Goal: Task Accomplishment & Management: Complete application form

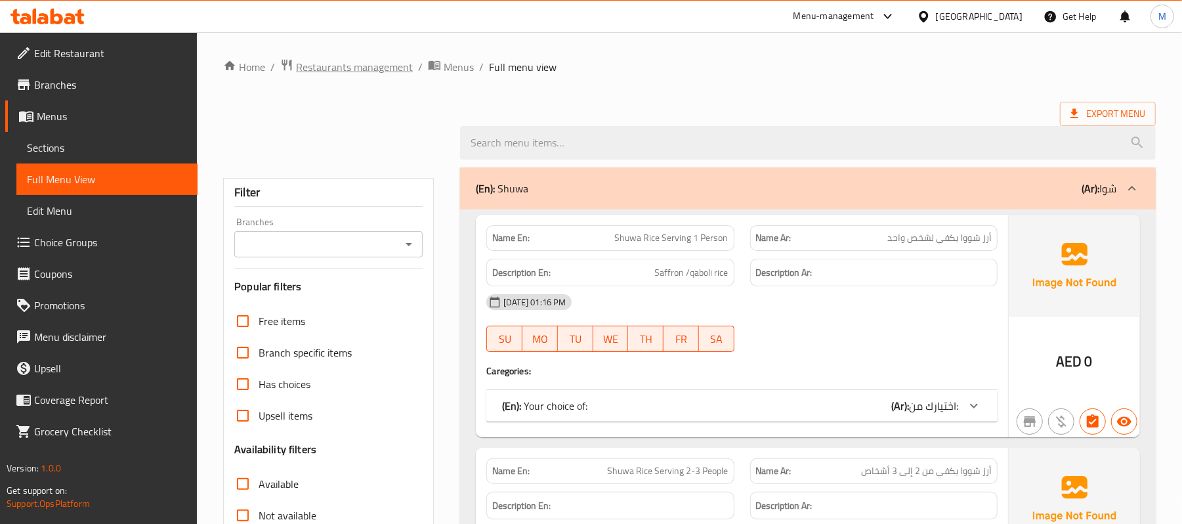
click at [395, 69] on span "Restaurants management" at bounding box center [354, 67] width 117 height 16
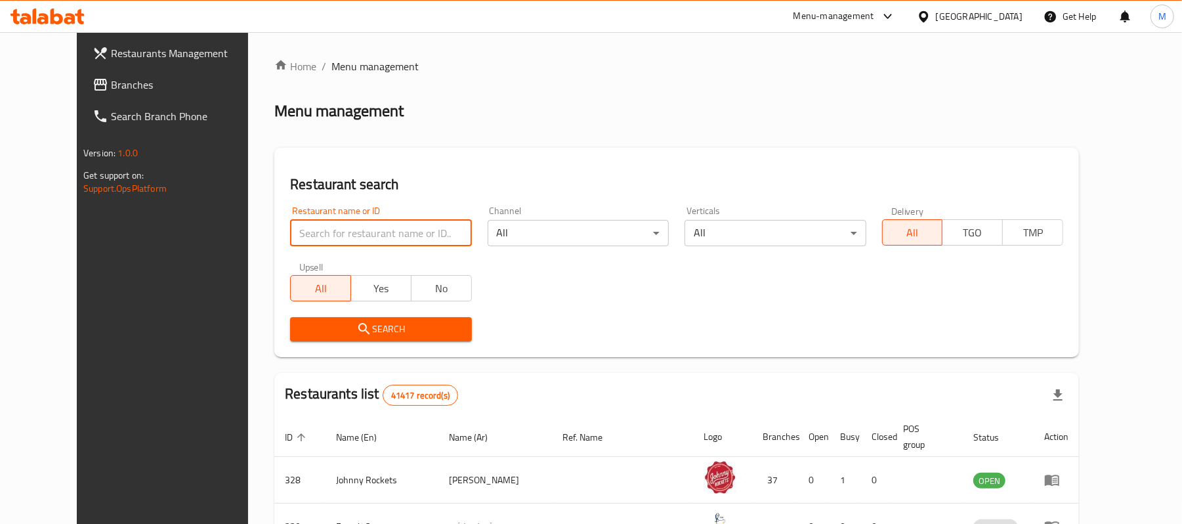
click at [290, 240] on input "search" at bounding box center [380, 233] width 181 height 26
paste input "686945"
type input "686945"
click button "Search" at bounding box center [380, 329] width 181 height 24
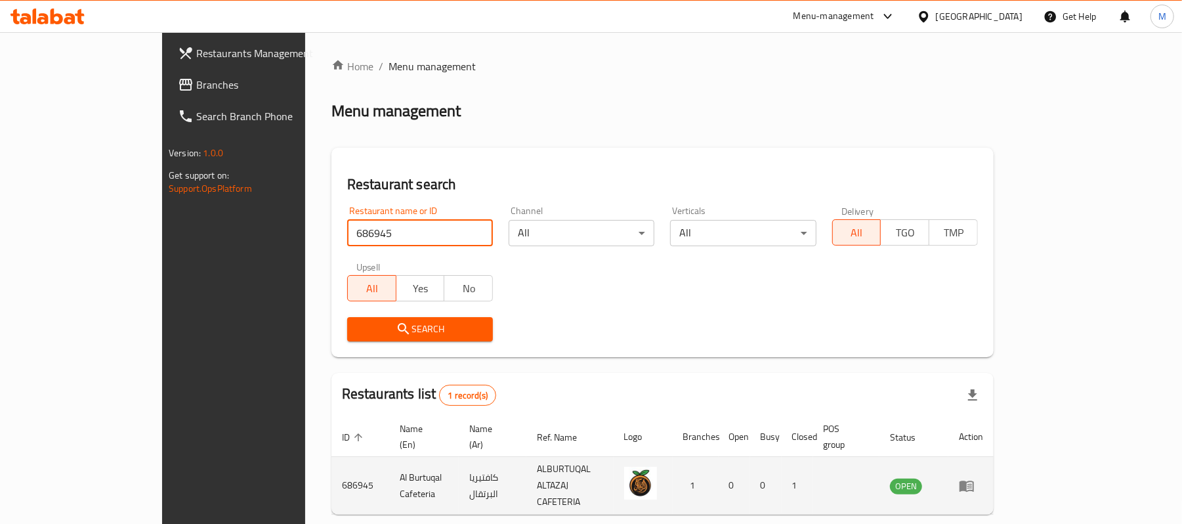
click at [974, 480] on icon "enhanced table" at bounding box center [967, 485] width 14 height 11
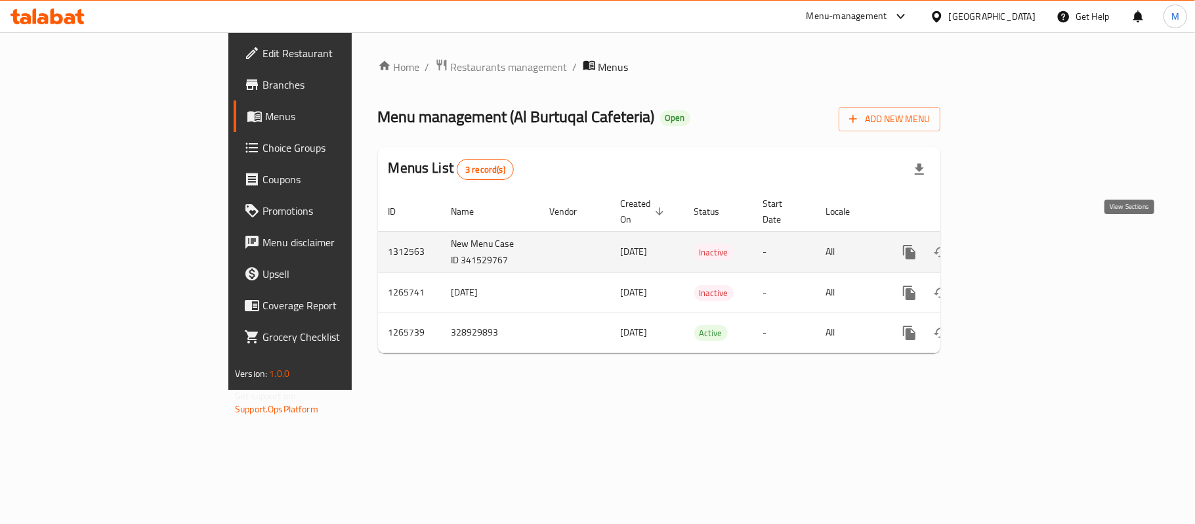
click at [1020, 236] on link "enhanced table" at bounding box center [1004, 252] width 32 height 32
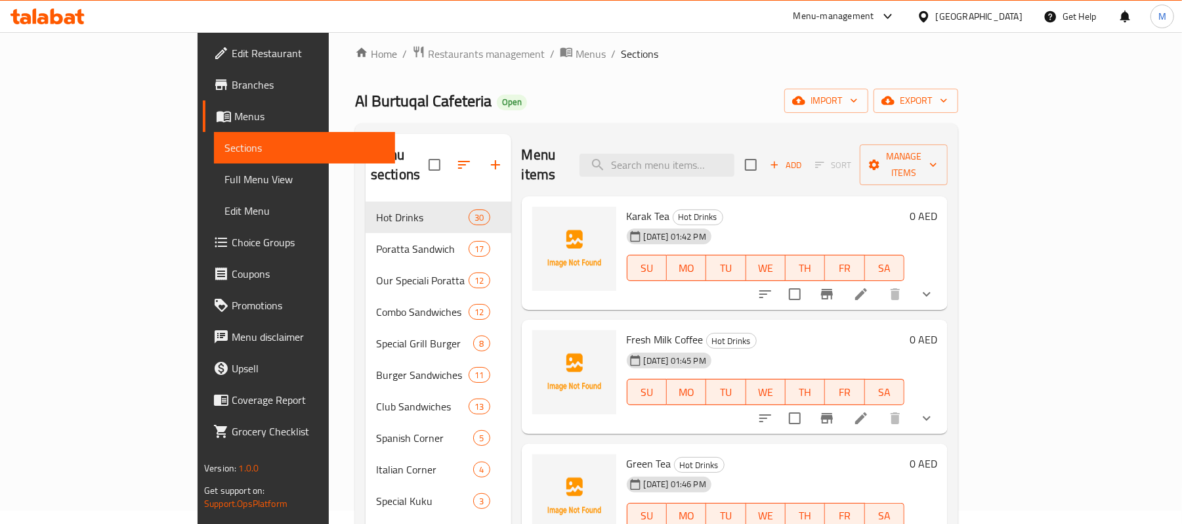
scroll to position [9, 0]
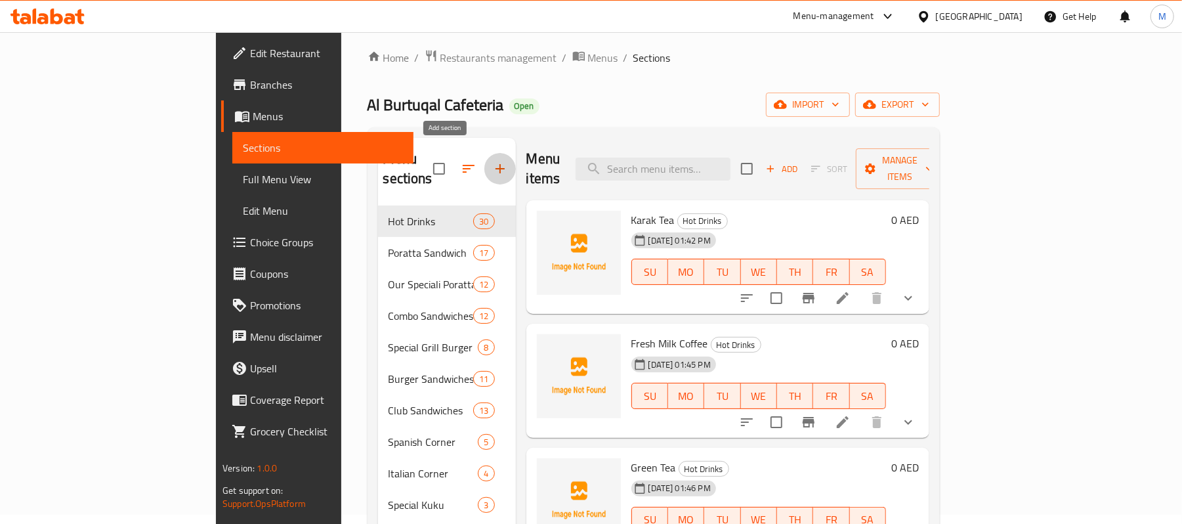
click at [484, 168] on button "button" at bounding box center [500, 169] width 32 height 32
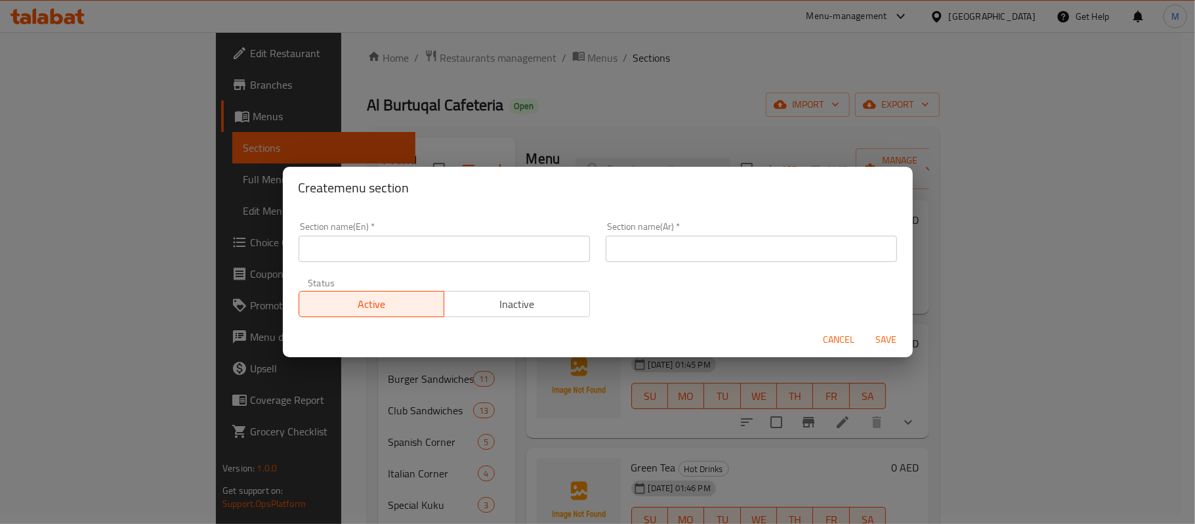
click at [453, 255] on input "text" at bounding box center [444, 249] width 291 height 26
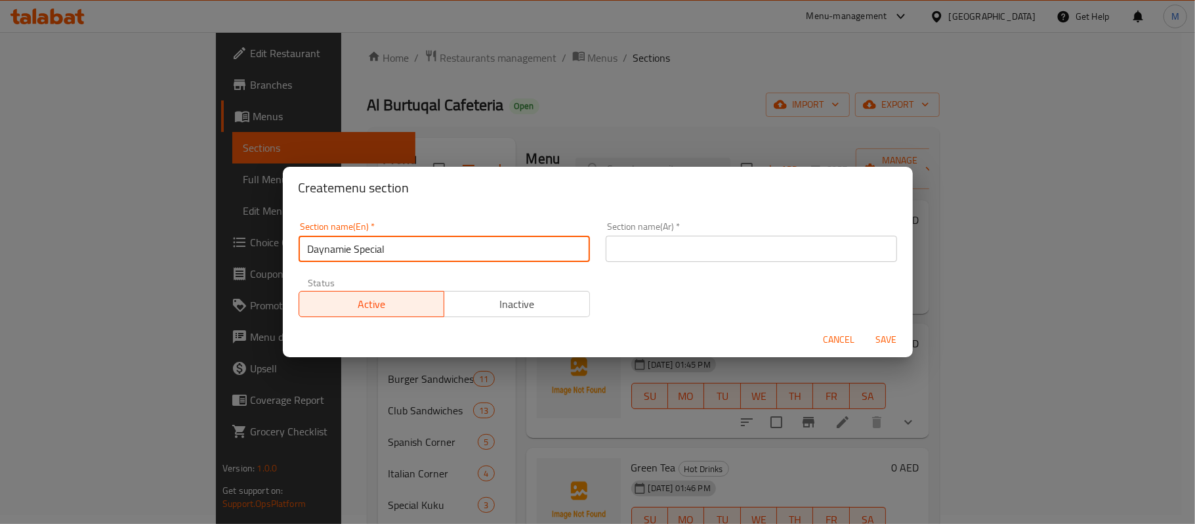
click at [364, 249] on input "Daynamie Special" at bounding box center [444, 249] width 291 height 26
type input "Daynamie Special"
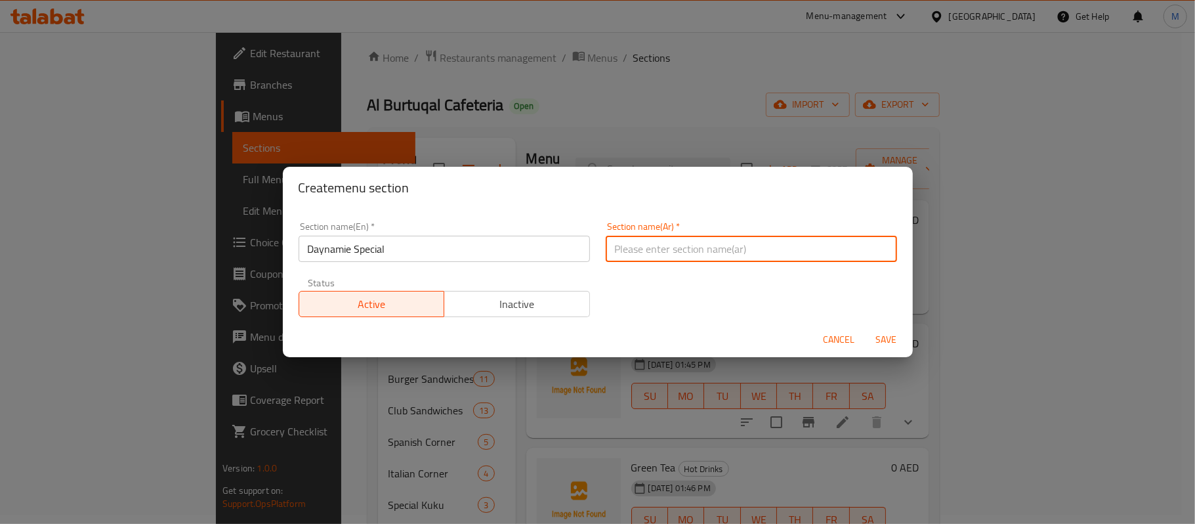
click at [823, 253] on input "text" at bounding box center [751, 249] width 291 height 26
paste input "[PERSON_NAME]"
type input "[PERSON_NAME]"
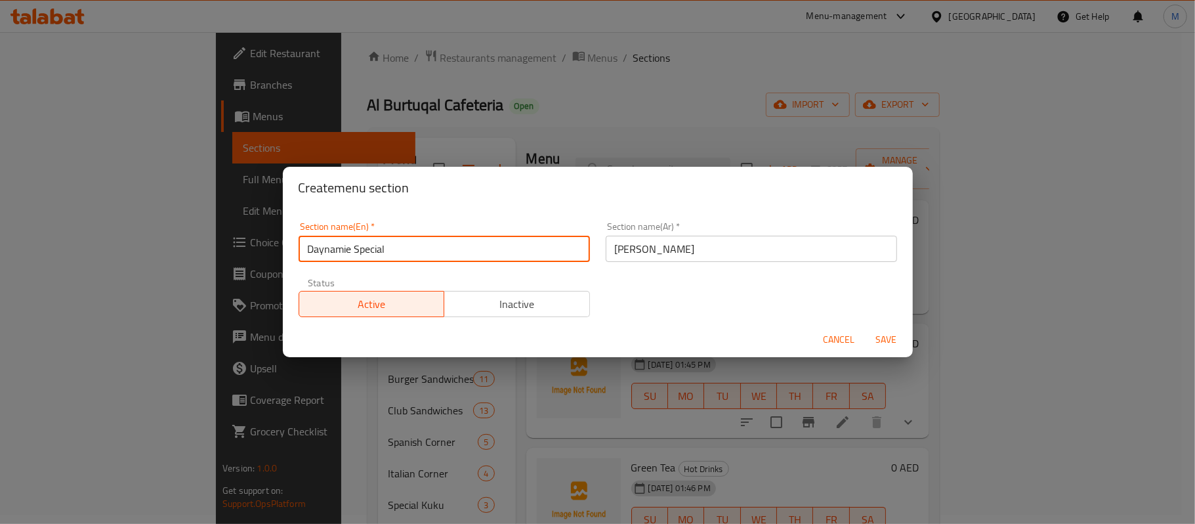
click at [421, 249] on input "Daynamie Special" at bounding box center [444, 249] width 291 height 26
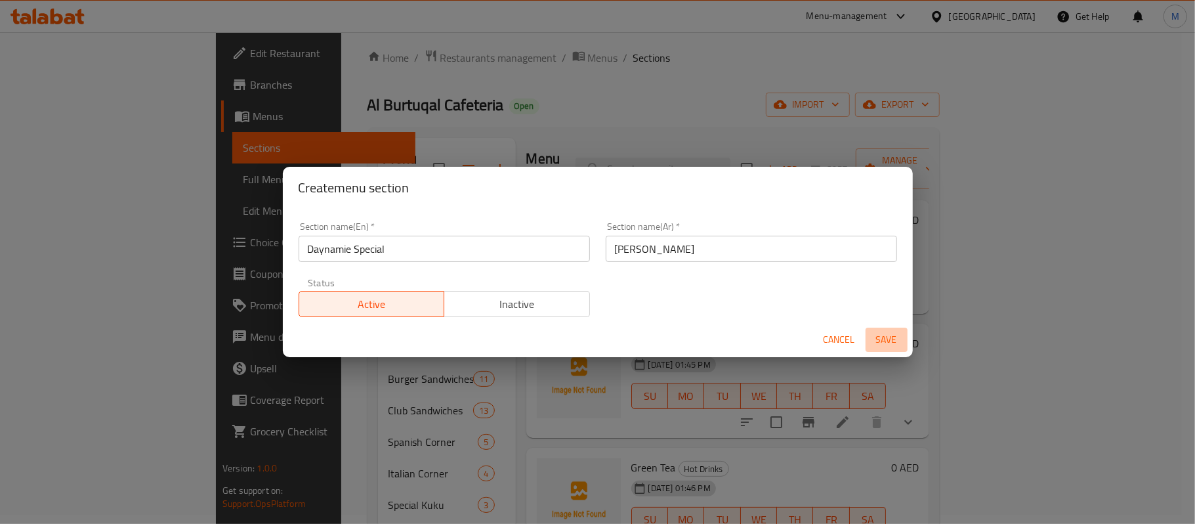
click at [883, 345] on span "Save" at bounding box center [887, 339] width 32 height 16
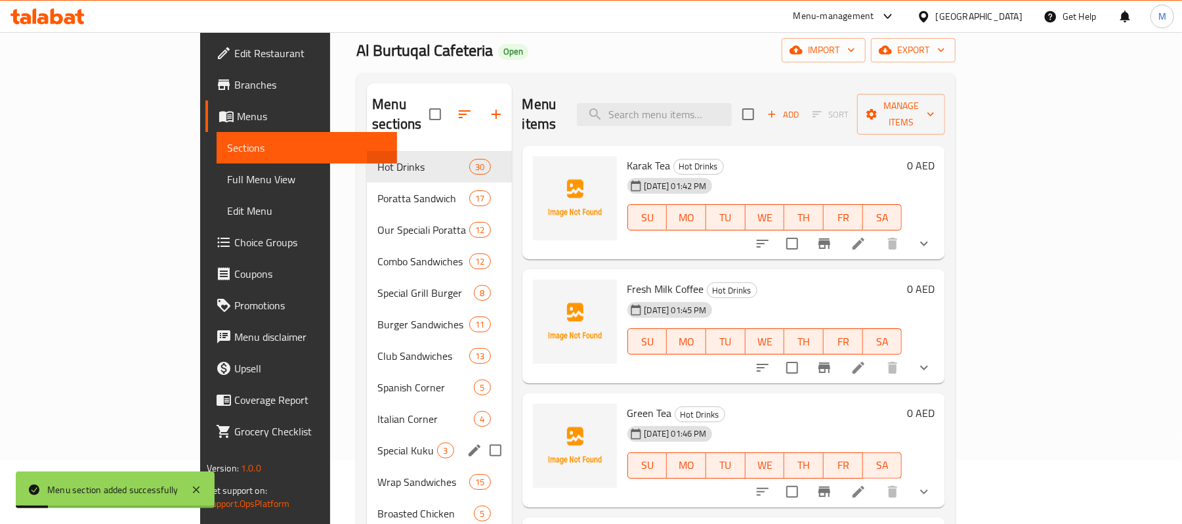
scroll to position [186, 0]
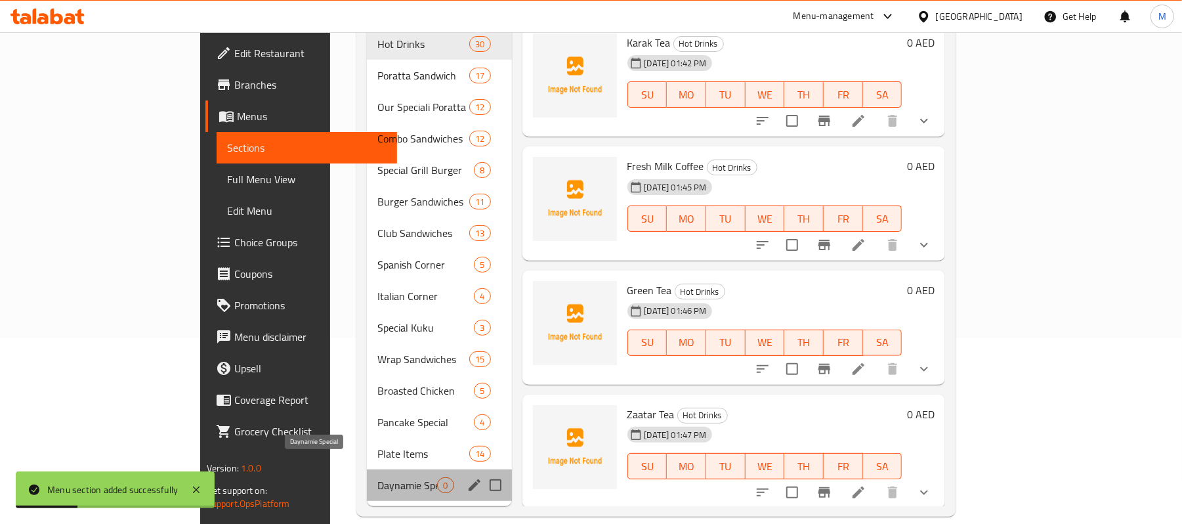
click at [377, 477] on span "Daynamie Special" at bounding box center [407, 485] width 60 height 16
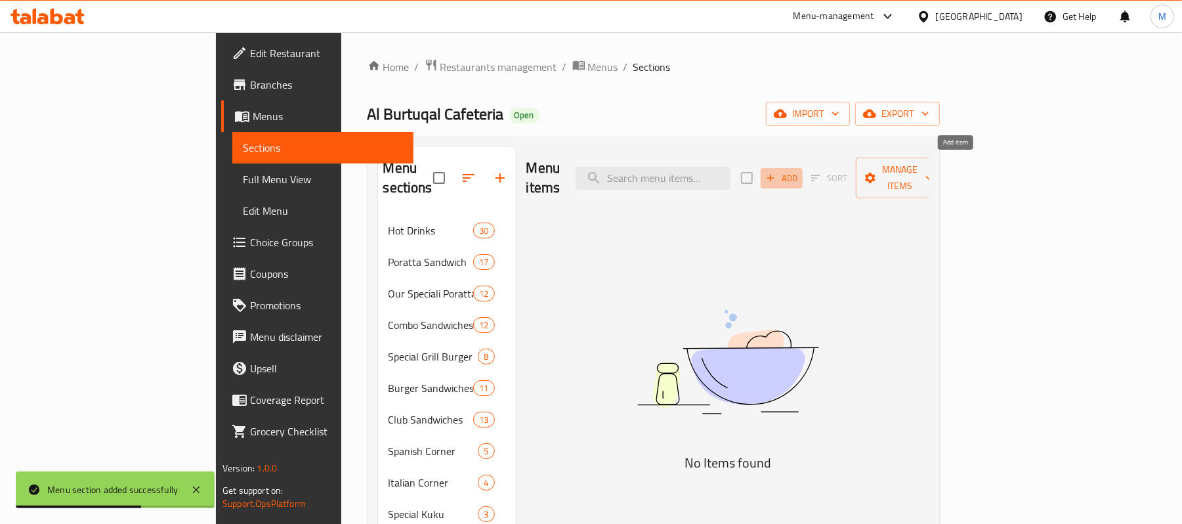
click at [799, 172] on span "Add" at bounding box center [781, 178] width 35 height 15
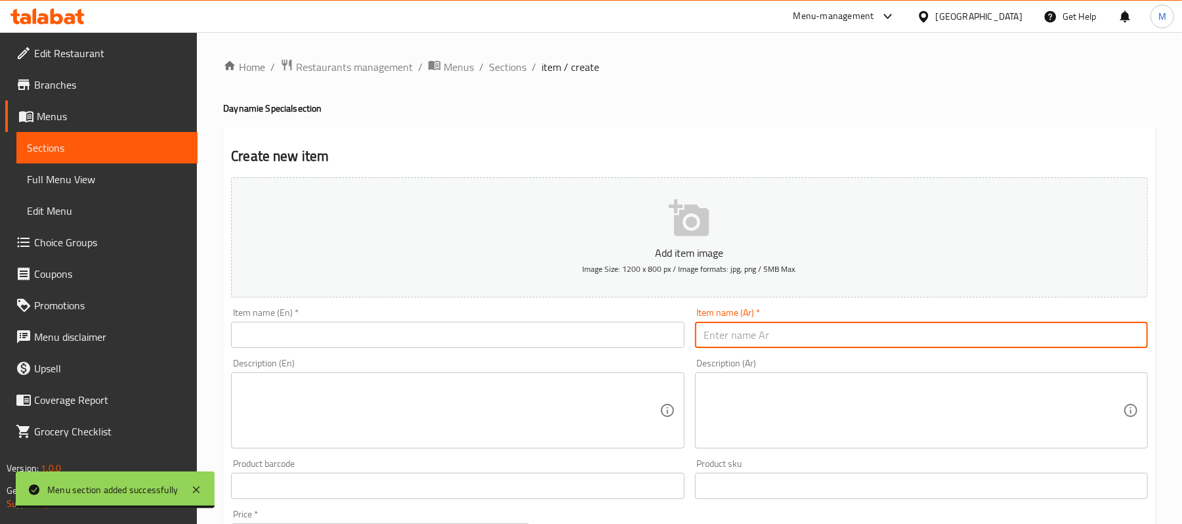
click at [959, 340] on input "text" at bounding box center [921, 335] width 453 height 26
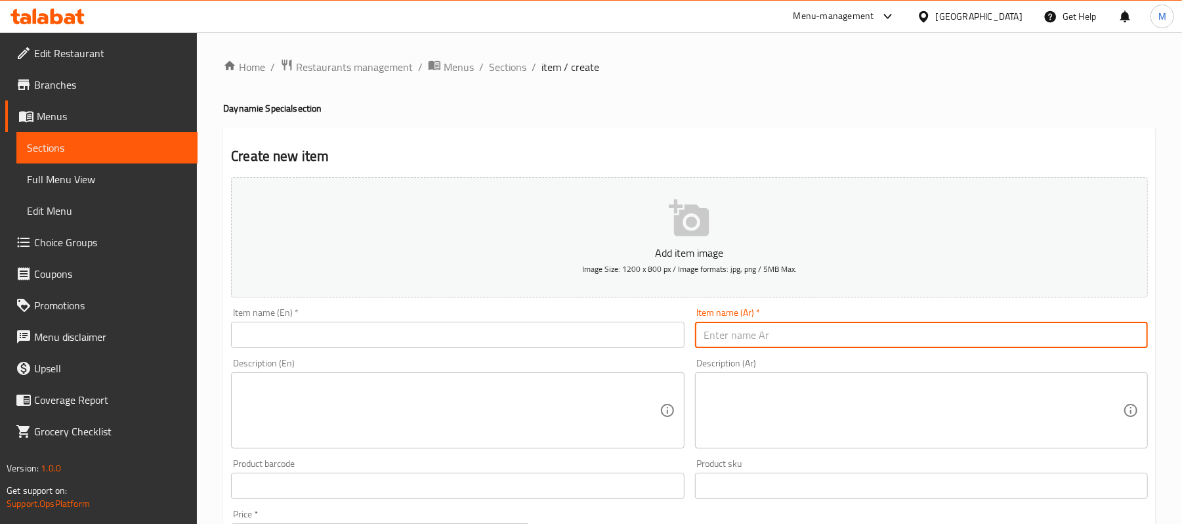
paste input "روبيان ديناميت"
type input "روبيان ديناميت"
click at [364, 331] on input "text" at bounding box center [457, 335] width 453 height 26
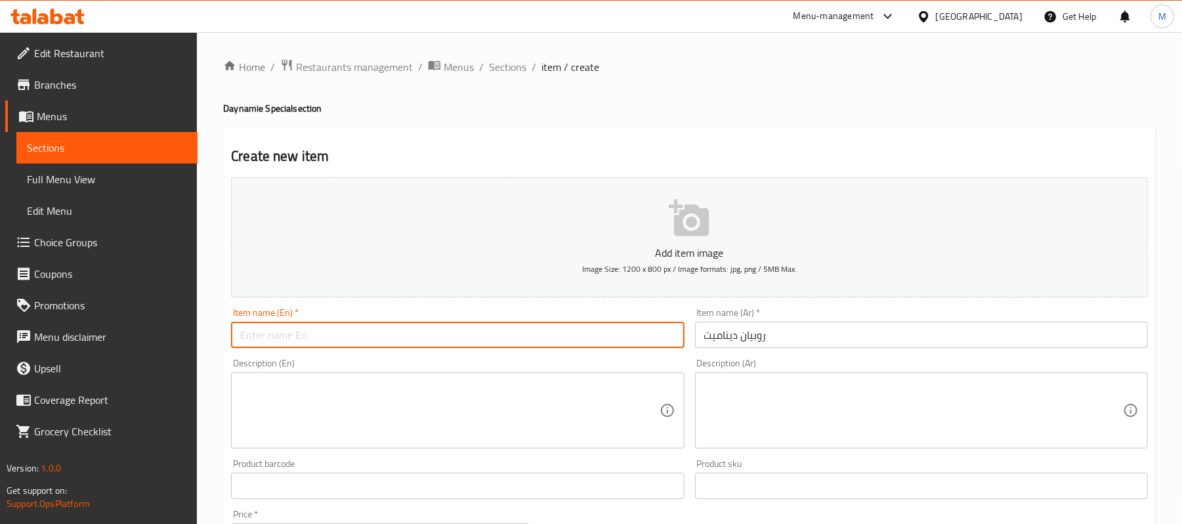
paste input "DYNAMITE SHRIMPS"
click at [364, 331] on input "DYNAMITE SHRIMPS" at bounding box center [457, 335] width 453 height 26
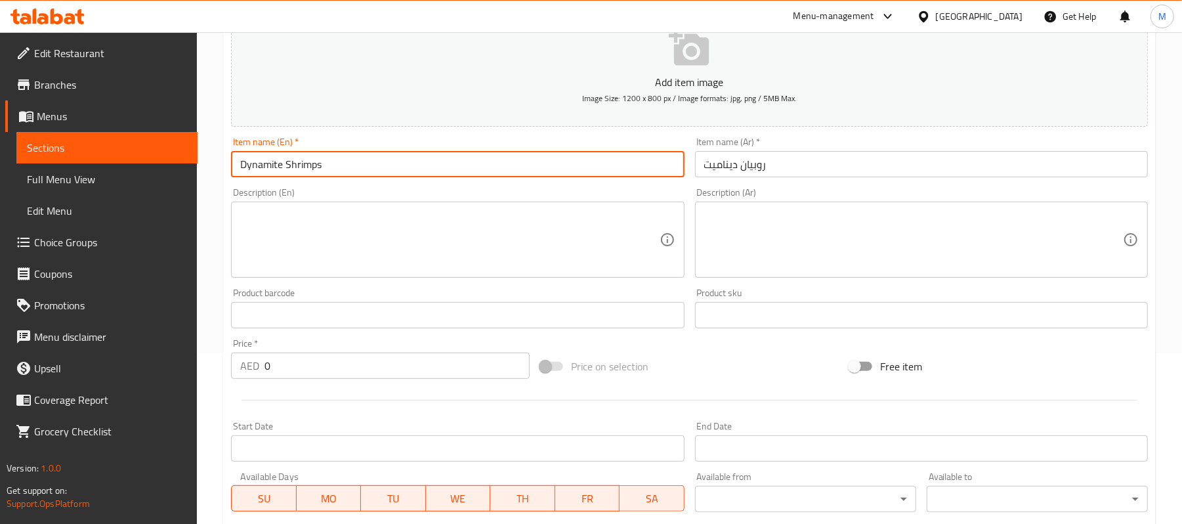
scroll to position [181, 0]
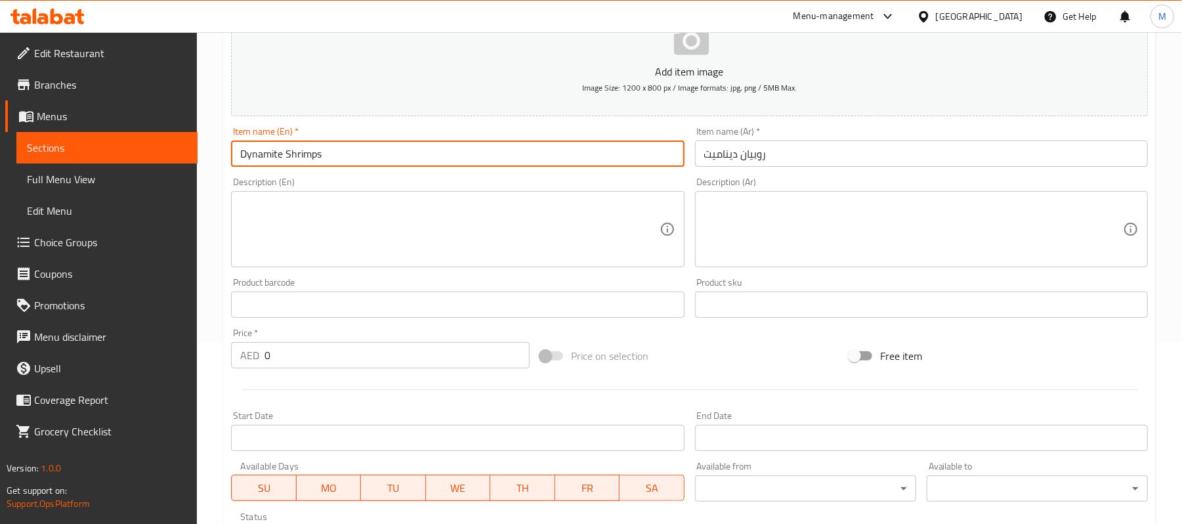
type input "Dynamite Shrimps"
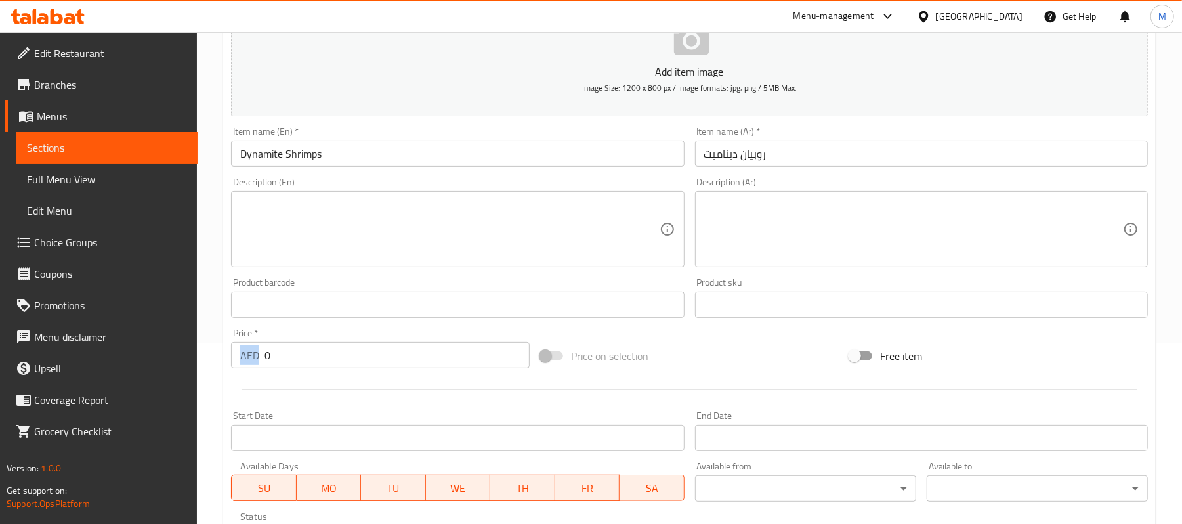
drag, startPoint x: 257, startPoint y: 348, endPoint x: 279, endPoint y: 366, distance: 28.4
click at [279, 366] on div "AED 0 Price *" at bounding box center [380, 355] width 299 height 26
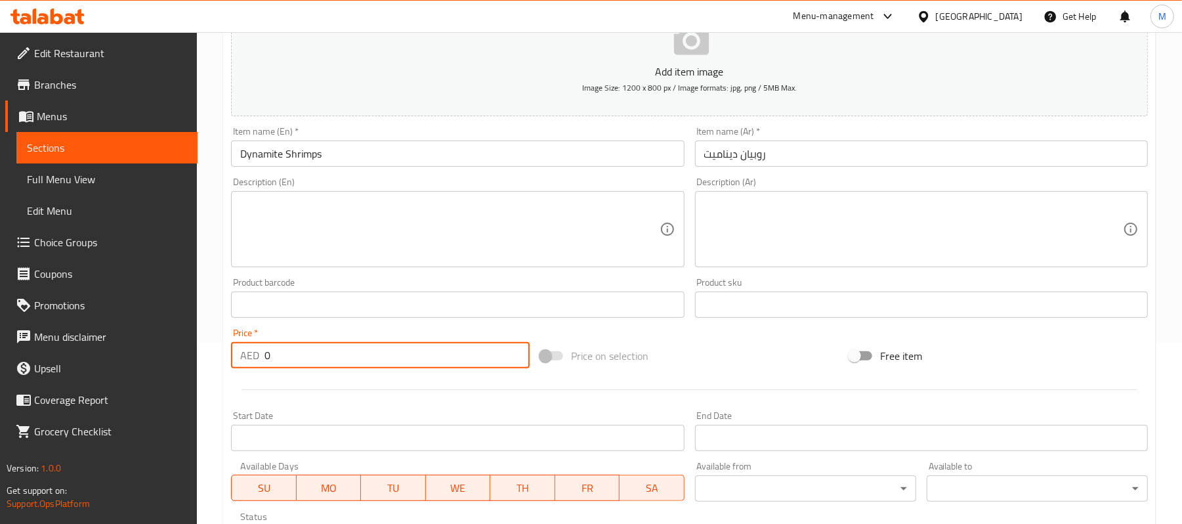
drag, startPoint x: 278, startPoint y: 363, endPoint x: 265, endPoint y: 360, distance: 13.4
click at [265, 360] on input "0" at bounding box center [396, 355] width 265 height 26
paste input "29.7"
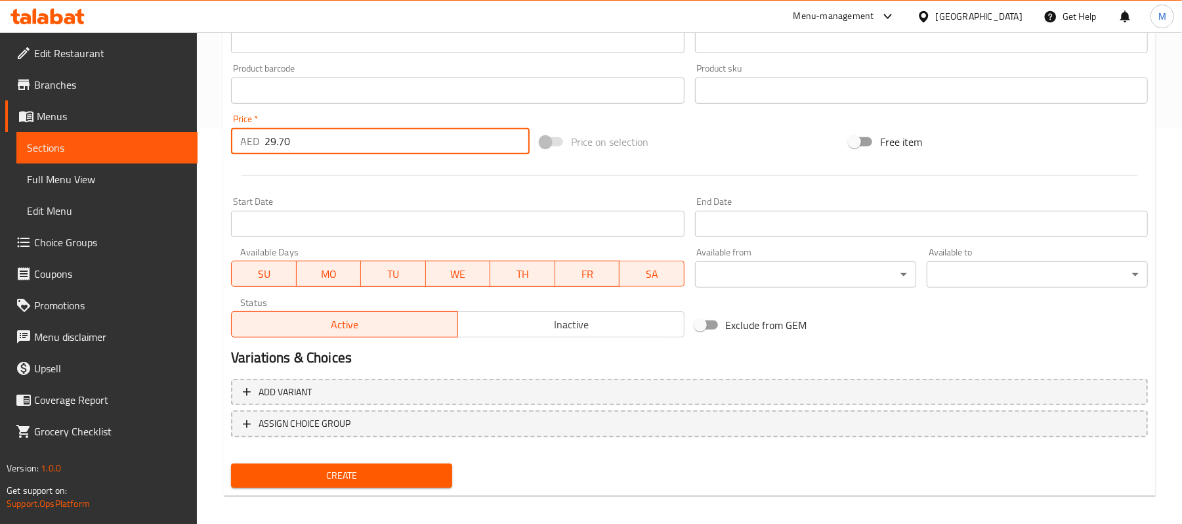
scroll to position [402, 0]
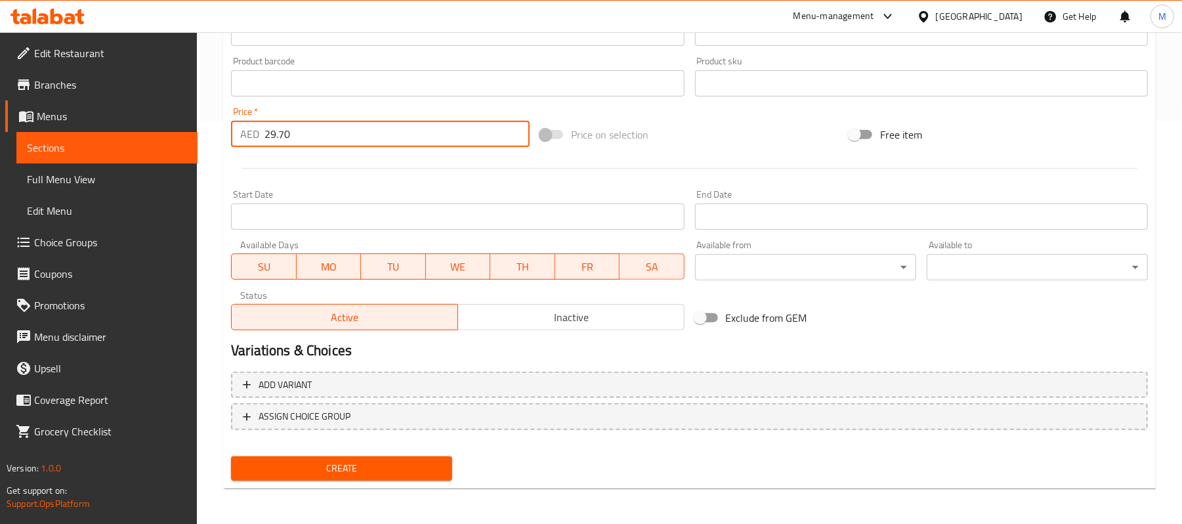
type input "29.70"
click at [386, 465] on span "Create" at bounding box center [342, 468] width 200 height 16
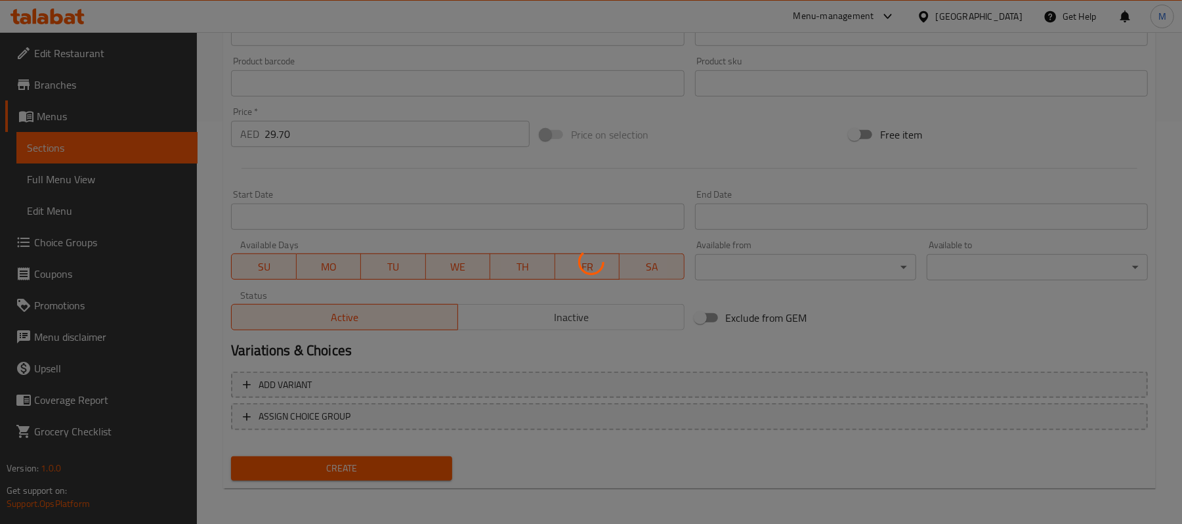
type input "0"
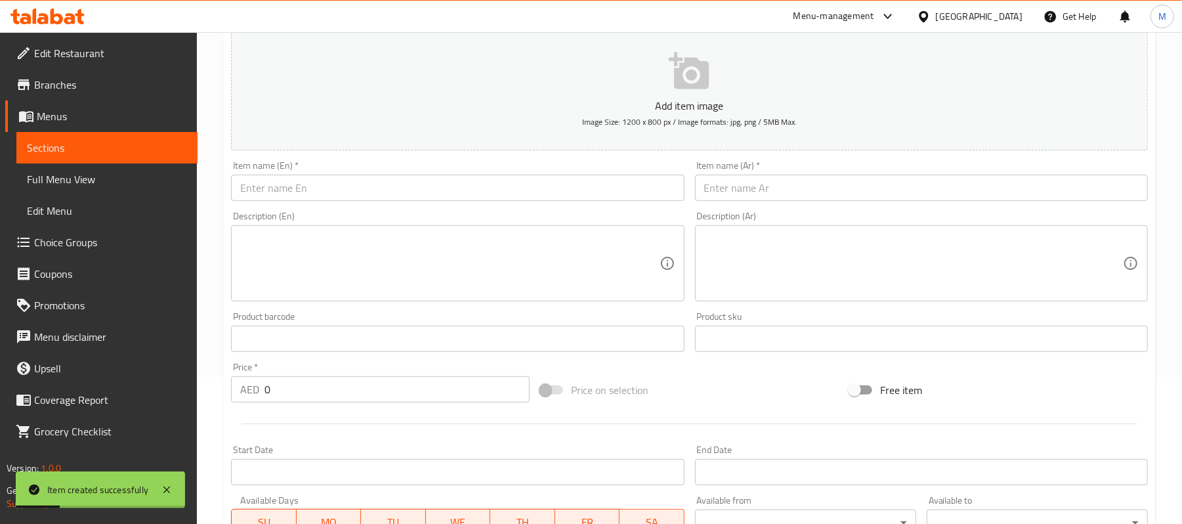
scroll to position [140, 0]
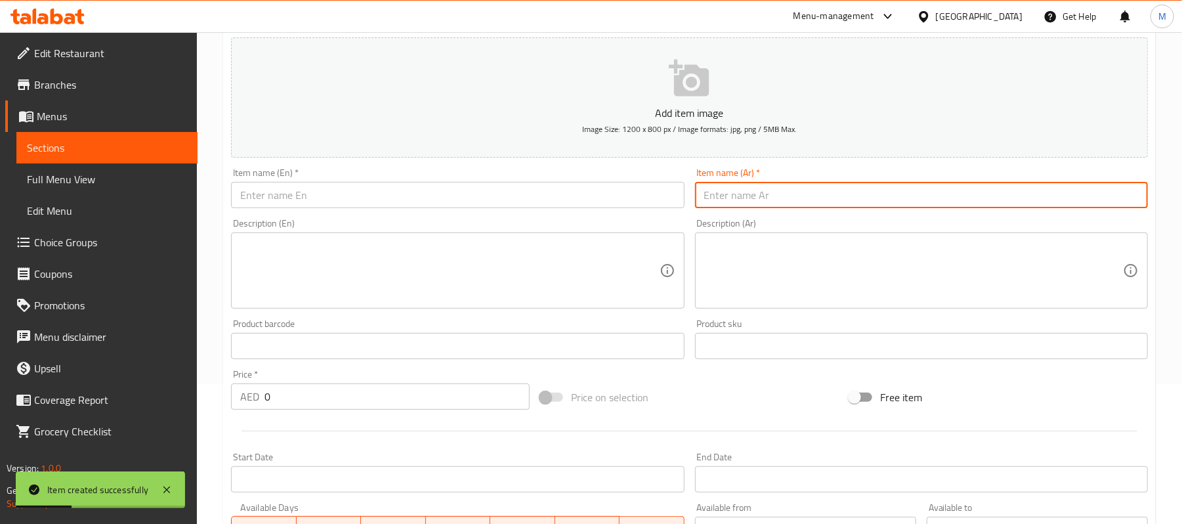
click at [744, 200] on input "text" at bounding box center [921, 195] width 453 height 26
paste input "دجاج ديناميت"
type input "دجاج ديناميت"
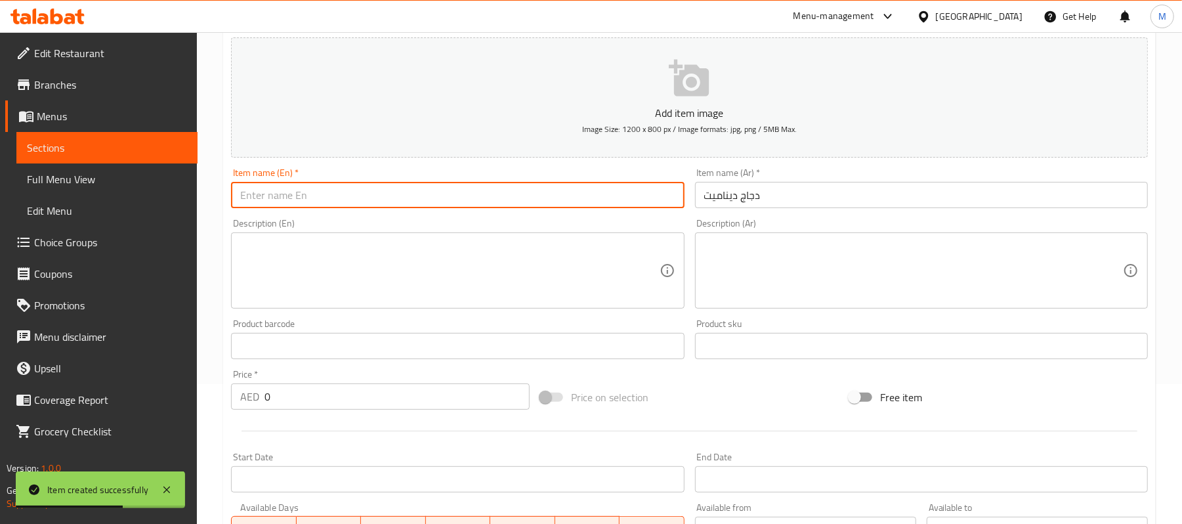
click at [415, 206] on input "text" at bounding box center [457, 195] width 453 height 26
paste input "DYNAMITE CHICKEN"
click at [415, 205] on input "DYNAMITE CHICKEN" at bounding box center [457, 195] width 453 height 26
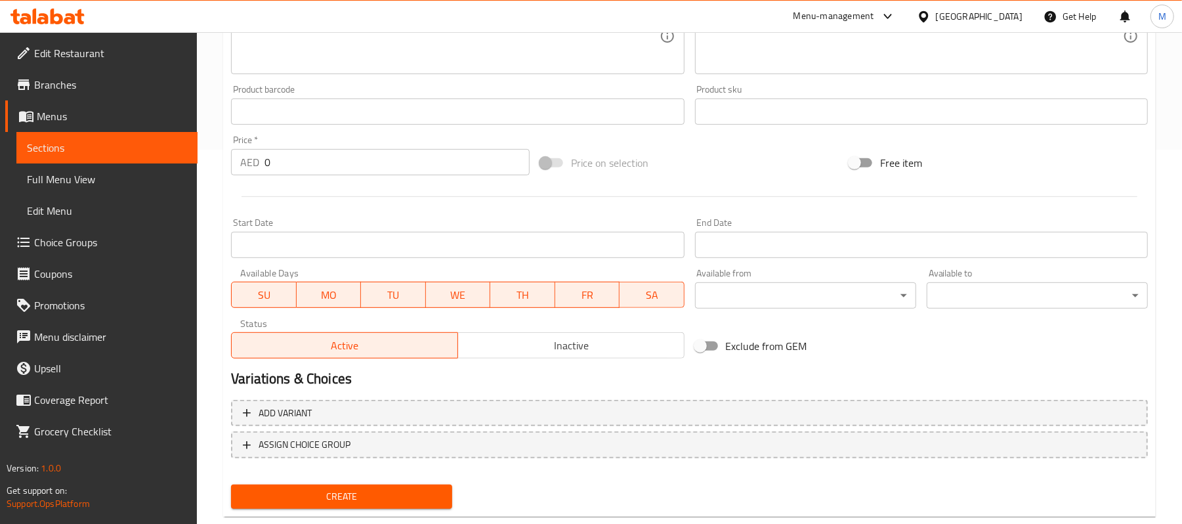
scroll to position [402, 0]
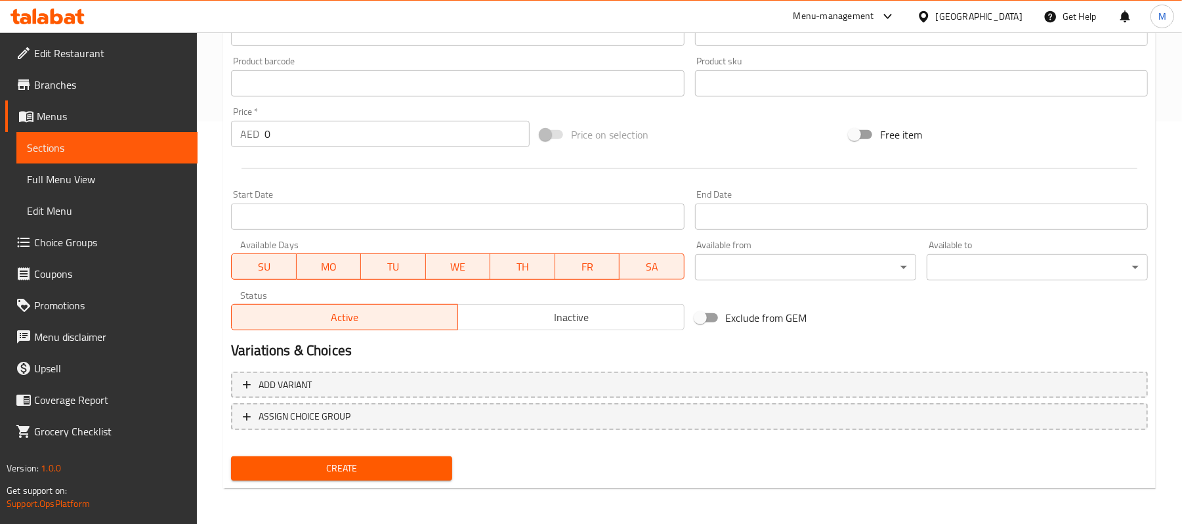
type input "Dynamite Chicken"
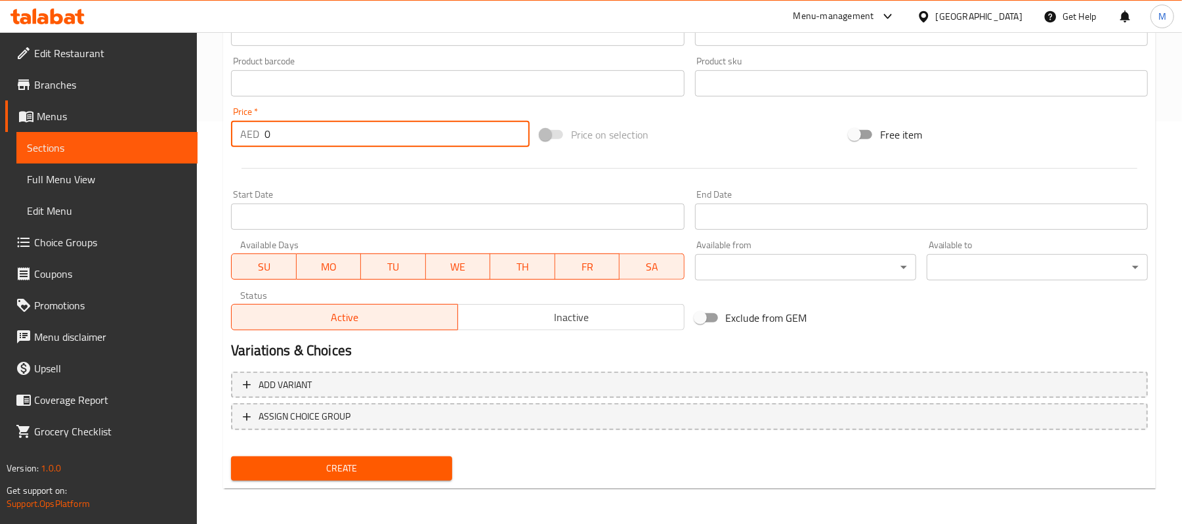
drag, startPoint x: 305, startPoint y: 135, endPoint x: 244, endPoint y: 142, distance: 60.8
click at [244, 142] on div "AED 0 Price *" at bounding box center [380, 134] width 299 height 26
paste input "27.0"
type input "27.00"
click at [375, 463] on span "Create" at bounding box center [342, 468] width 200 height 16
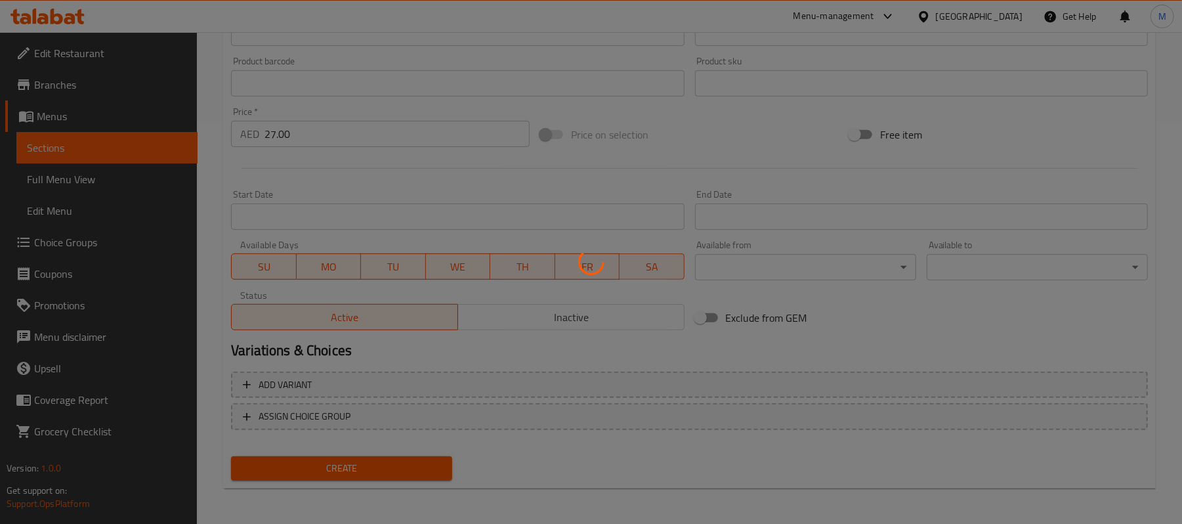
type input "0"
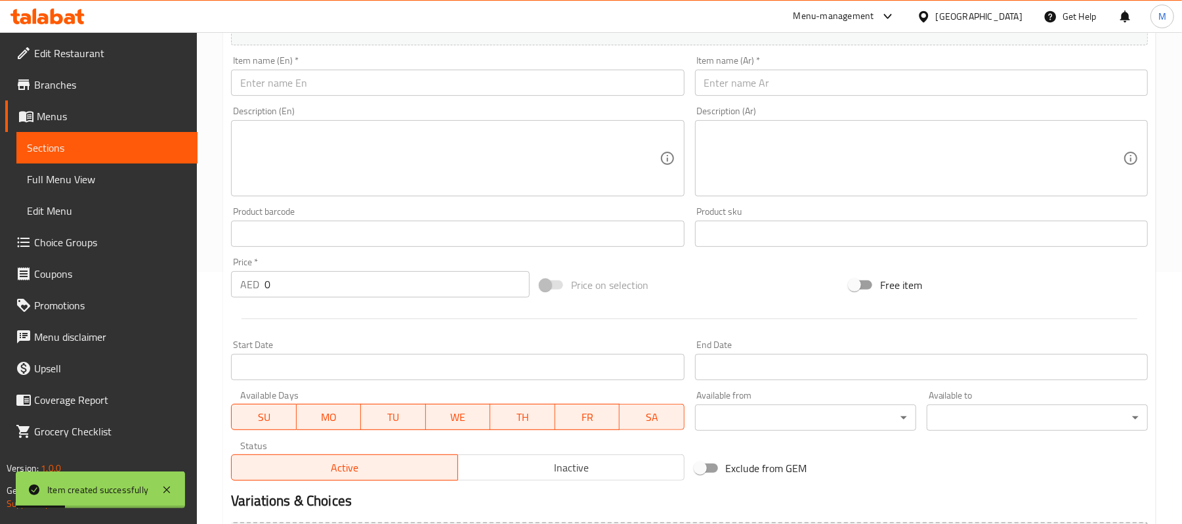
scroll to position [53, 0]
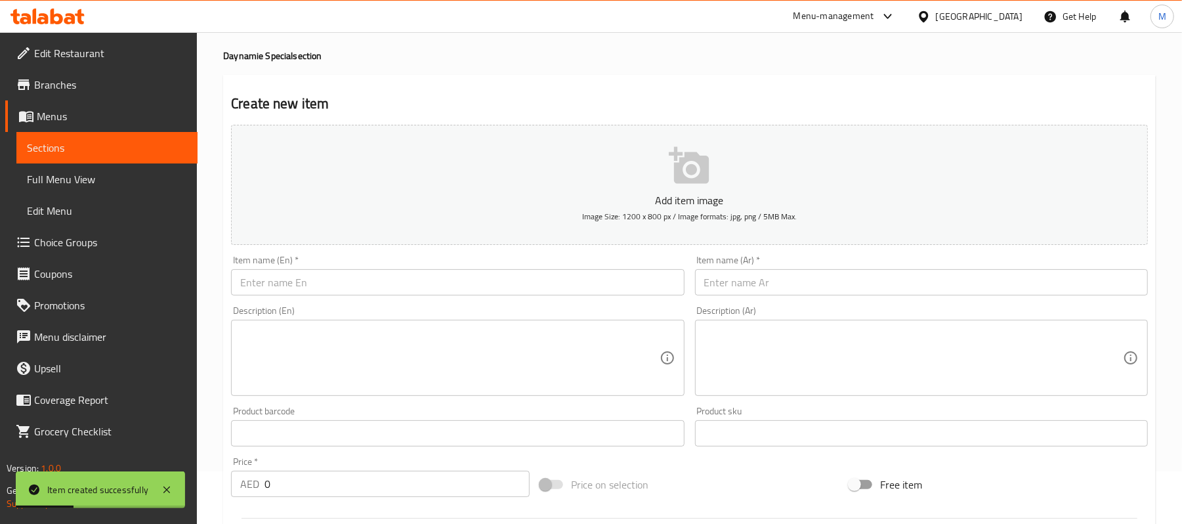
click at [967, 284] on input "text" at bounding box center [921, 282] width 453 height 26
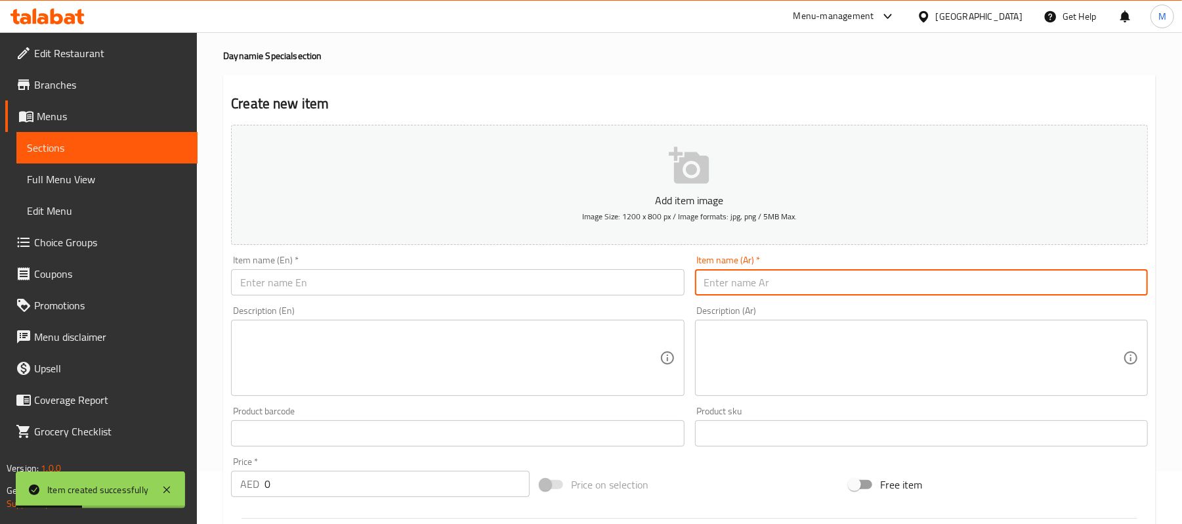
paste input "[PERSON_NAME]"
type input "[PERSON_NAME]"
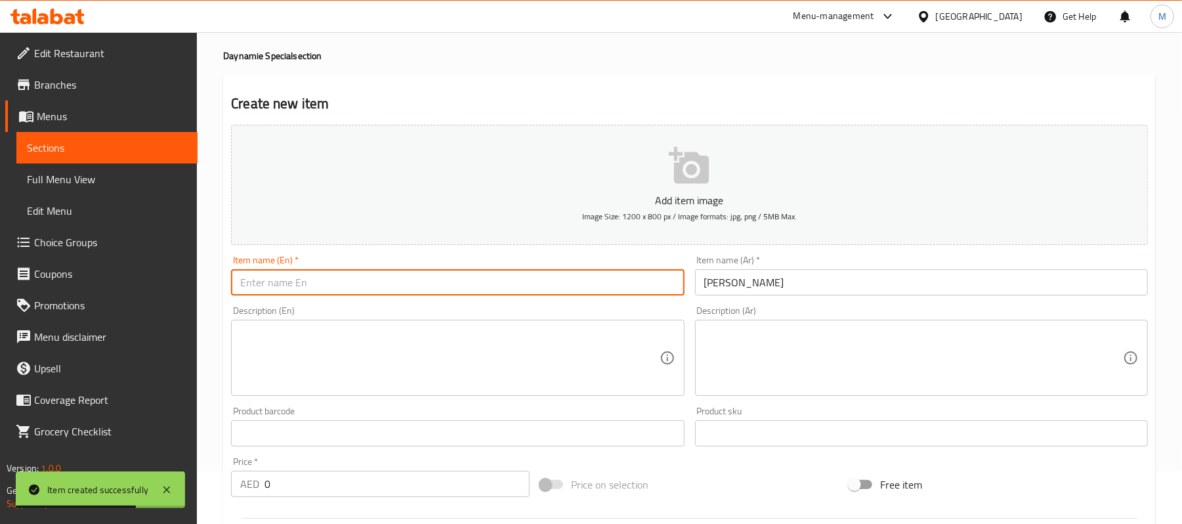
click at [460, 282] on input "text" at bounding box center [457, 282] width 453 height 26
paste input "POPCORN CHEESE CHEETOS"
click at [453, 280] on input "POPCORN CHEESE CHEETOS" at bounding box center [457, 282] width 453 height 26
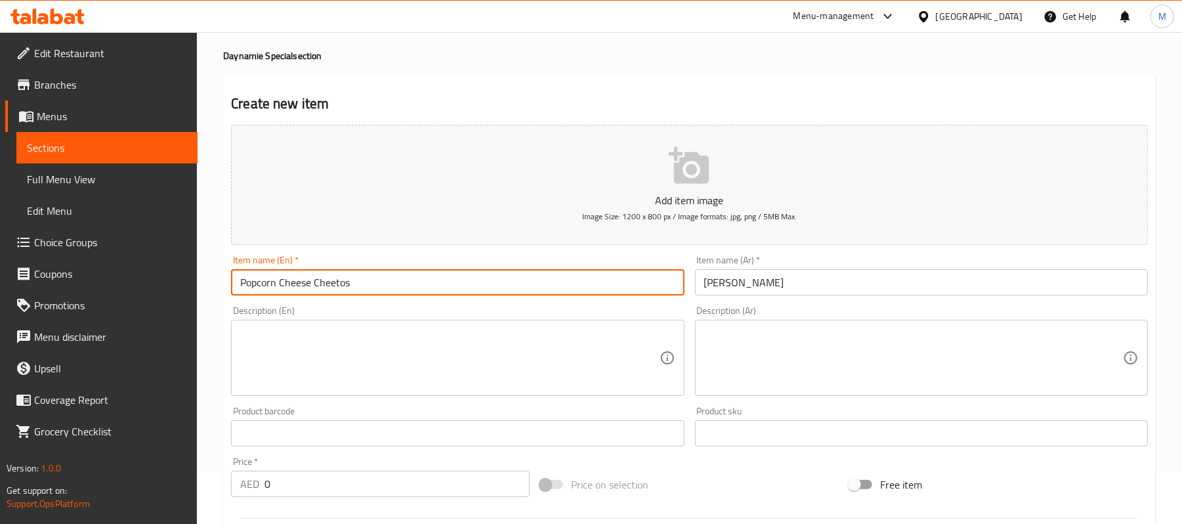
type input "Popcorn Cheese Cheetos"
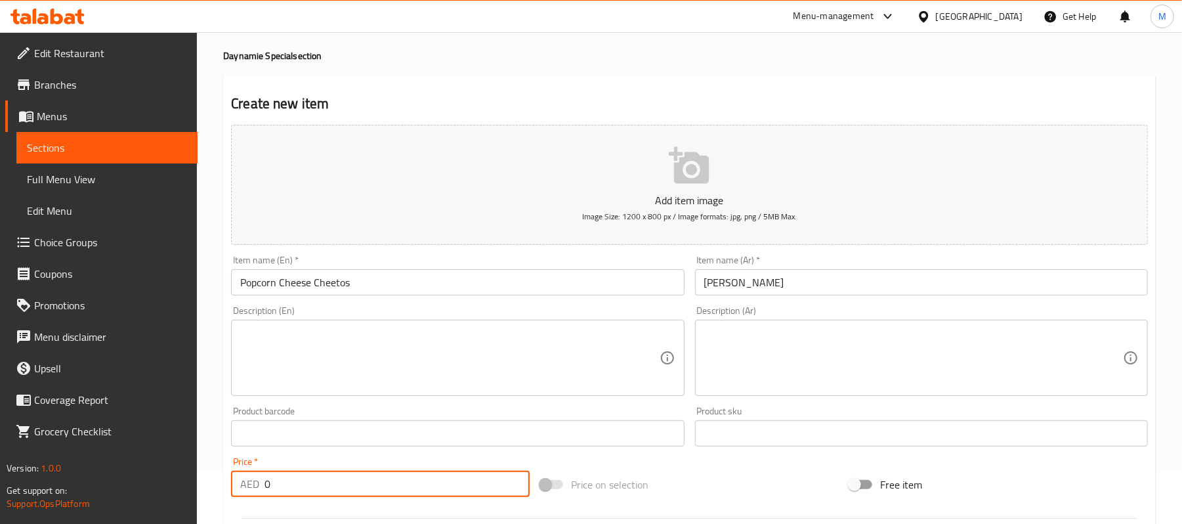
drag, startPoint x: 289, startPoint y: 484, endPoint x: 207, endPoint y: 478, distance: 82.2
click at [207, 478] on div "Home / Restaurants management / Menus / Sections / item / create Daynamie Speci…" at bounding box center [689, 427] width 985 height 895
paste input "24.3"
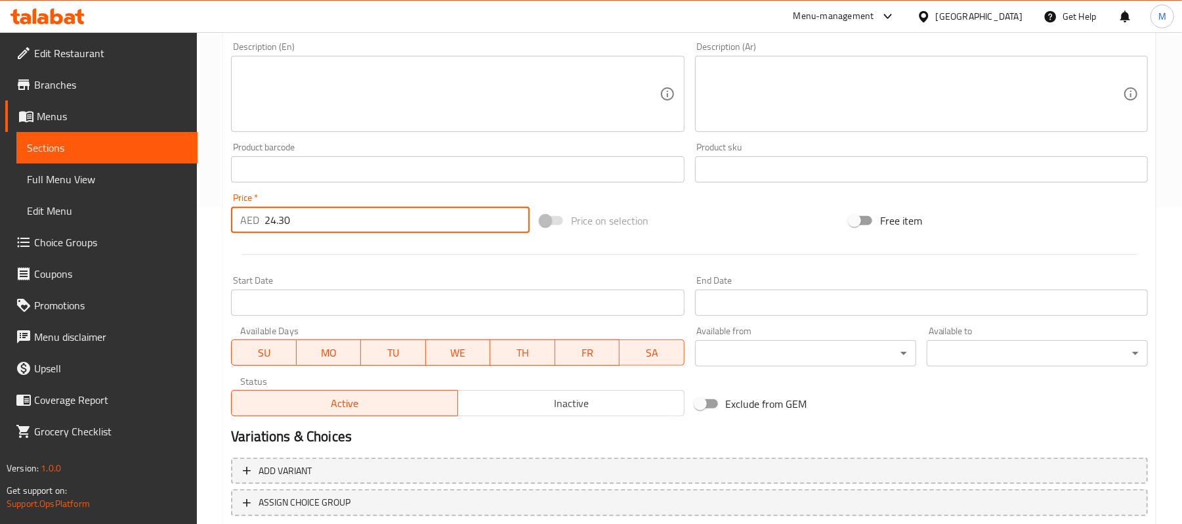
scroll to position [356, 0]
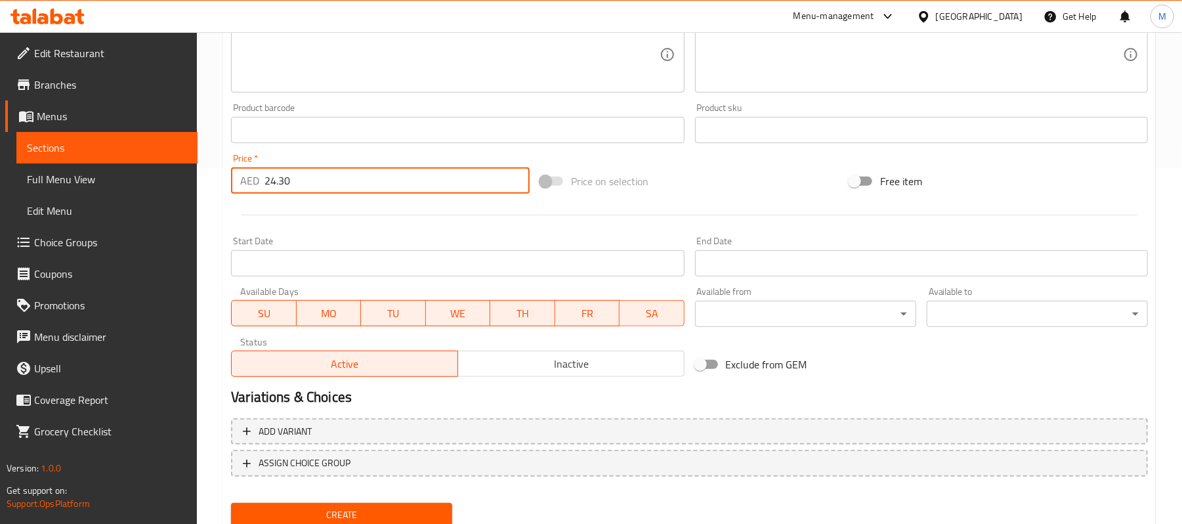
type input "24.30"
click at [389, 505] on button "Create" at bounding box center [341, 515] width 221 height 24
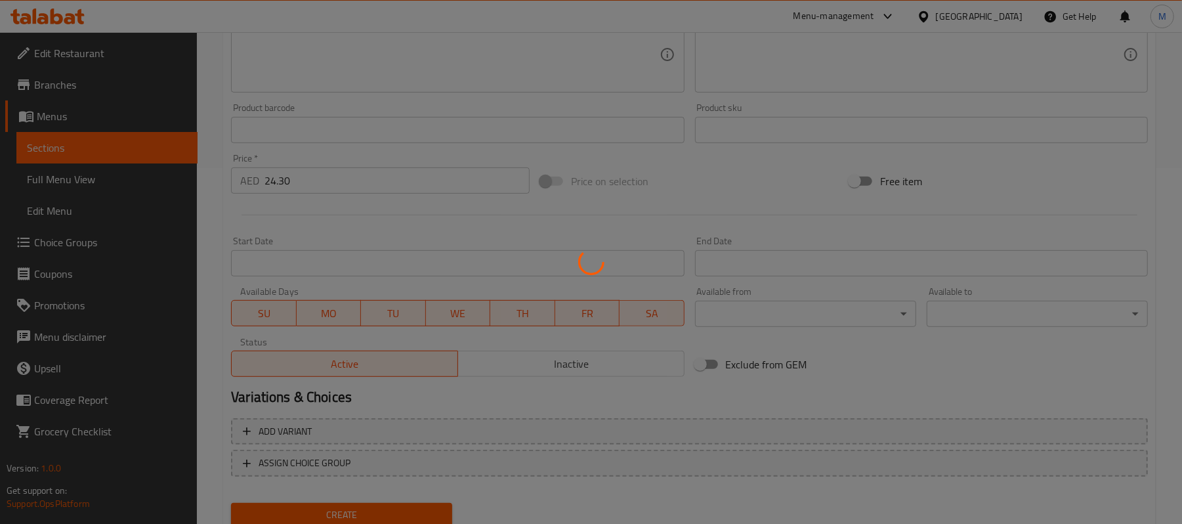
type input "0"
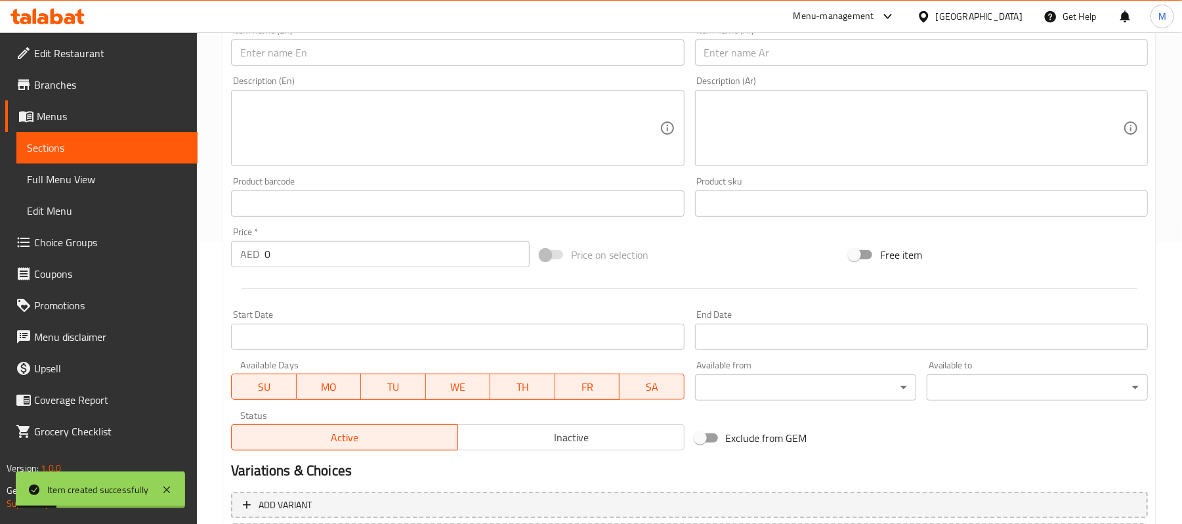
scroll to position [181, 0]
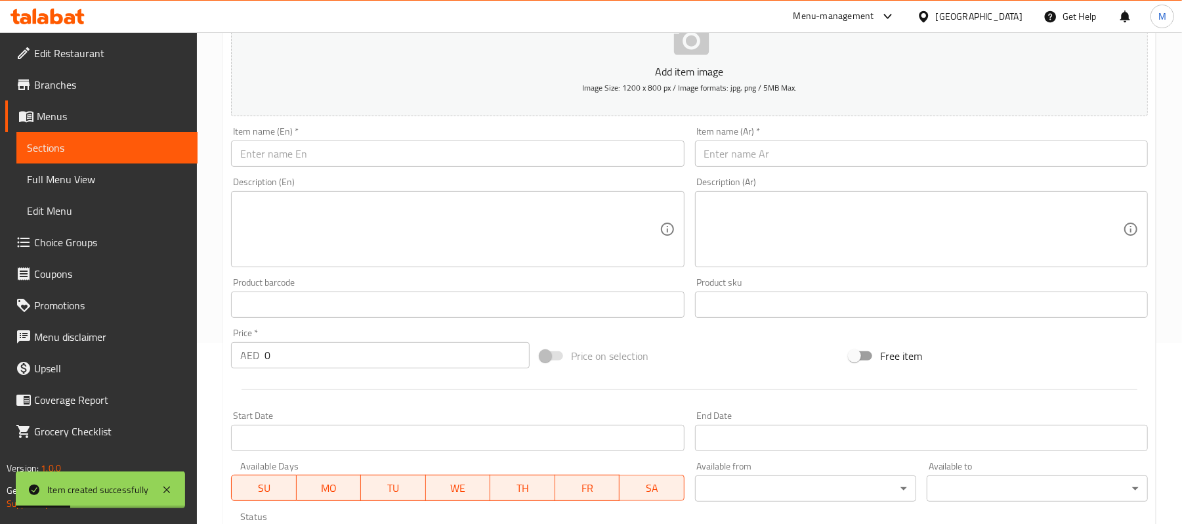
click at [956, 151] on input "text" at bounding box center [921, 153] width 453 height 26
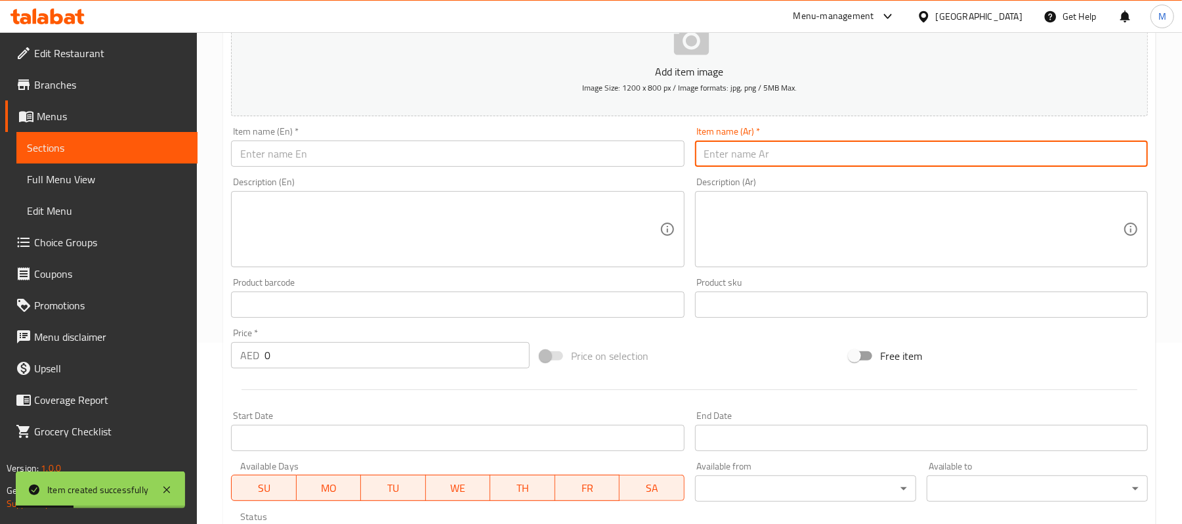
paste input "بطاطا جبن"
type input "بطاطا جبن"
click at [332, 159] on input "text" at bounding box center [457, 153] width 453 height 26
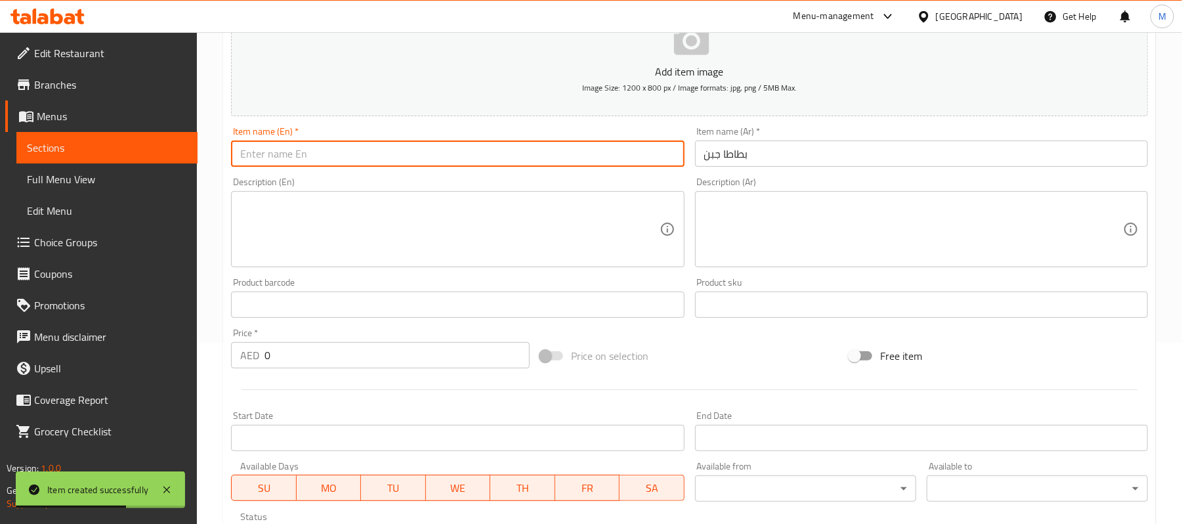
paste input "CHEESE POTATO"
click at [332, 159] on input "CHEESE POTATO" at bounding box center [457, 153] width 453 height 26
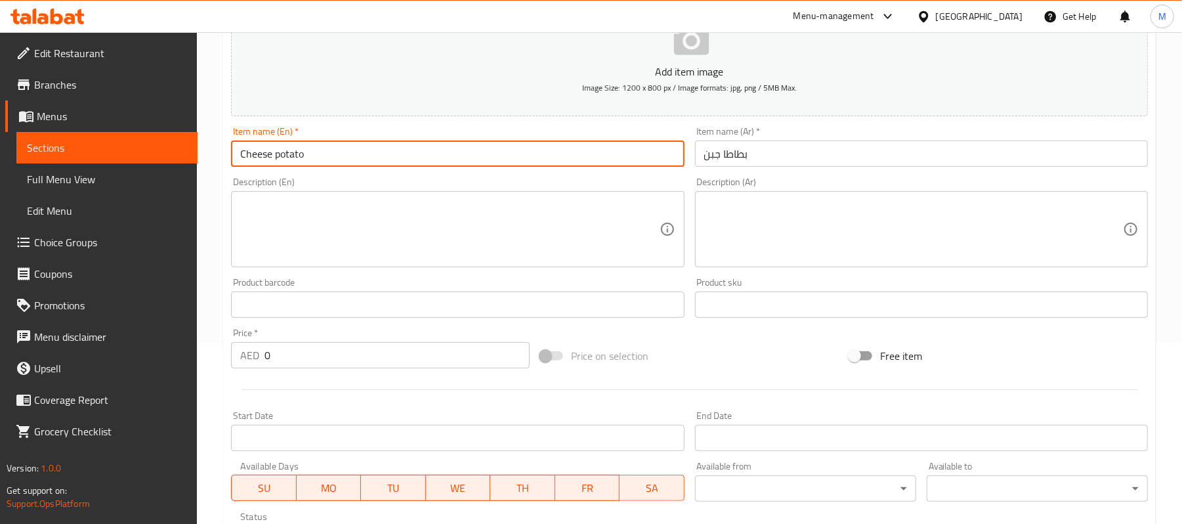
click at [344, 153] on input "Cheese potato" at bounding box center [457, 153] width 453 height 26
click at [278, 158] on input "Cheese potato" at bounding box center [457, 153] width 453 height 26
type input "Cheese Potato"
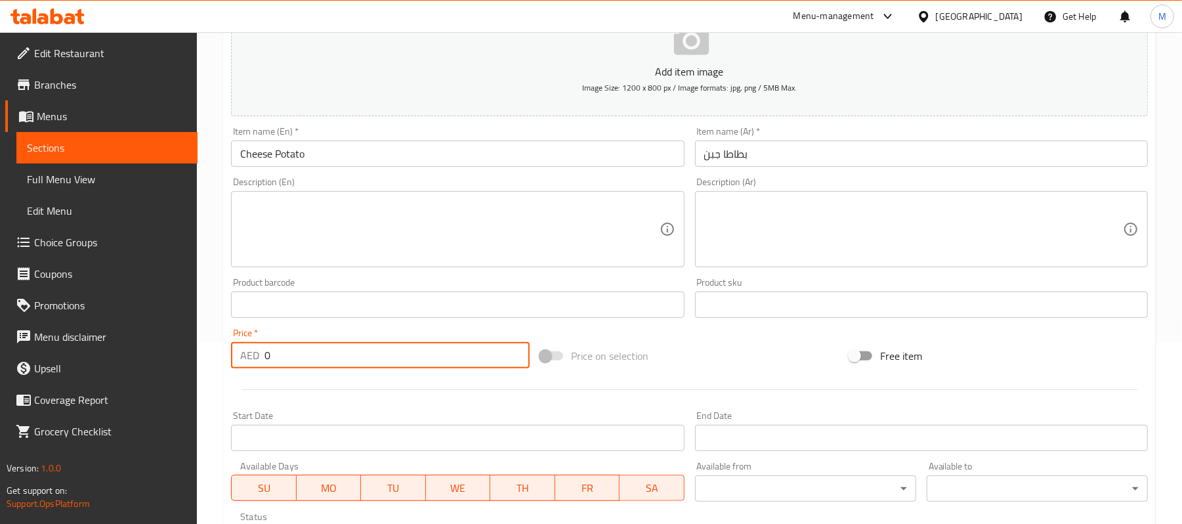
drag, startPoint x: 278, startPoint y: 358, endPoint x: 245, endPoint y: 362, distance: 33.7
click at [245, 362] on div "AED 0 Price *" at bounding box center [380, 355] width 299 height 26
paste input "16.2"
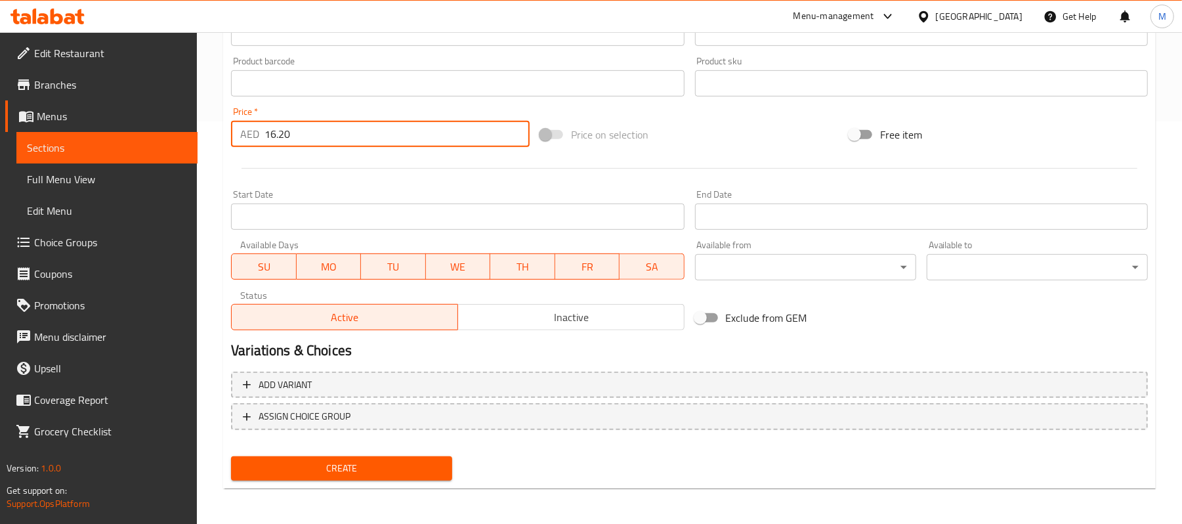
type input "16.20"
click at [438, 467] on span "Create" at bounding box center [342, 468] width 200 height 16
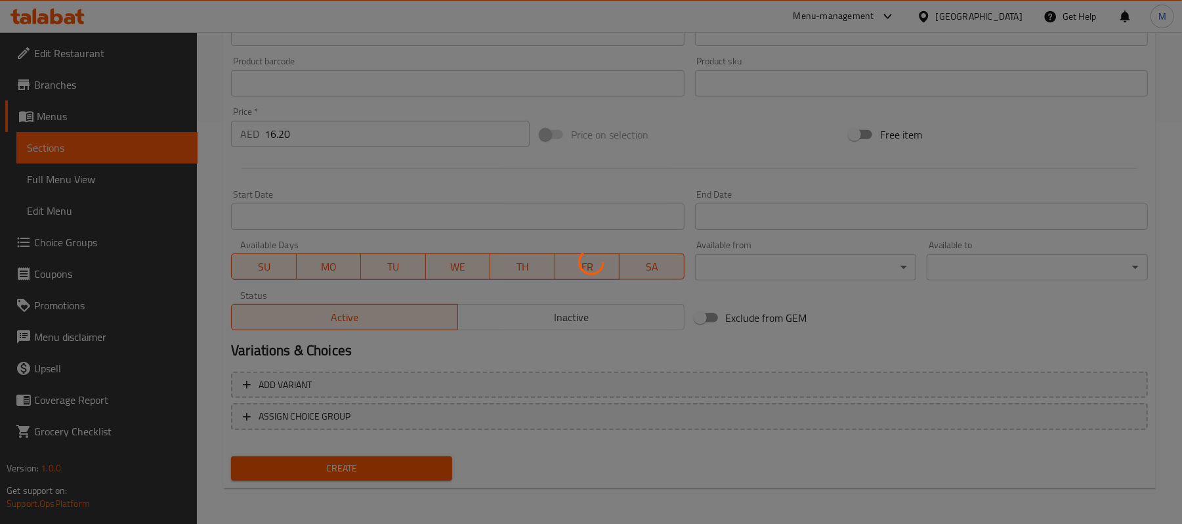
type input "0"
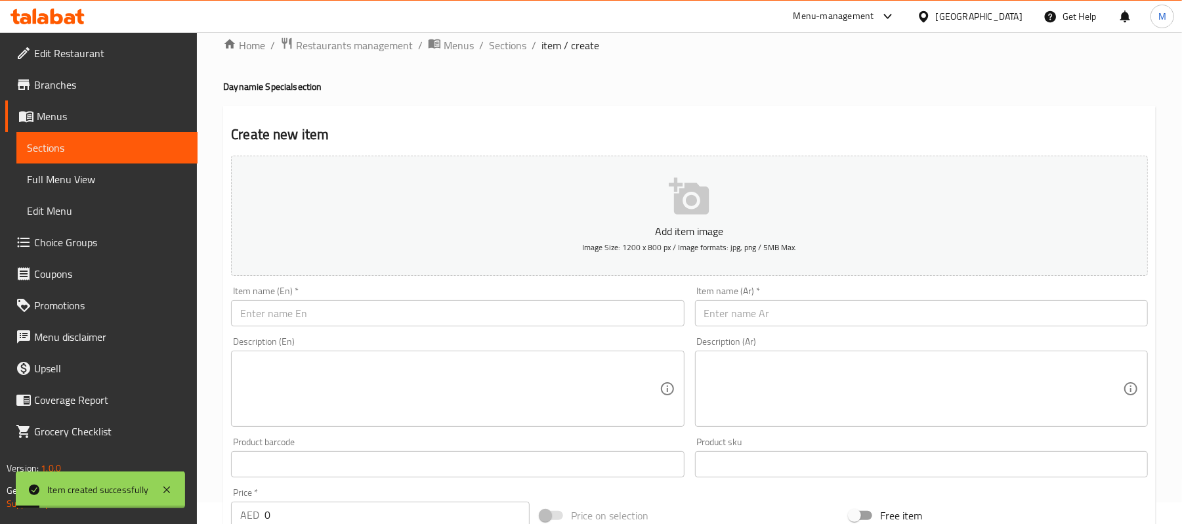
scroll to position [0, 0]
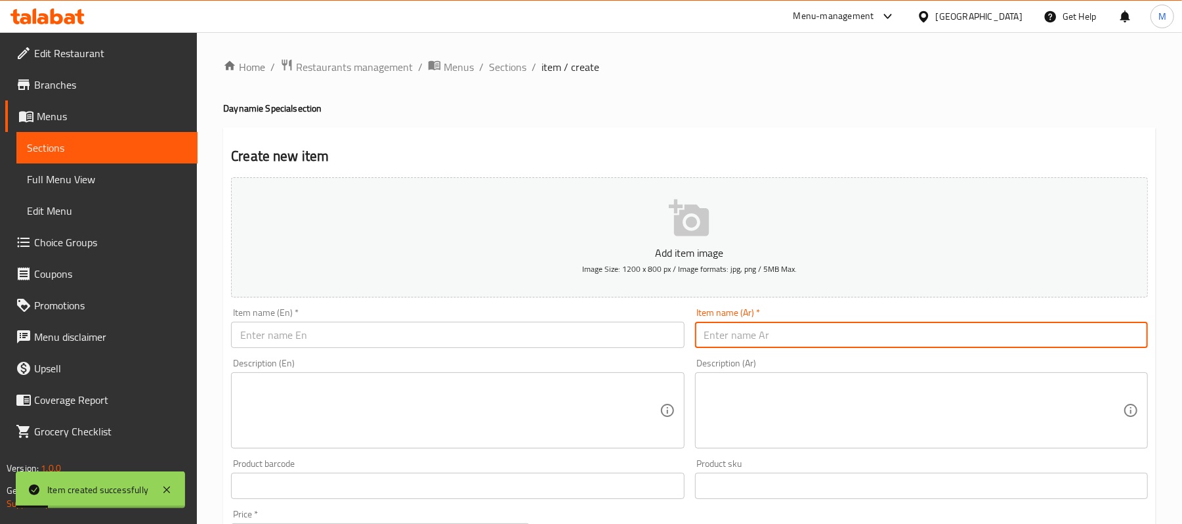
click at [820, 334] on input "text" at bounding box center [921, 335] width 453 height 26
paste input "[PERSON_NAME]"
type input "[PERSON_NAME]"
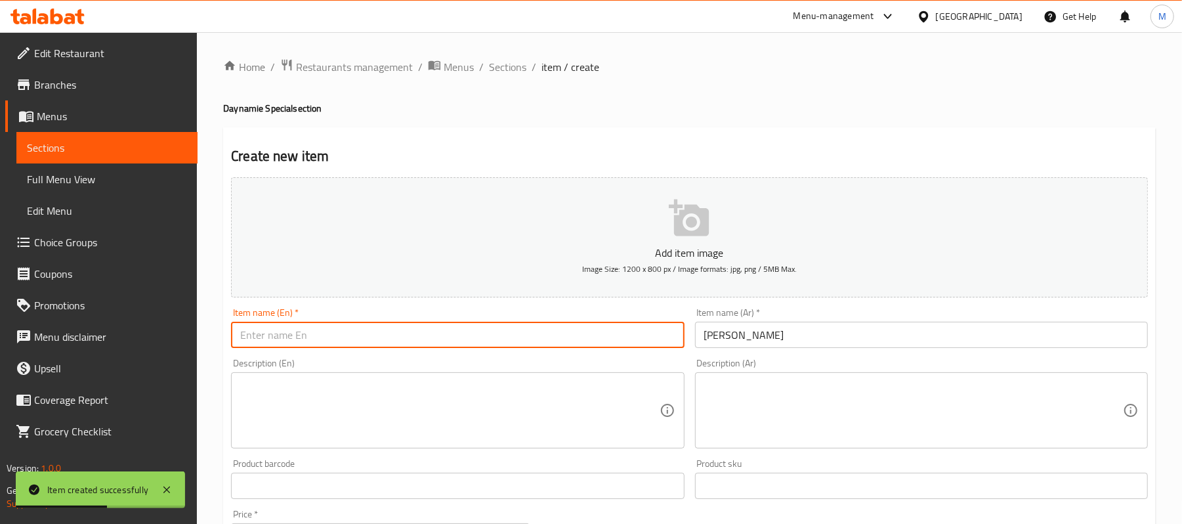
click at [376, 335] on input "text" at bounding box center [457, 335] width 453 height 26
paste input "CRISPY DYNAMITE NUGGETS"
click at [376, 335] on input "CRISPY DYNAMITE NUGGETS" at bounding box center [457, 335] width 453 height 26
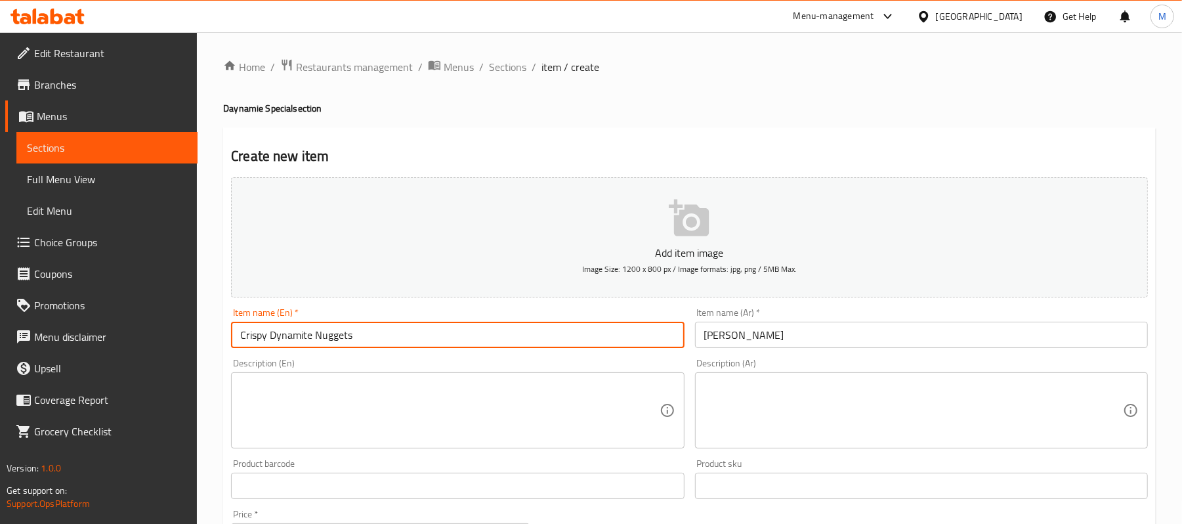
type input "Crispy Dynamite Nuggets"
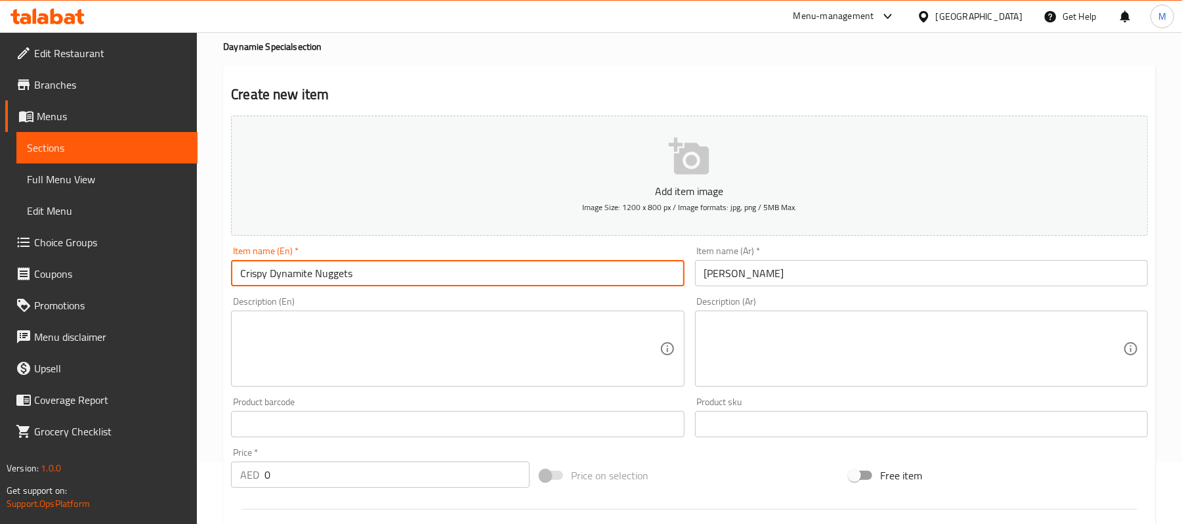
scroll to position [175, 0]
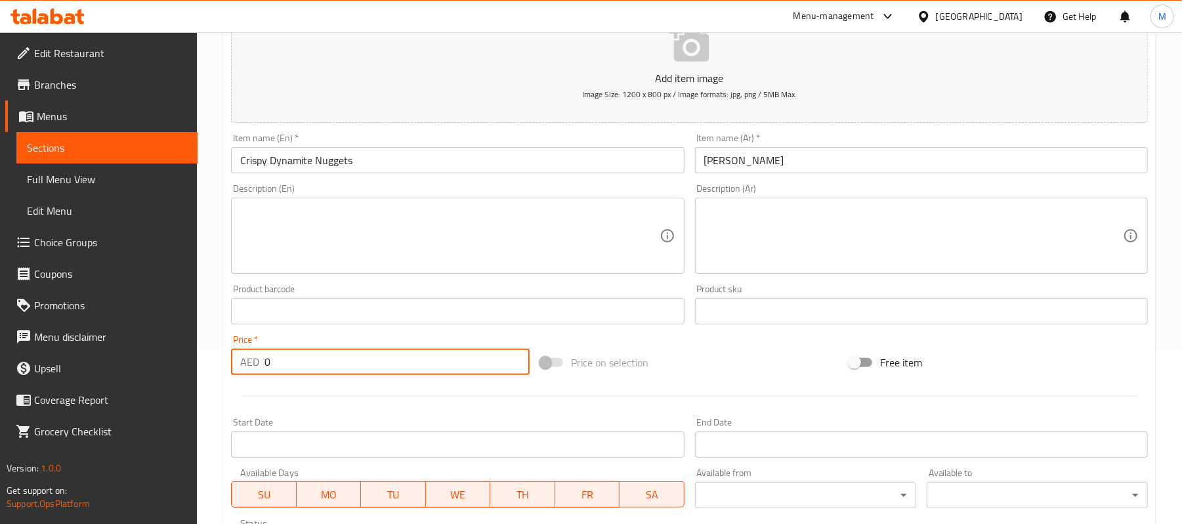
drag, startPoint x: 280, startPoint y: 361, endPoint x: 245, endPoint y: 366, distance: 34.4
click at [245, 366] on div "AED 0 Price *" at bounding box center [380, 361] width 299 height 26
paste input "20.25"
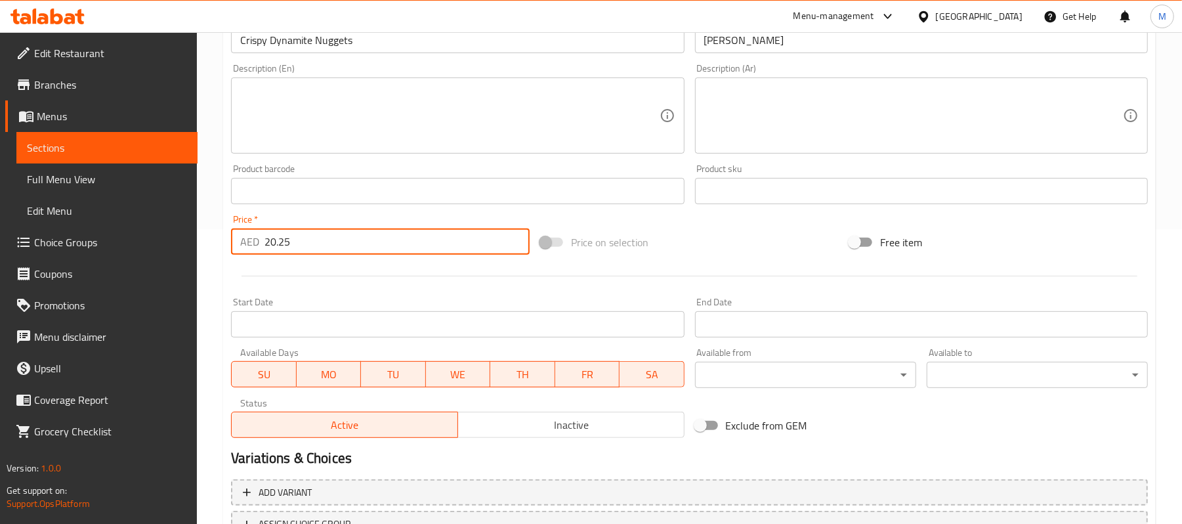
scroll to position [280, 0]
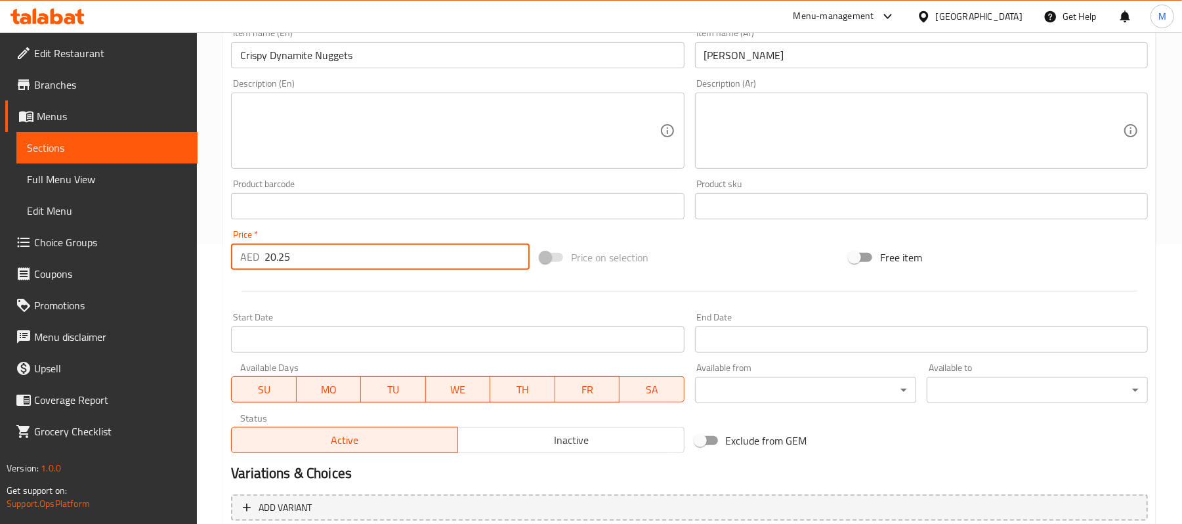
type input "20.25"
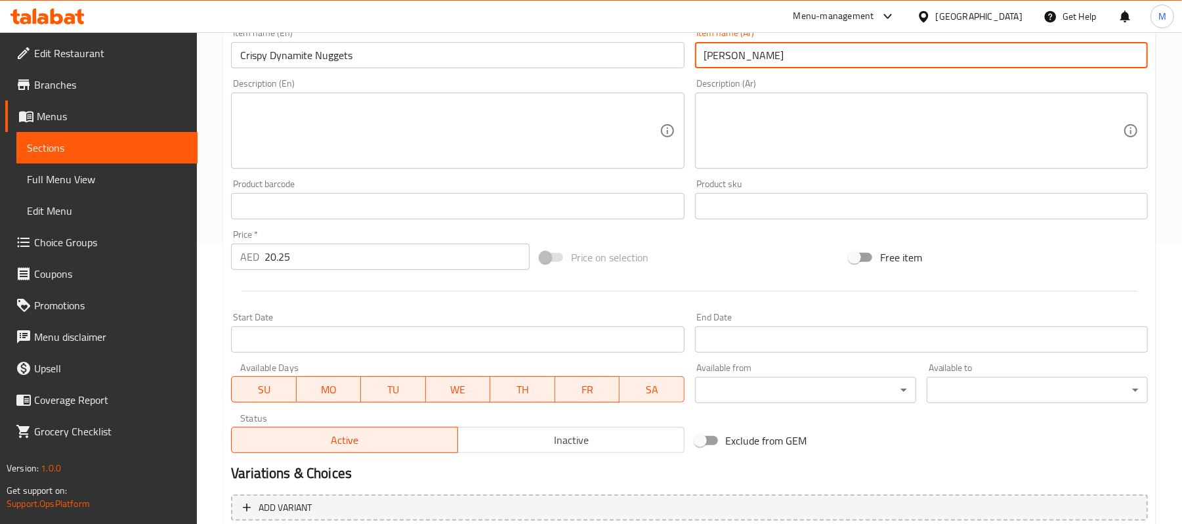
click at [725, 58] on input "[PERSON_NAME]" at bounding box center [921, 55] width 453 height 26
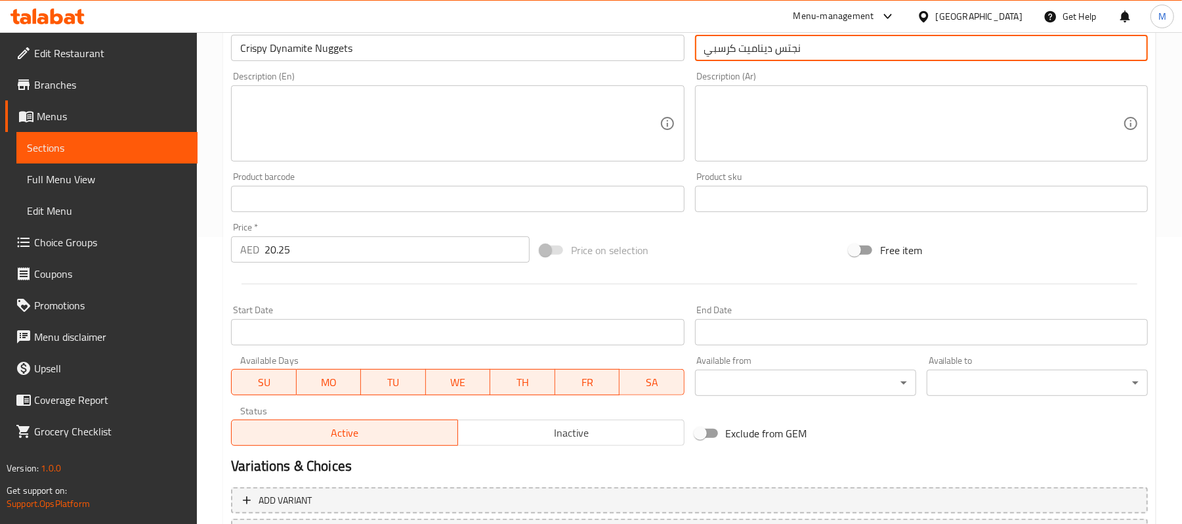
scroll to position [402, 0]
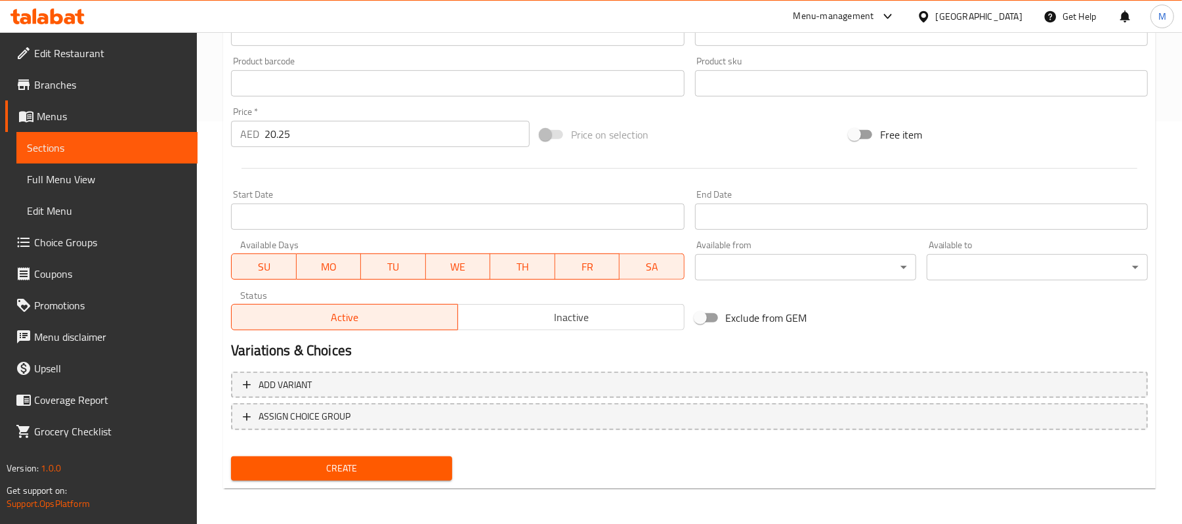
type input "نجتس ديناميت كرسبي"
click at [397, 466] on span "Create" at bounding box center [342, 468] width 200 height 16
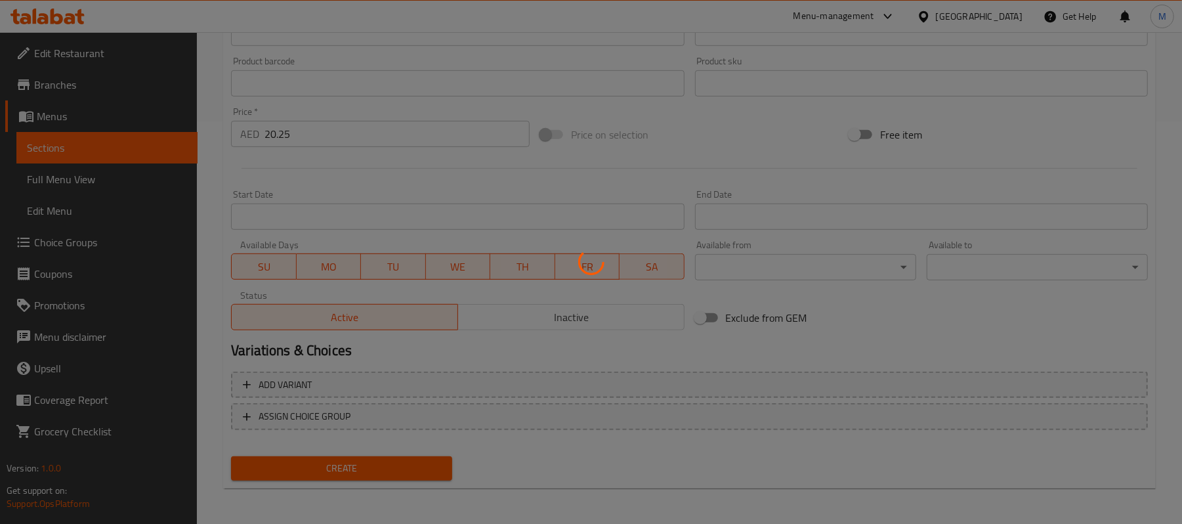
type input "0"
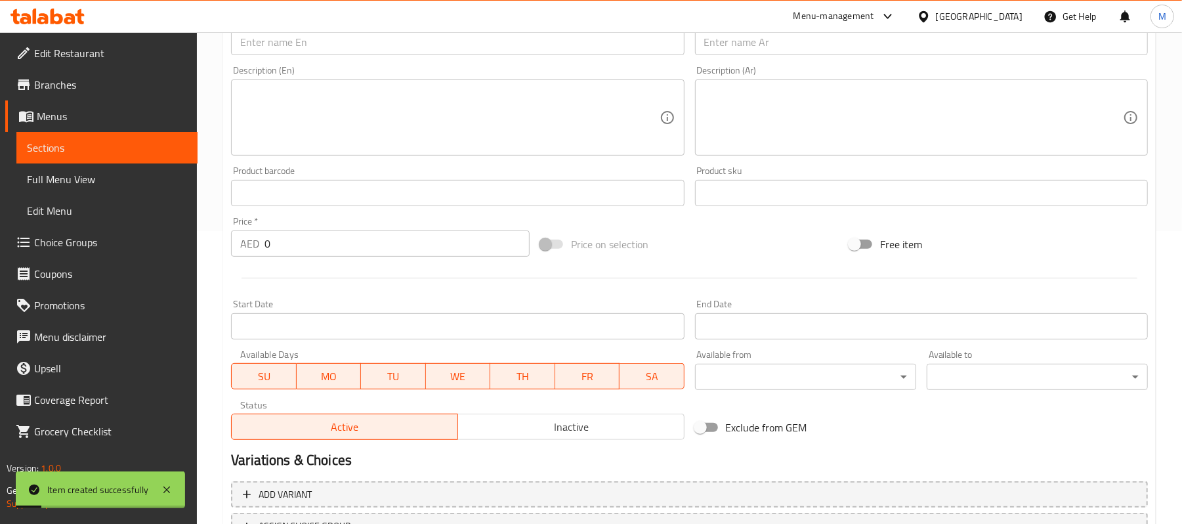
scroll to position [140, 0]
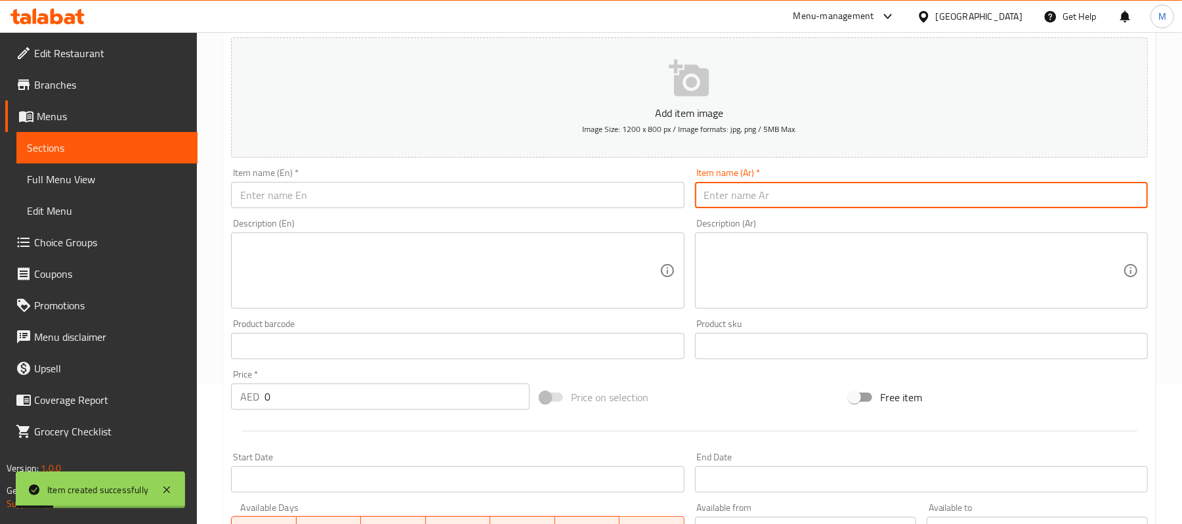
click at [876, 193] on input "text" at bounding box center [921, 195] width 453 height 26
paste input "ديناميت بطاطا مقلي"
type input "ديناميت بطاطا مقلي"
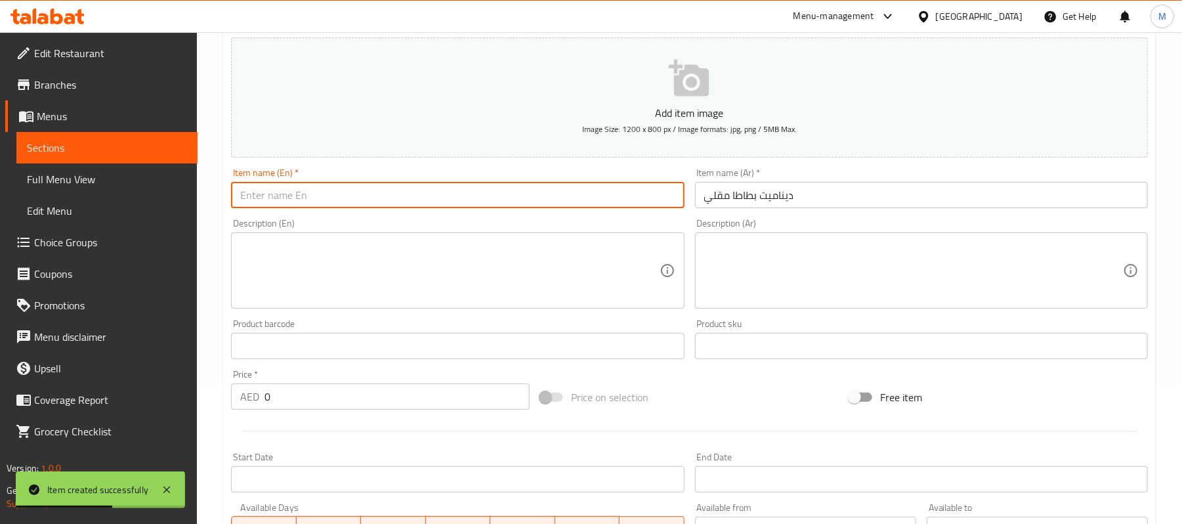
click at [381, 198] on input "text" at bounding box center [457, 195] width 453 height 26
paste input "DYNAMITE FRIES"
click at [381, 198] on input "DYNAMITE FRIES" at bounding box center [457, 195] width 453 height 26
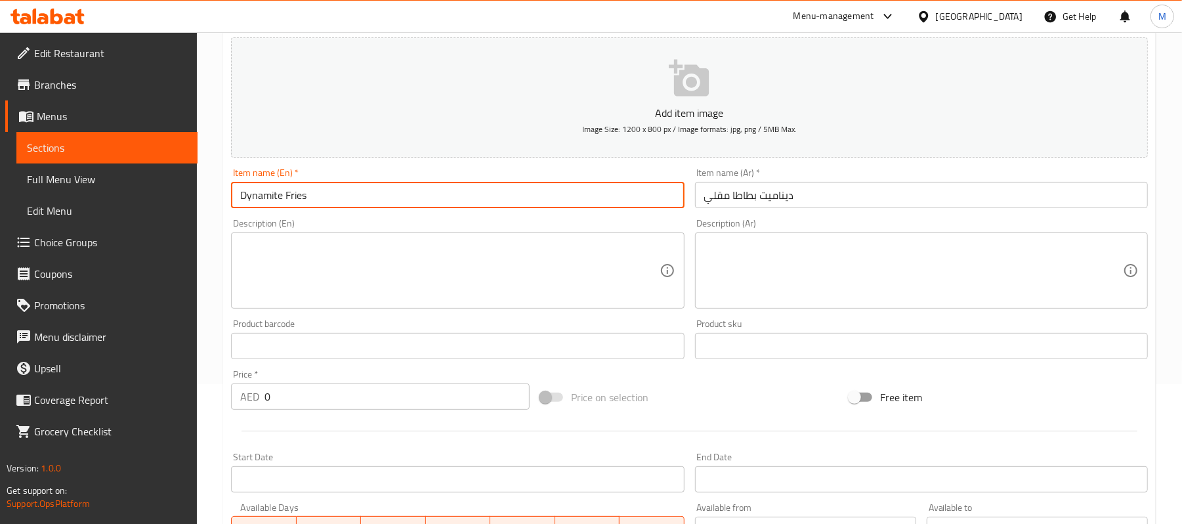
click at [340, 203] on input "Dynamite Fries" at bounding box center [457, 195] width 453 height 26
click at [286, 194] on input "Dynamite Fries" at bounding box center [457, 195] width 453 height 26
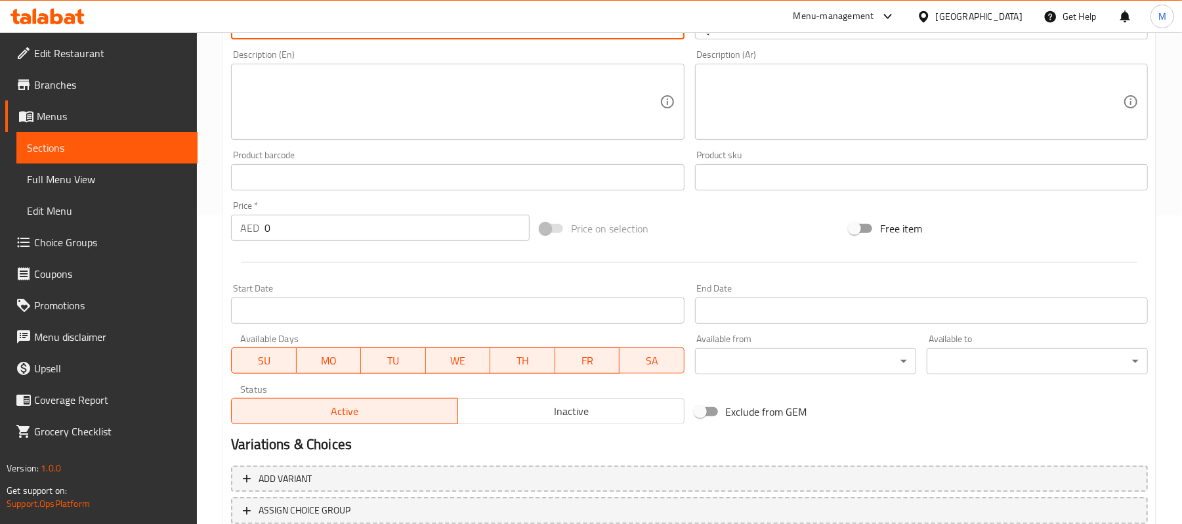
scroll to position [402, 0]
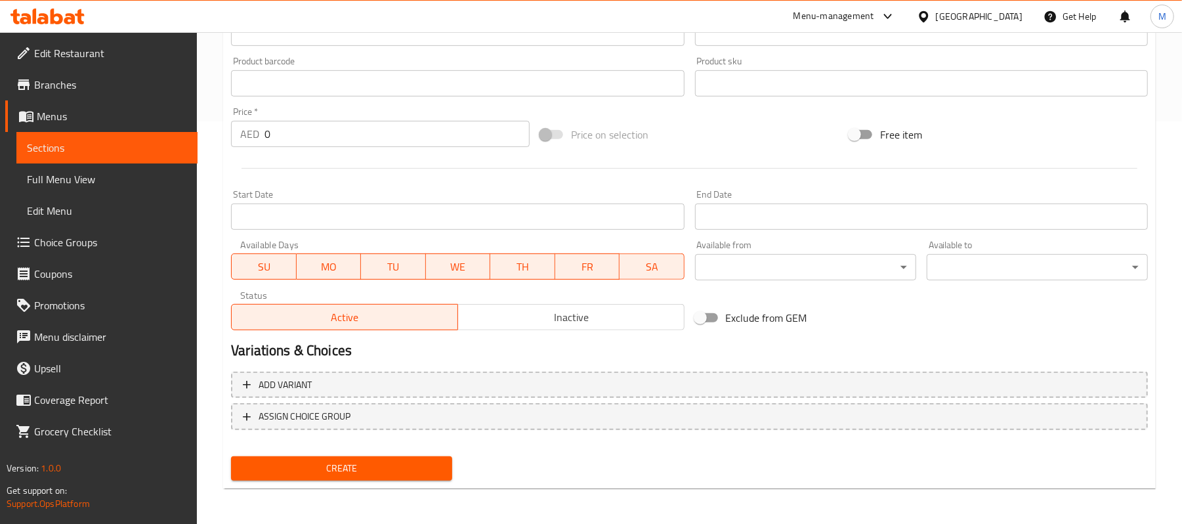
type input "Dynamite French Fries"
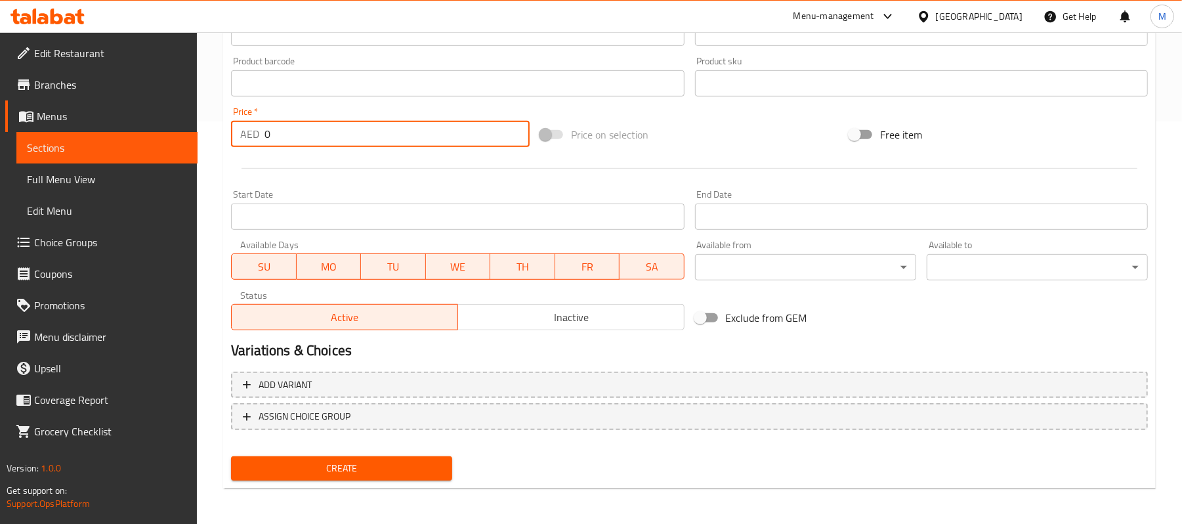
drag, startPoint x: 287, startPoint y: 140, endPoint x: 243, endPoint y: 135, distance: 44.9
click at [243, 135] on div "AED 0 Price *" at bounding box center [380, 134] width 299 height 26
paste input "16.2"
type input "16.20"
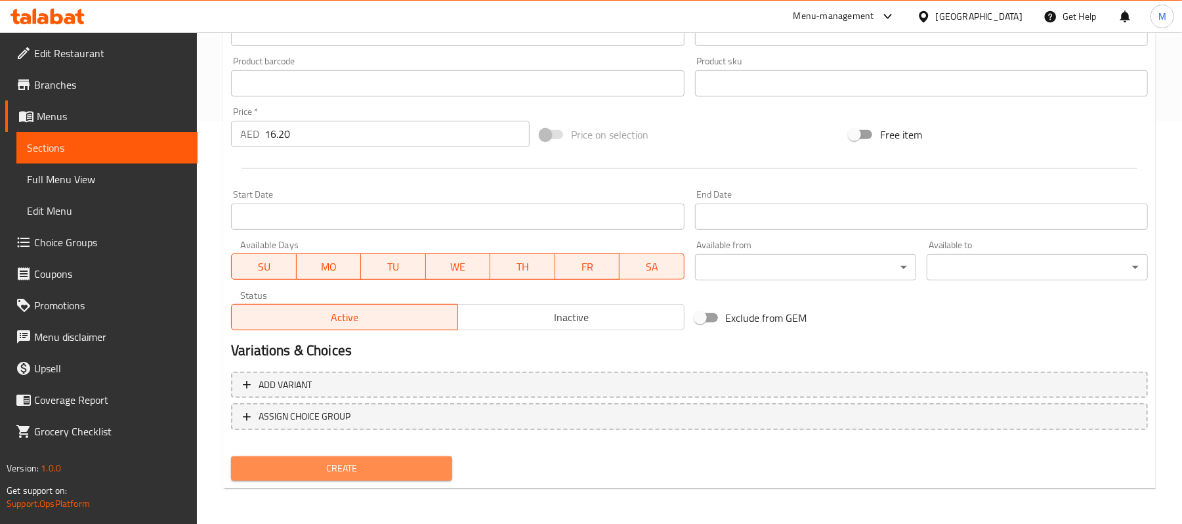
click at [400, 467] on span "Create" at bounding box center [342, 468] width 200 height 16
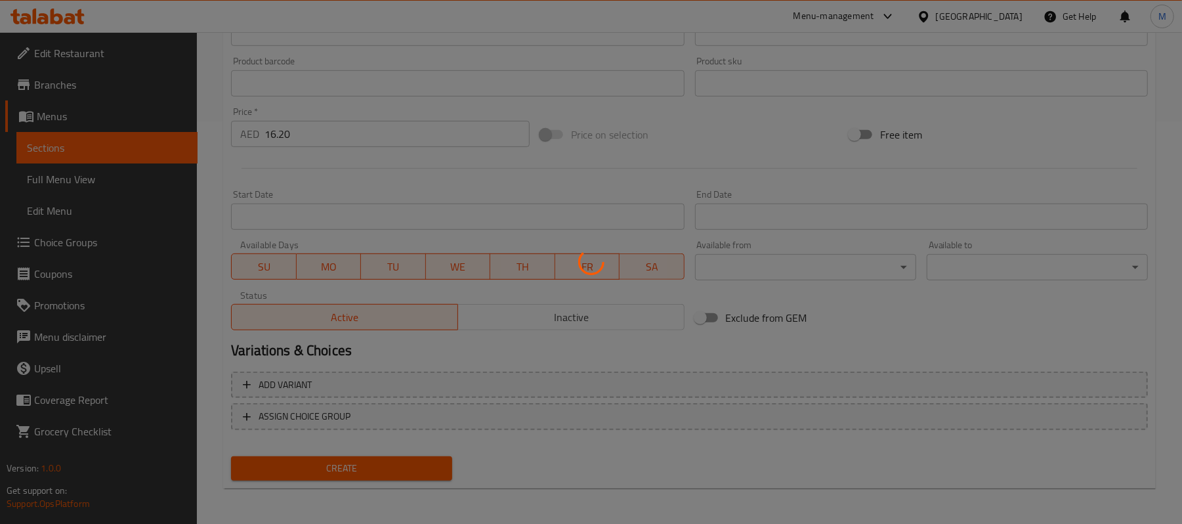
type input "0"
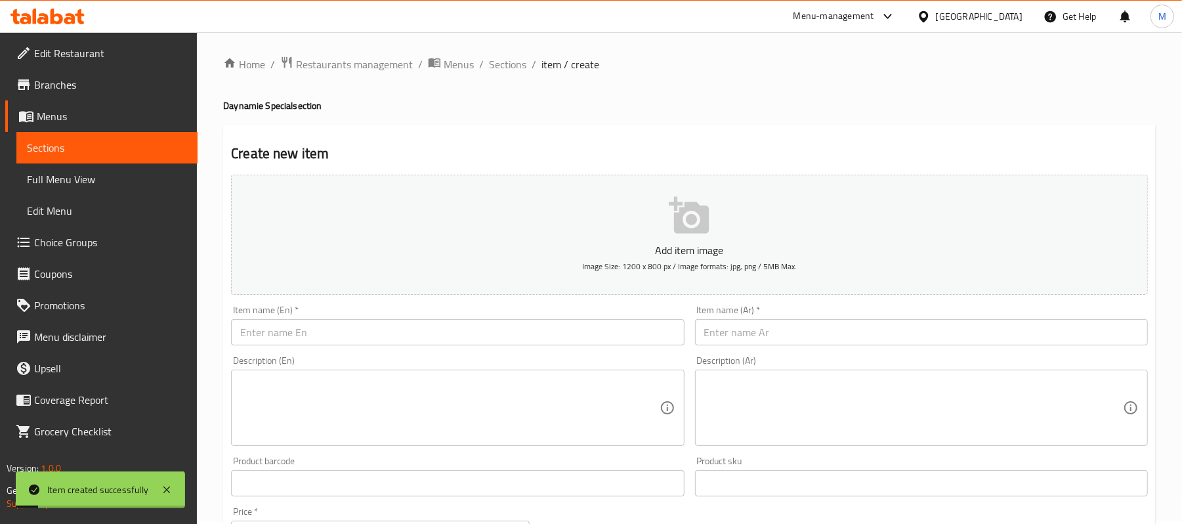
scroll to position [0, 0]
click at [793, 342] on input "text" at bounding box center [921, 335] width 453 height 26
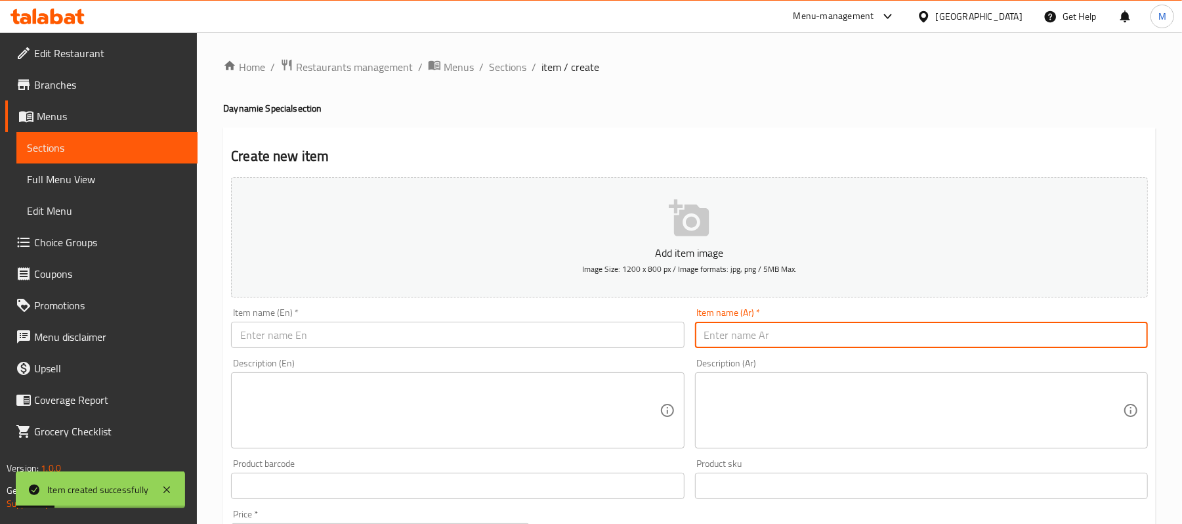
paste input "[PERSON_NAME] مع بطاطا"
type input "[PERSON_NAME] مع بطاطا"
click at [305, 329] on input "text" at bounding box center [457, 335] width 453 height 26
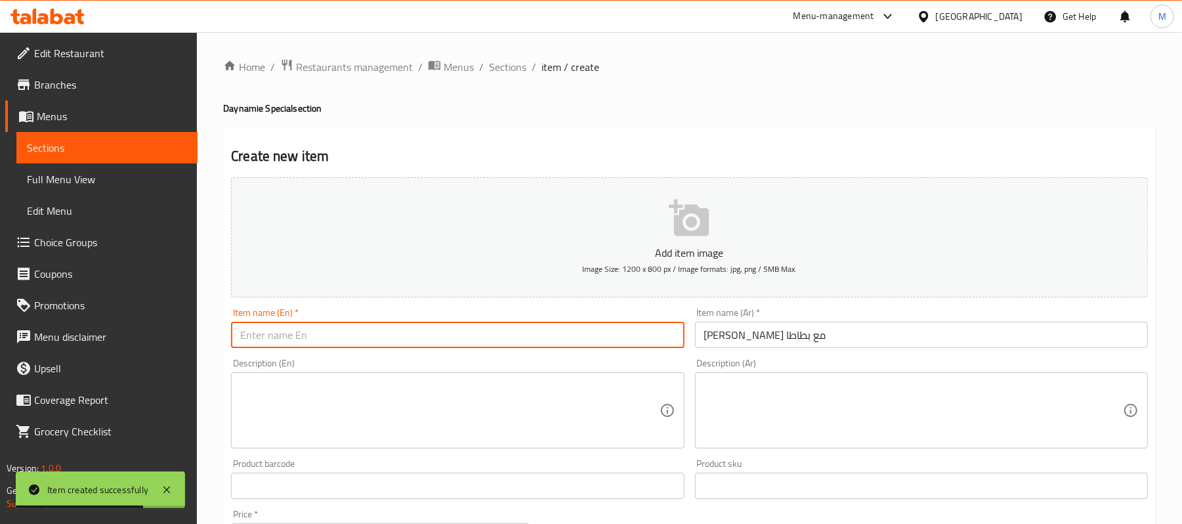
drag, startPoint x: 305, startPoint y: 329, endPoint x: 269, endPoint y: 336, distance: 36.2
click at [269, 336] on input "text" at bounding box center [457, 335] width 453 height 26
paste input "POTATO W. CHEESE CHEETOS"
click at [269, 336] on input "POTATO W. CHEESE CHEETOS" at bounding box center [457, 335] width 453 height 26
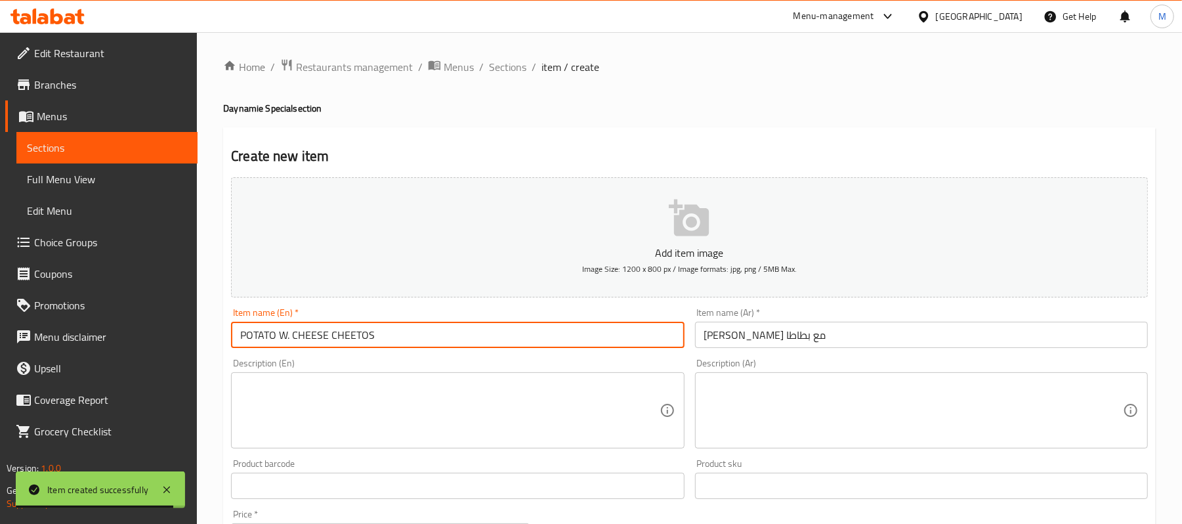
click at [269, 336] on input "POTATO W. CHEESE CHEETOS" at bounding box center [457, 335] width 453 height 26
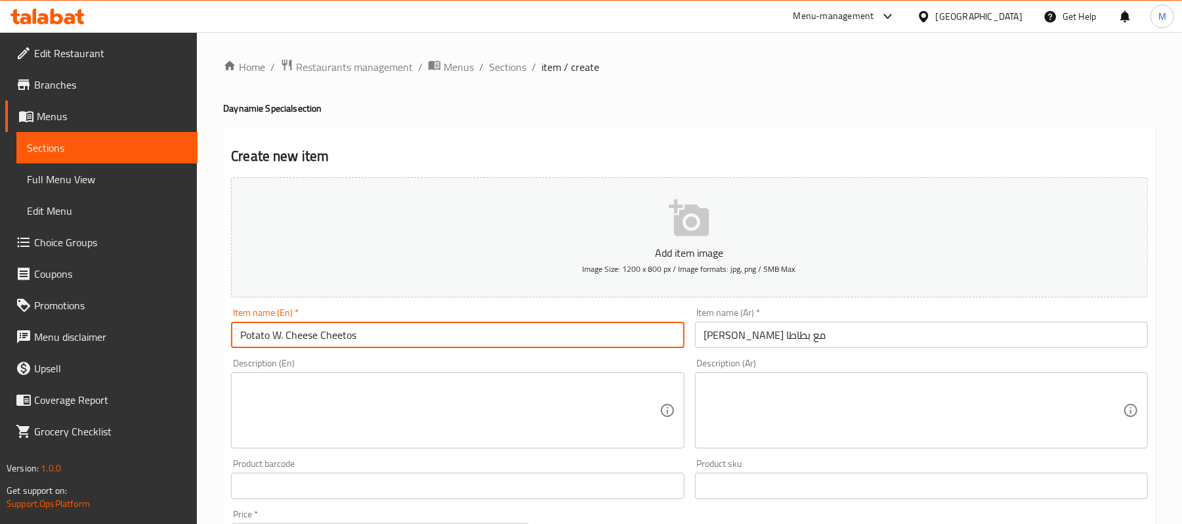
click at [279, 334] on input "Potato W. Cheese Cheetos" at bounding box center [457, 335] width 453 height 26
click at [284, 342] on input "Potato W. Cheese Cheetos" at bounding box center [457, 335] width 453 height 26
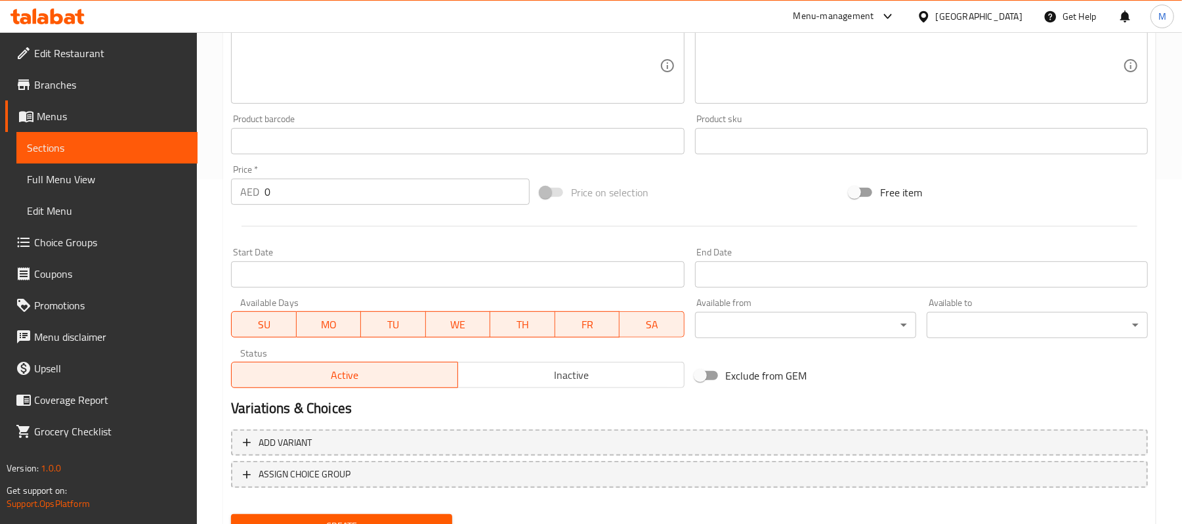
scroll to position [347, 0]
type input "Potato with Cheese Cheetos"
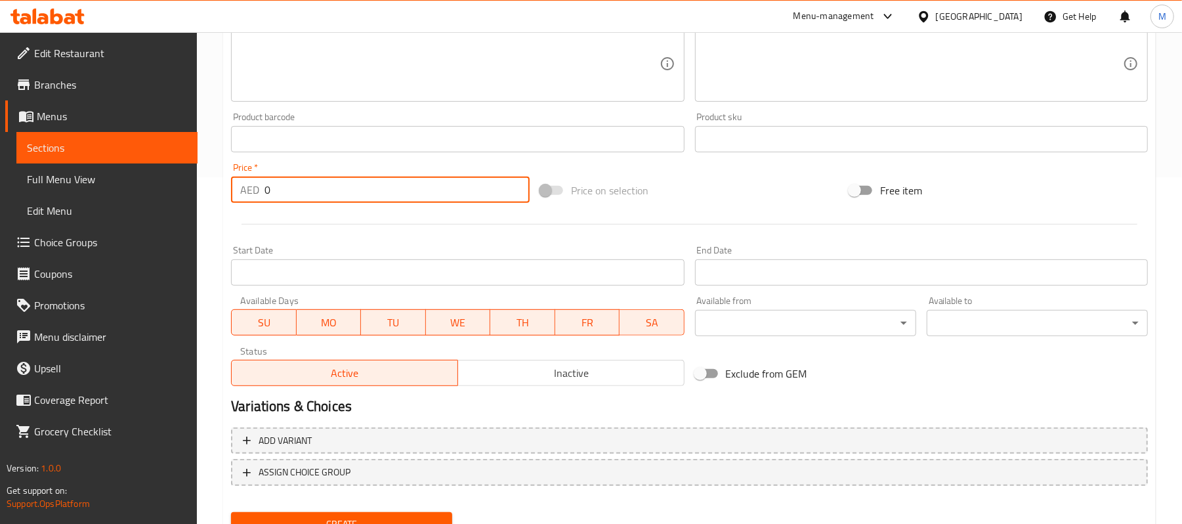
drag, startPoint x: 263, startPoint y: 190, endPoint x: 223, endPoint y: 198, distance: 40.7
click at [223, 198] on div "Create new item Add item image Image Size: 1200 x 800 px / Image formats: jpg, …" at bounding box center [689, 163] width 933 height 764
paste input "20.25"
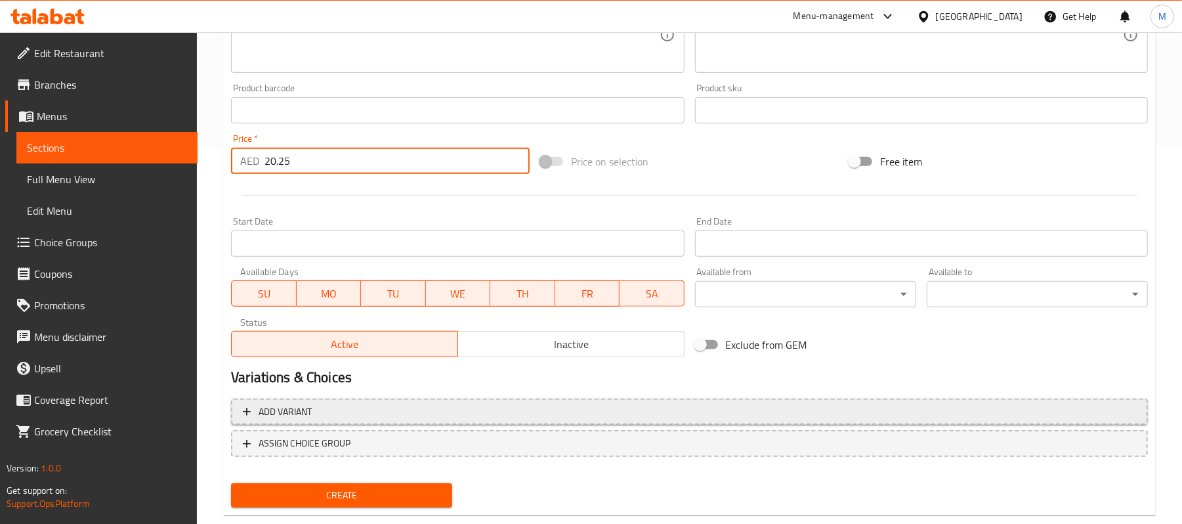
scroll to position [402, 0]
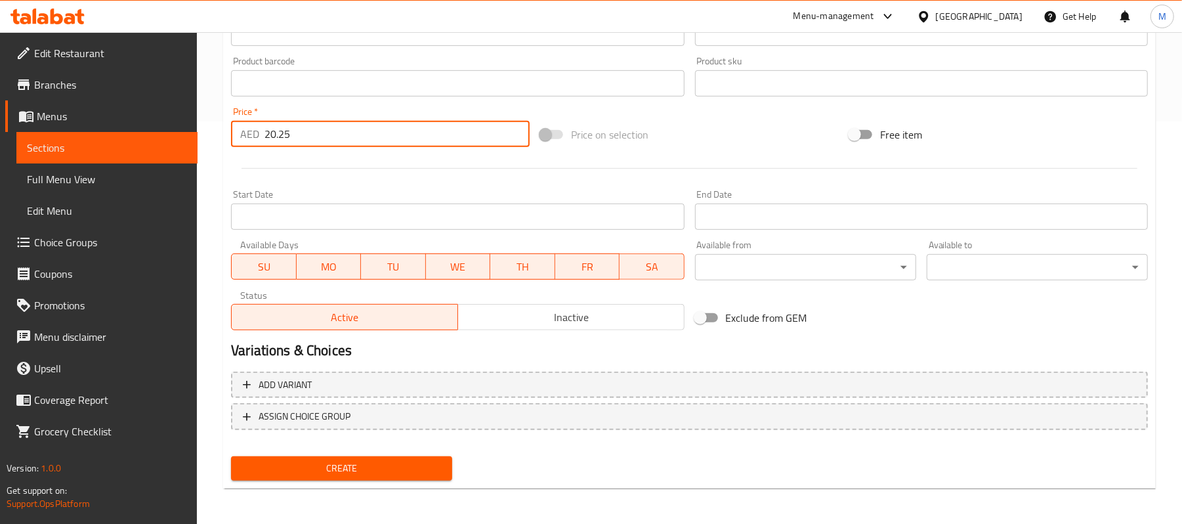
type input "20.25"
drag, startPoint x: 412, startPoint y: 469, endPoint x: 384, endPoint y: 444, distance: 37.2
click at [412, 469] on span "Create" at bounding box center [342, 468] width 200 height 16
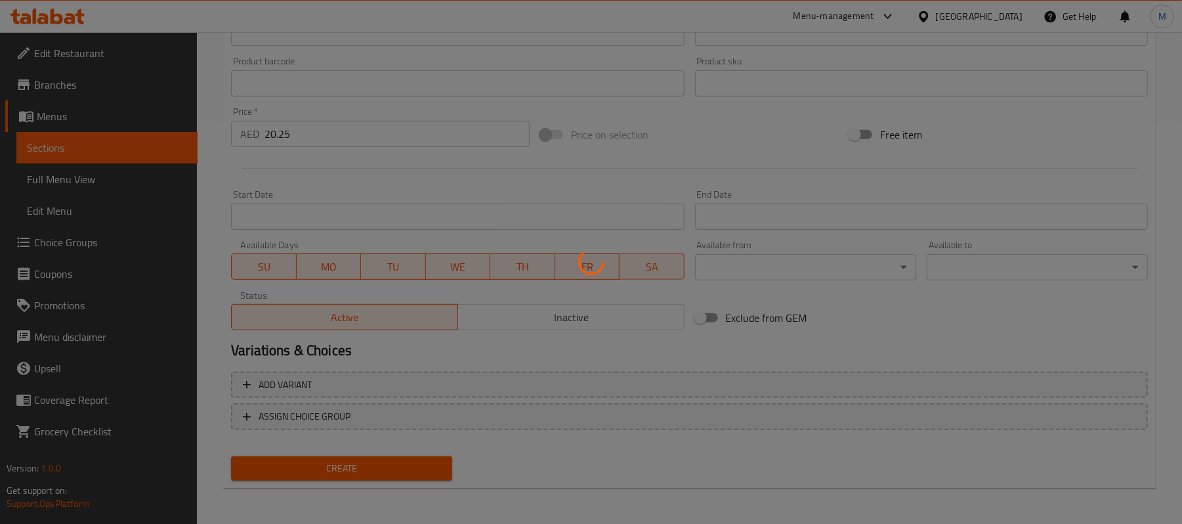
type input "0"
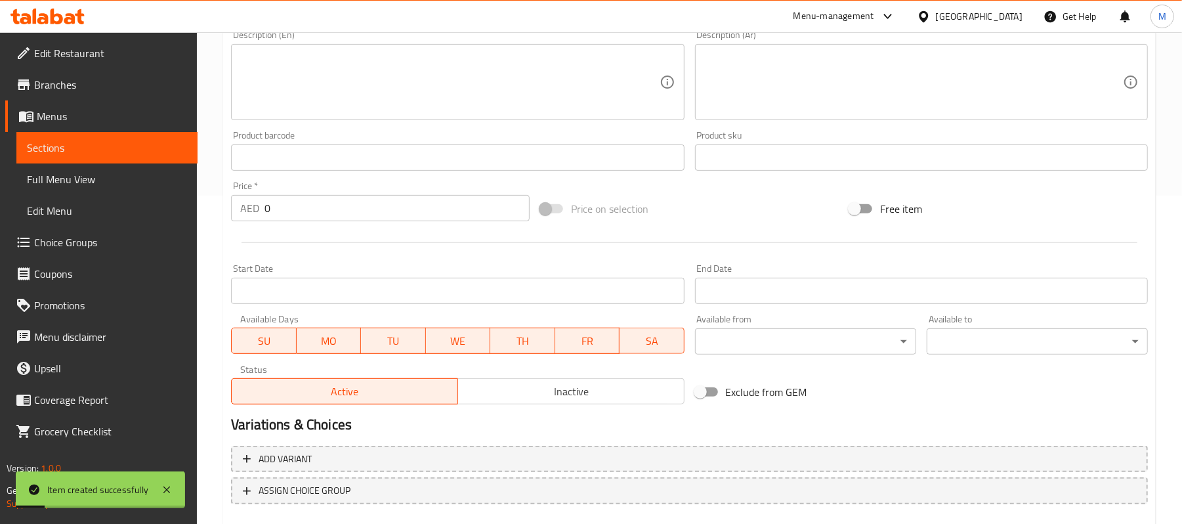
scroll to position [53, 0]
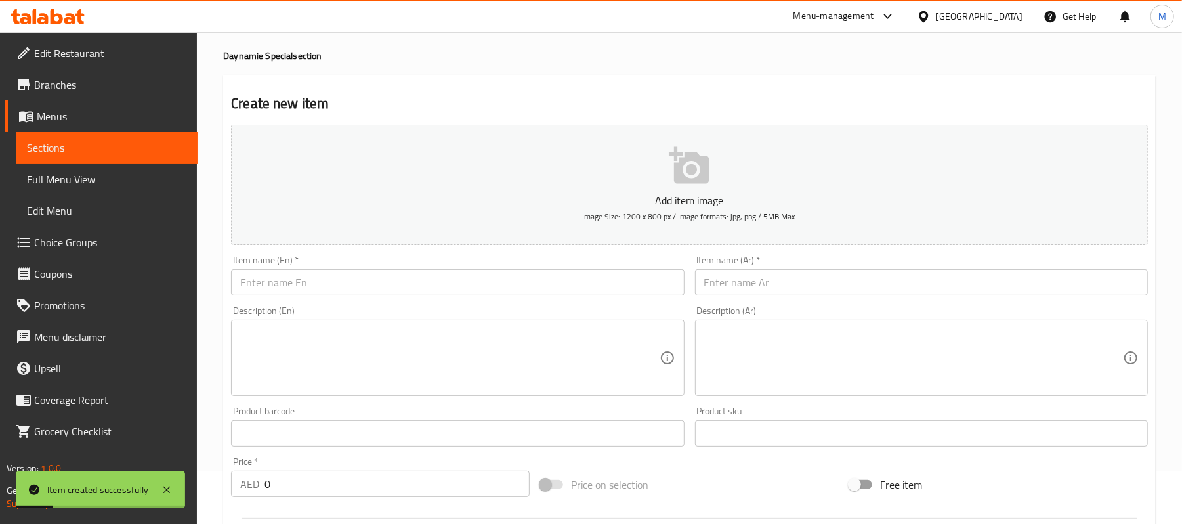
click at [988, 297] on div "Item name (Ar)   * Item name (Ar) *" at bounding box center [921, 275] width 463 height 51
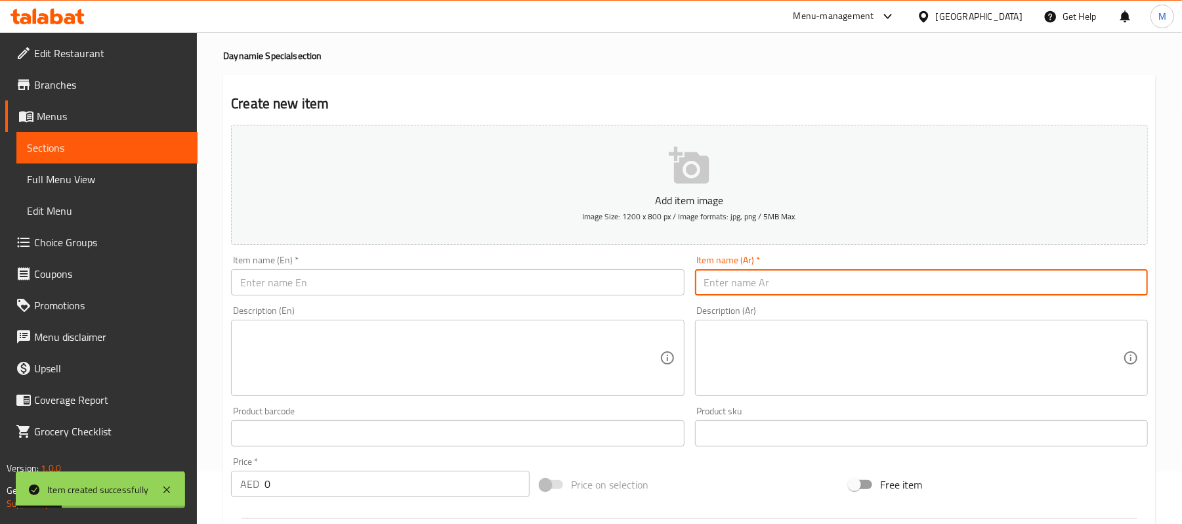
click at [986, 289] on input "text" at bounding box center [921, 282] width 453 height 26
paste input "لودد بطاطا مقلي"
type input "لودد بطاطا مقلي"
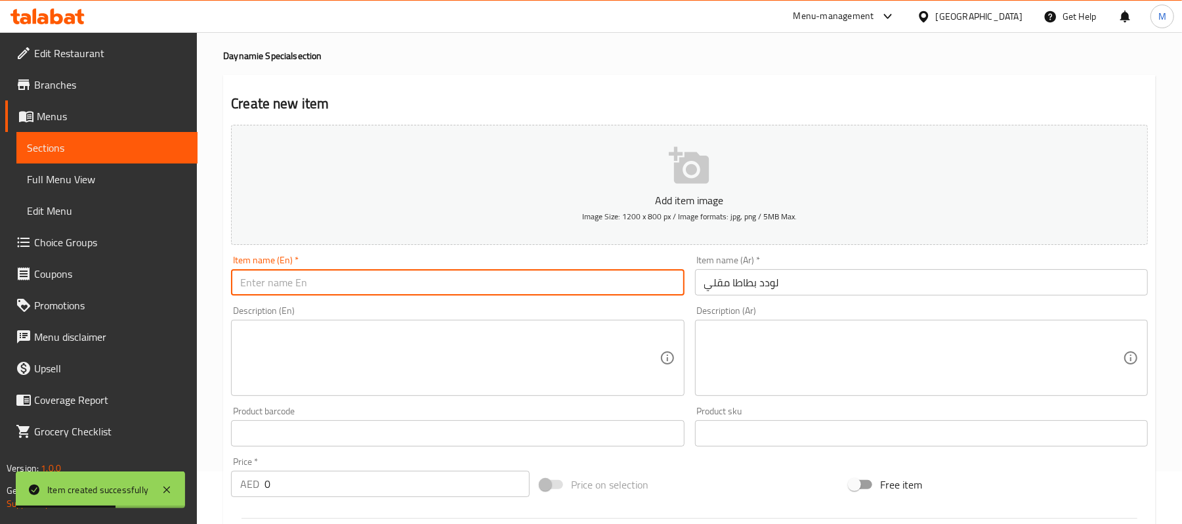
click at [385, 287] on input "text" at bounding box center [457, 282] width 453 height 26
paste input "LOADED FRIES"
type input "Loaded Fries"
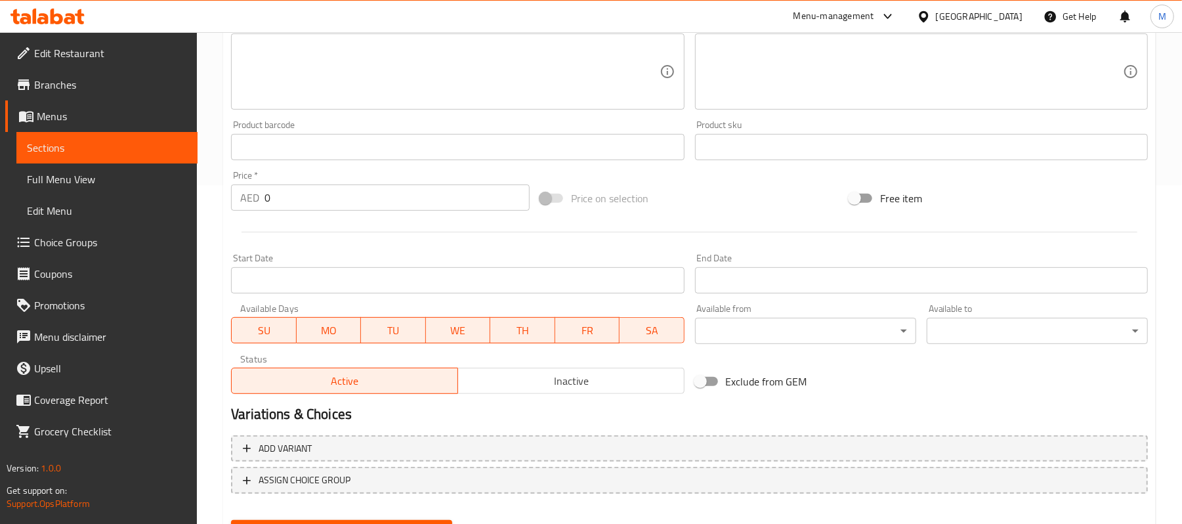
scroll to position [402, 0]
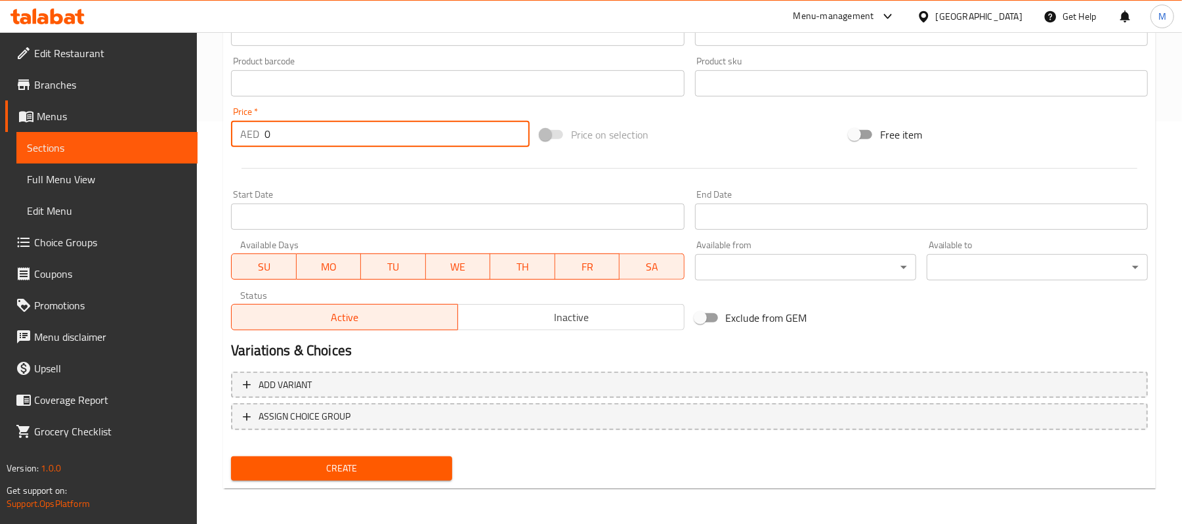
drag, startPoint x: 269, startPoint y: 134, endPoint x: 240, endPoint y: 135, distance: 28.9
click at [240, 135] on div "AED 0 Price *" at bounding box center [380, 134] width 299 height 26
paste input "24.3"
type input "24.30"
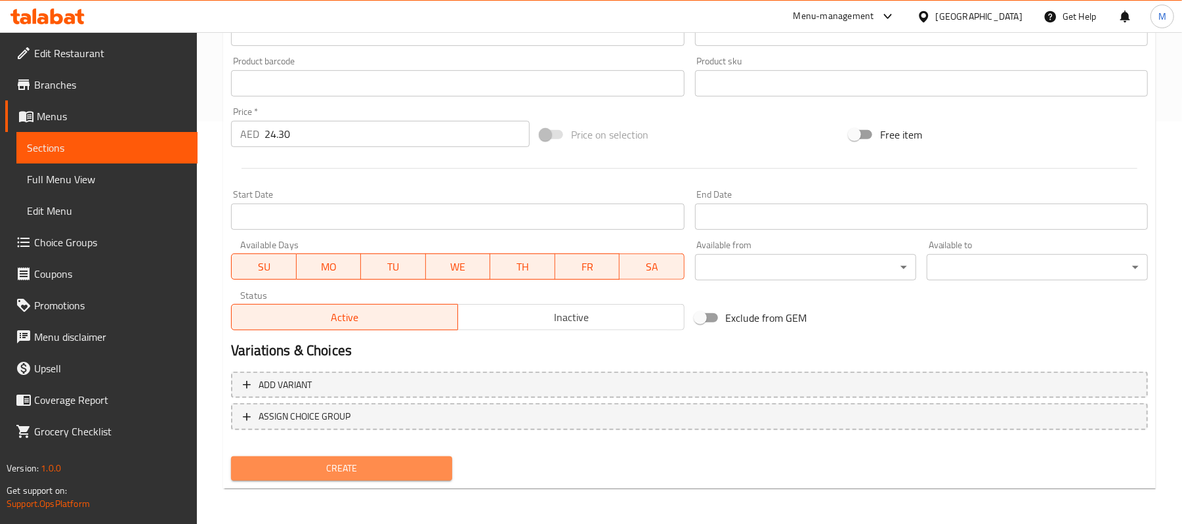
click at [397, 465] on span "Create" at bounding box center [342, 468] width 200 height 16
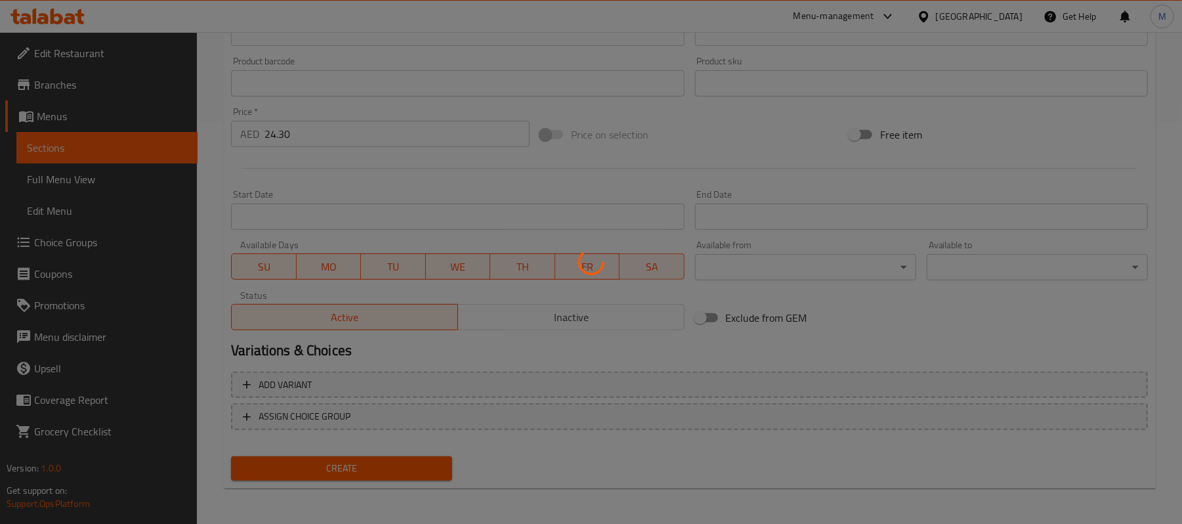
type input "0"
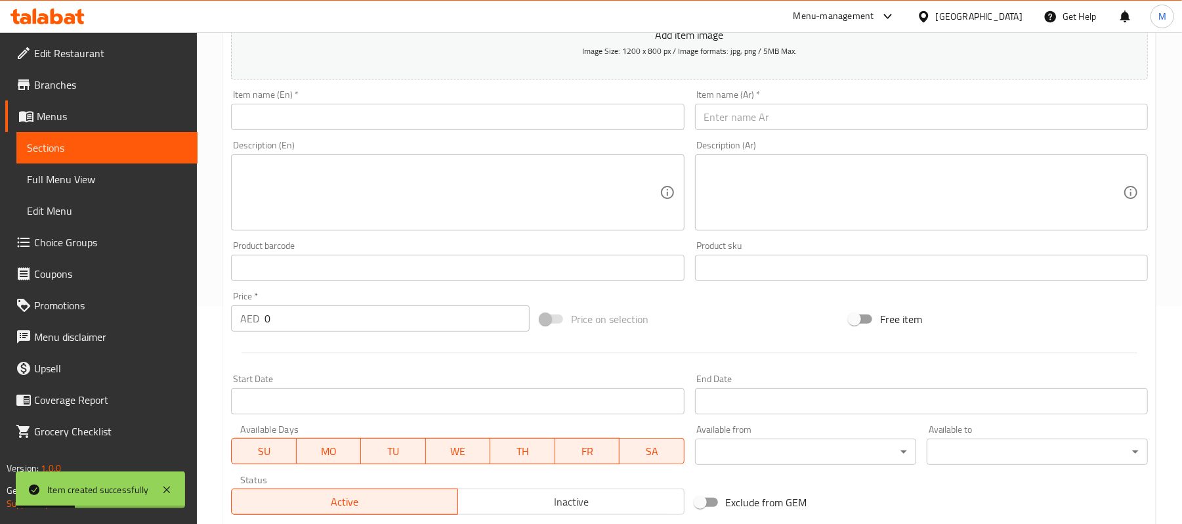
scroll to position [0, 0]
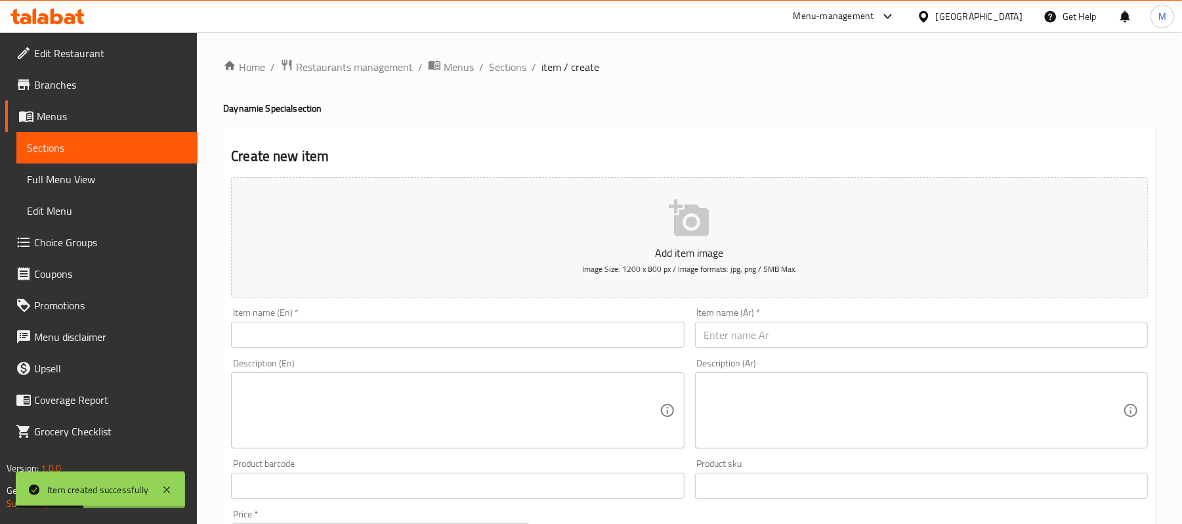
click at [1017, 318] on div "Item name (Ar)   * Item name (Ar) *" at bounding box center [921, 328] width 453 height 40
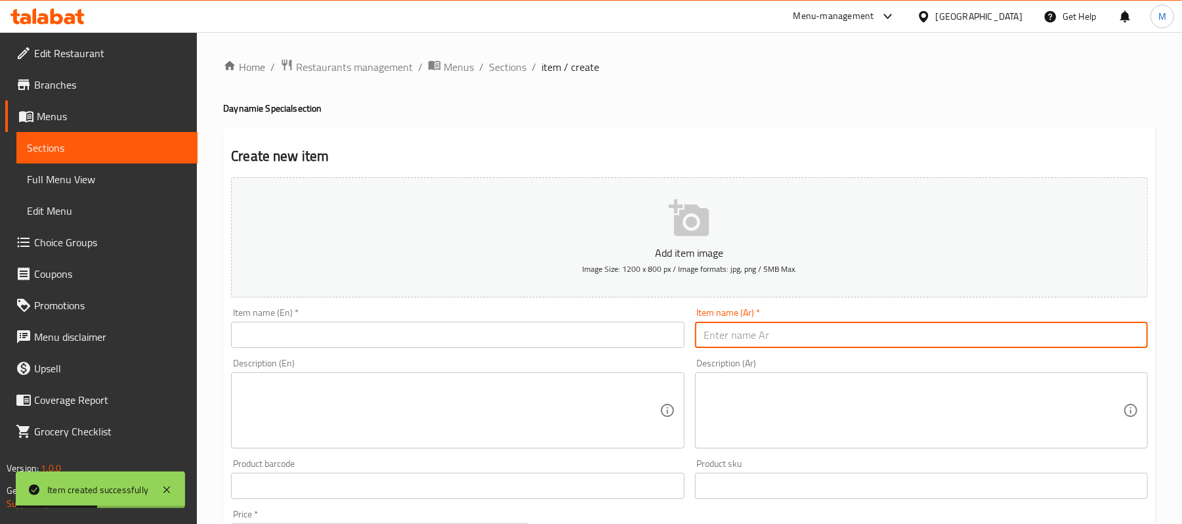
click at [1017, 329] on input "text" at bounding box center [921, 335] width 453 height 26
paste input "ودجس مشكل + شيتوس هاالبينو"
type input "ودجس مشكل + شيتوس هاالبينو"
click at [394, 335] on input "text" at bounding box center [457, 335] width 453 height 26
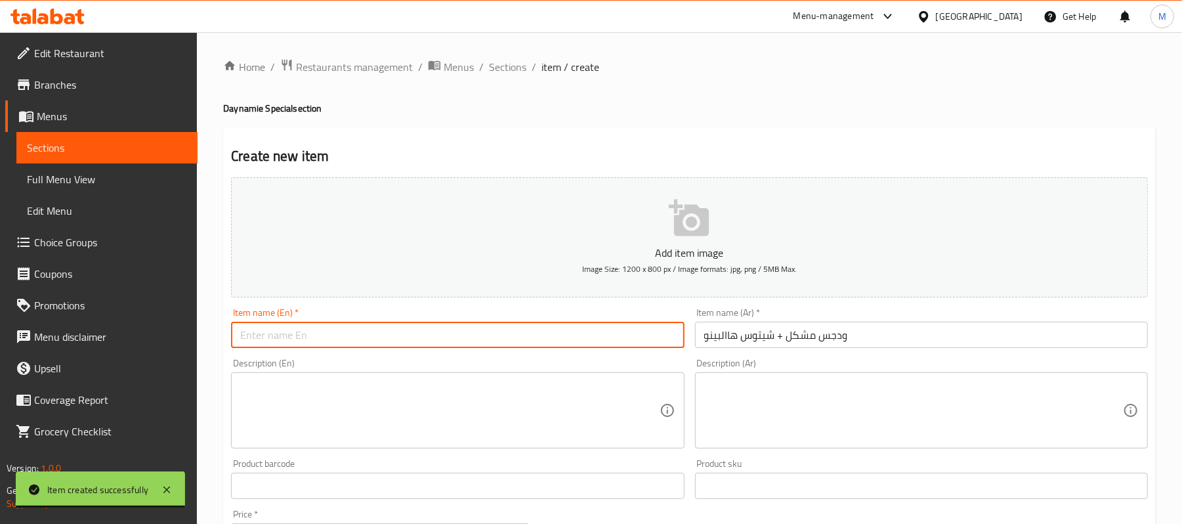
paste input "MIXED WEDGES + CHEETOS JALAPENO"
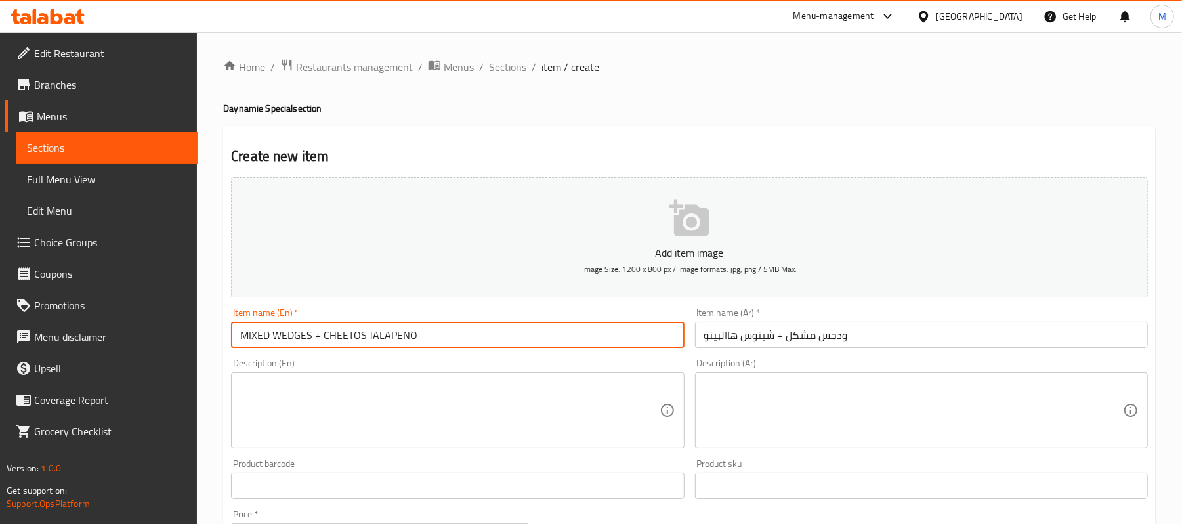
click at [322, 332] on input "MIXED WEDGES + CHEETOS JALAPENO" at bounding box center [457, 335] width 453 height 26
type input "Mixed Wedges + Cheetos Jalapeno"
click at [526, 413] on textarea at bounding box center [449, 410] width 419 height 62
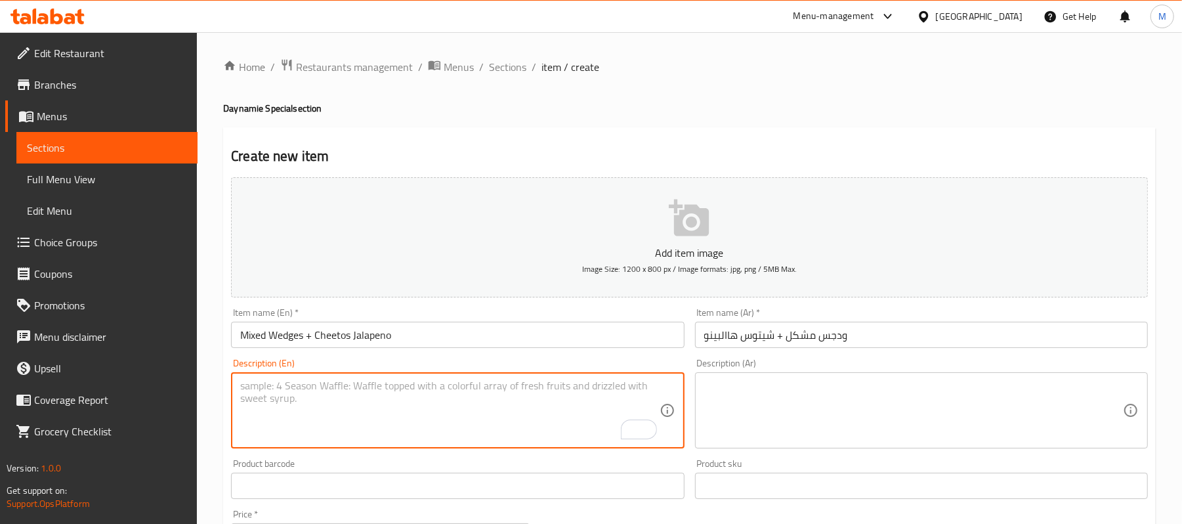
scroll to position [175, 0]
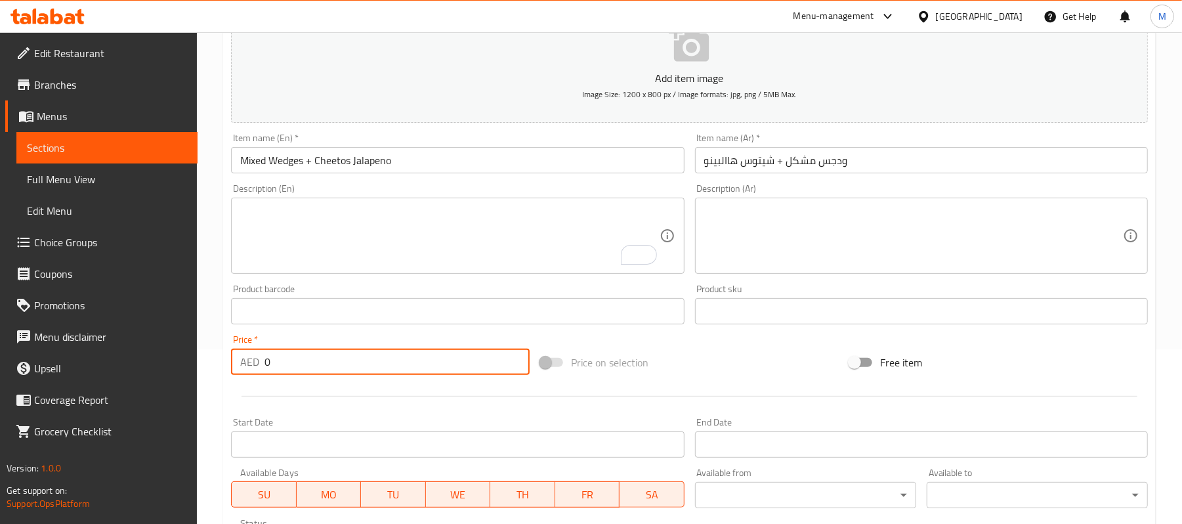
drag, startPoint x: 276, startPoint y: 360, endPoint x: 221, endPoint y: 348, distance: 56.5
click at [221, 348] on div "Home / Restaurants management / Menus / Sections / item / create Daynamie Speci…" at bounding box center [689, 305] width 985 height 895
paste input "29.7"
type input "29.70"
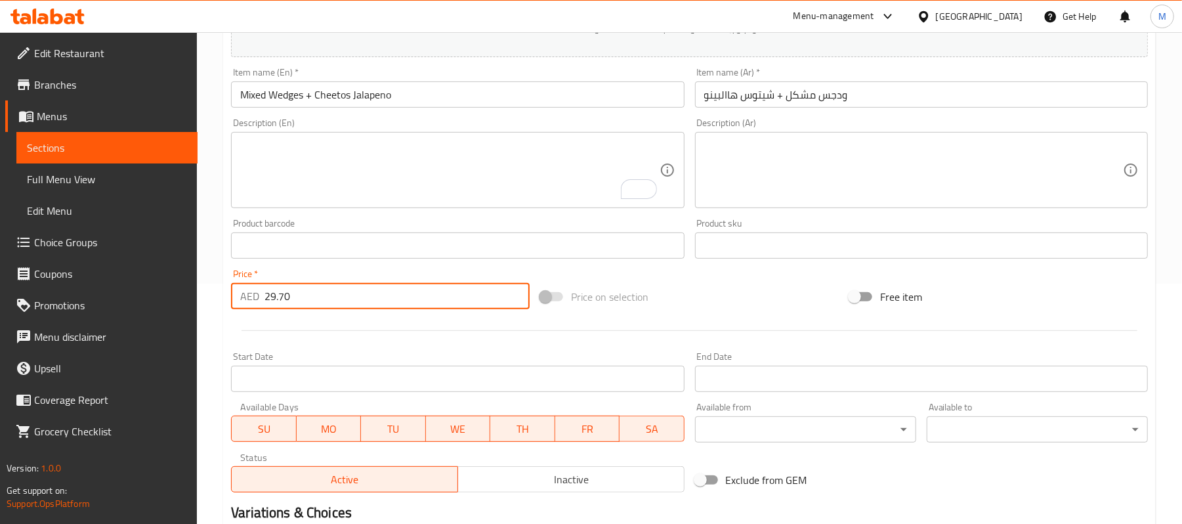
scroll to position [402, 0]
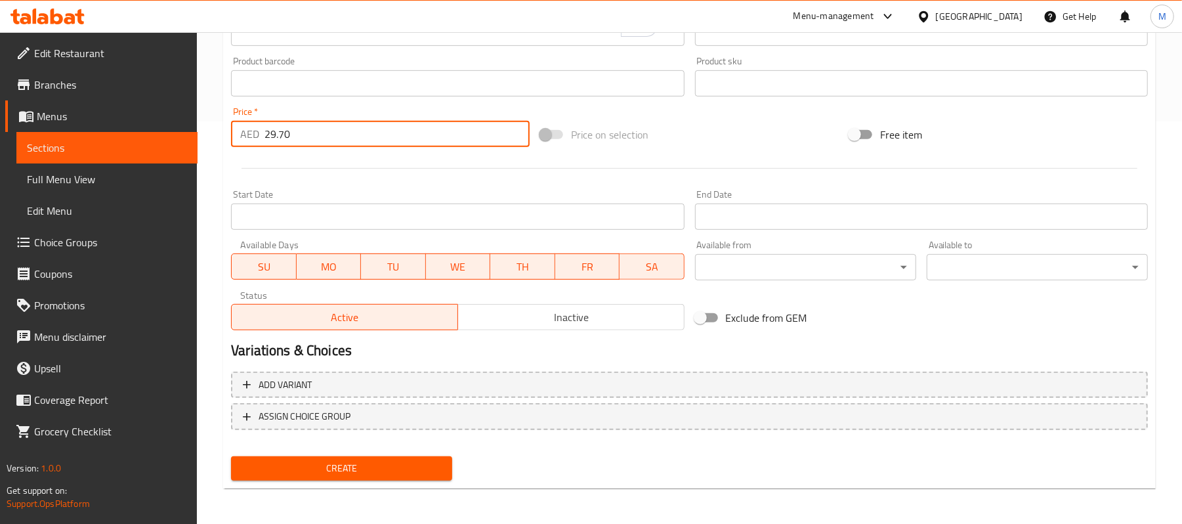
click at [408, 476] on button "Create" at bounding box center [341, 468] width 221 height 24
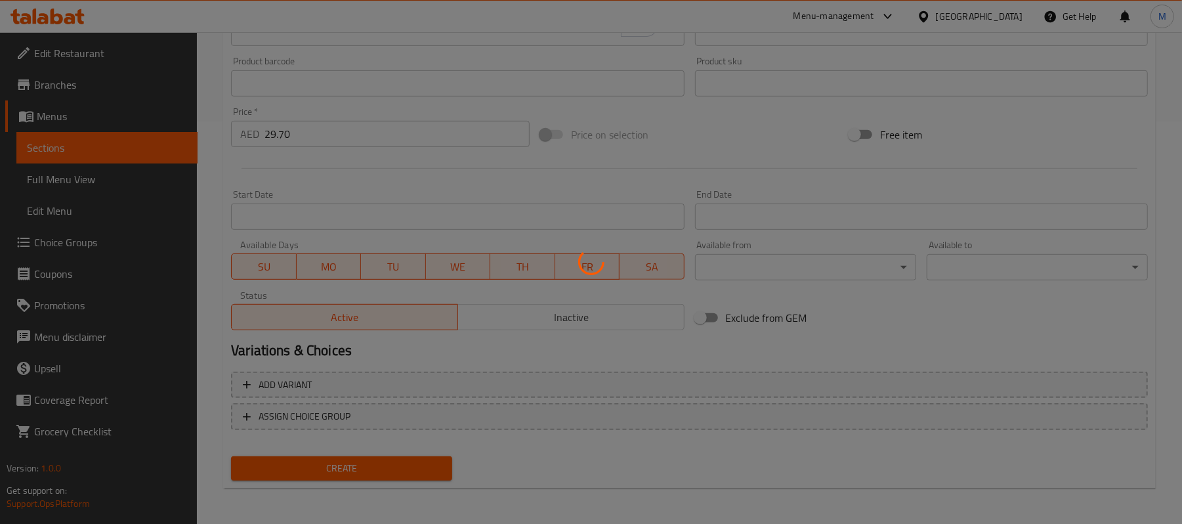
type input "0"
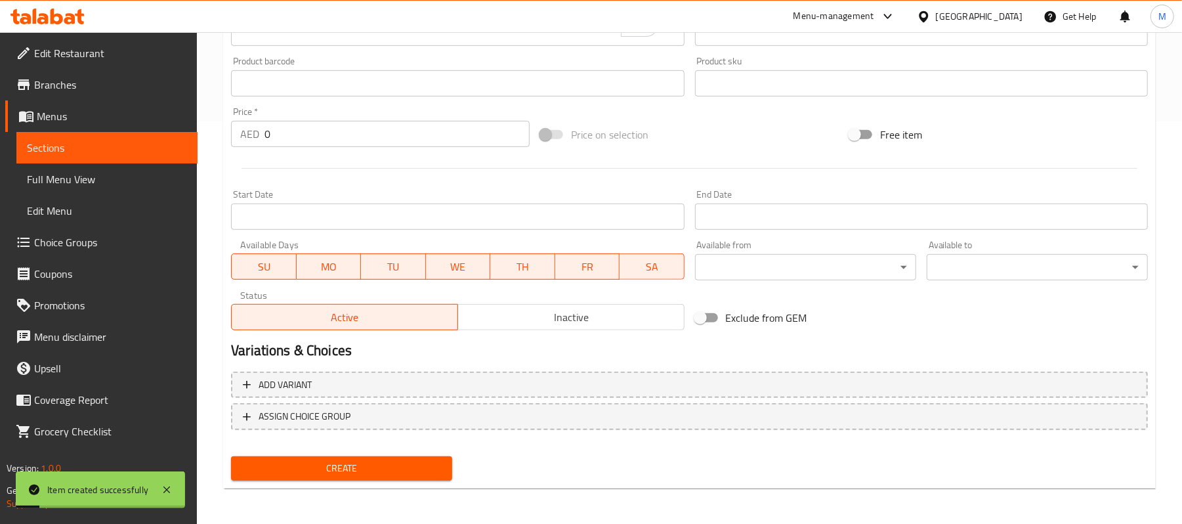
scroll to position [53, 0]
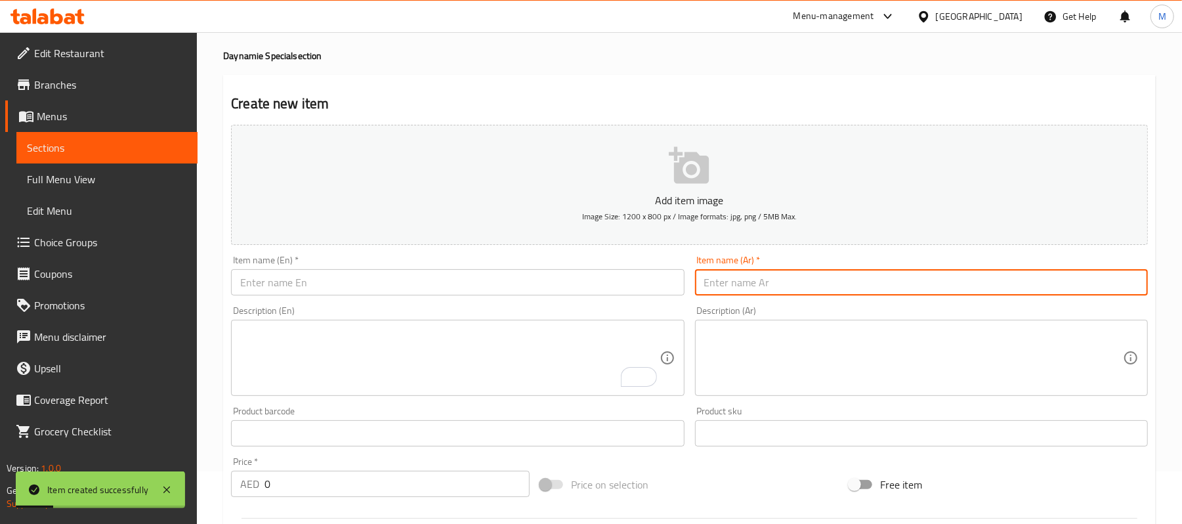
click at [963, 282] on input "text" at bounding box center [921, 282] width 453 height 26
paste input "دجاج زنجر مع [PERSON_NAME]"
type input "دجاج زنجر مع [PERSON_NAME]"
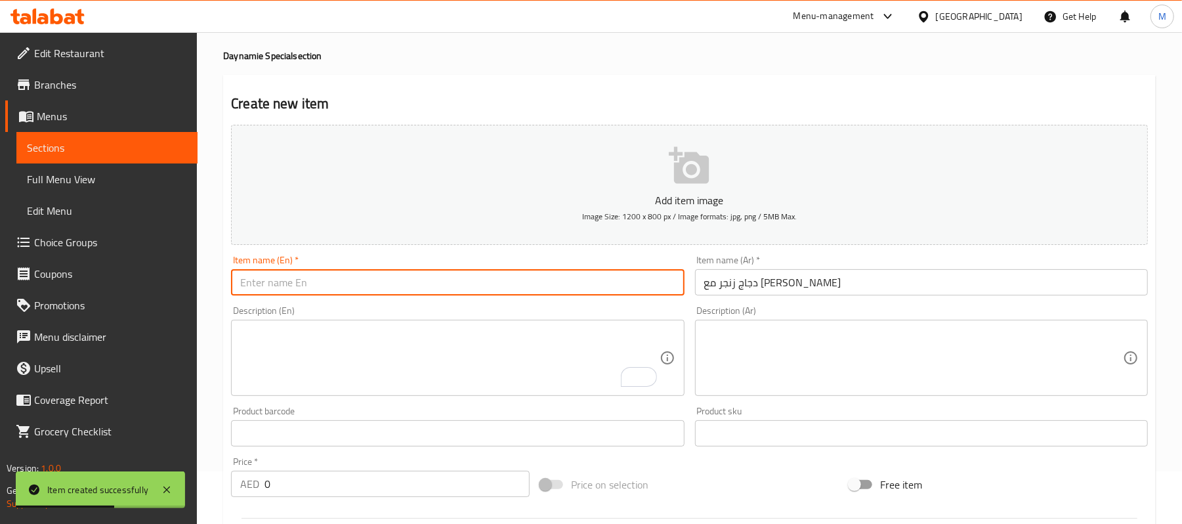
click at [455, 287] on input "text" at bounding box center [457, 282] width 453 height 26
paste input "ZINKER CHI. W. CHEESE CHEETOS"
click at [444, 287] on input "ZINKER CHI. W. CHEESE CHEETOS" at bounding box center [457, 282] width 453 height 26
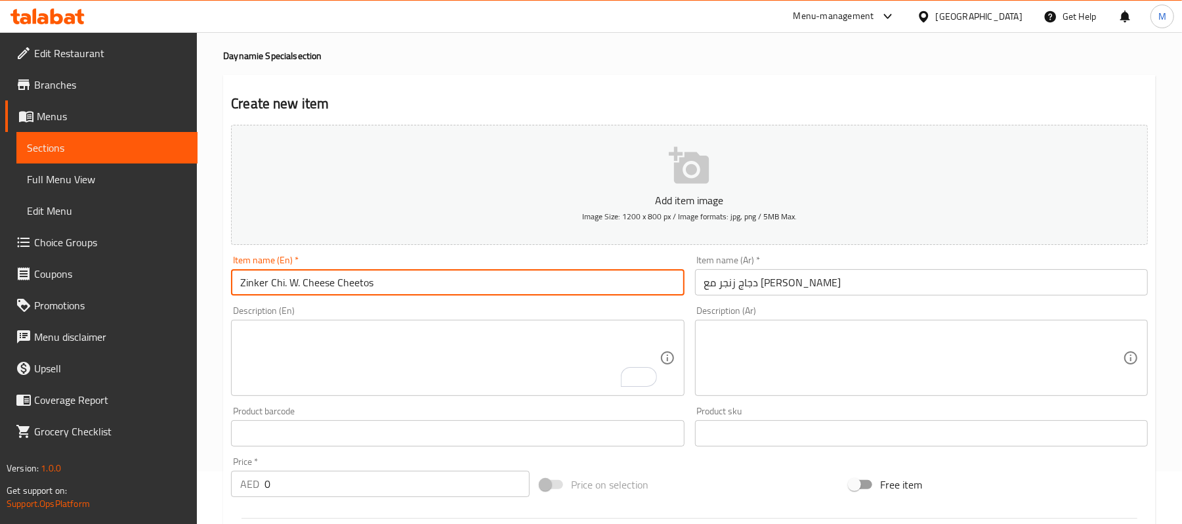
click at [295, 281] on input "Zinker Chi. W. Cheese Cheetos" at bounding box center [457, 282] width 453 height 26
drag, startPoint x: 299, startPoint y: 282, endPoint x: 285, endPoint y: 284, distance: 14.6
click at [285, 284] on input "Zinker Chi. W. Cheese Cheetos" at bounding box center [457, 282] width 453 height 26
drag, startPoint x: 284, startPoint y: 282, endPoint x: 272, endPoint y: 284, distance: 12.6
click at [272, 284] on input "Zinker Chi.with Cheese Cheetos" at bounding box center [457, 282] width 453 height 26
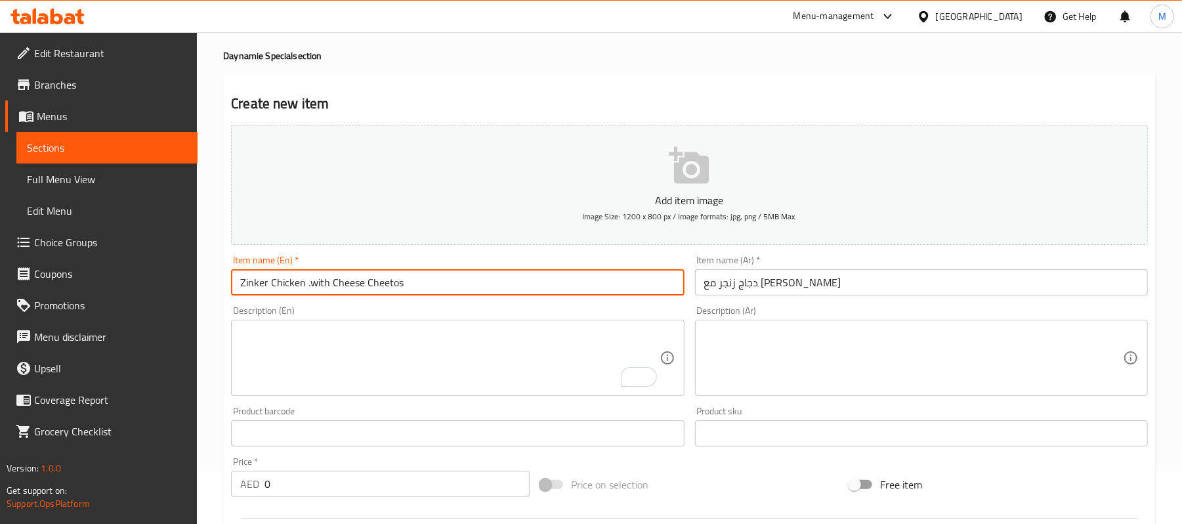
click at [307, 287] on input "Zinker Chicken .with Cheese Cheetos" at bounding box center [457, 282] width 453 height 26
click at [310, 282] on input "Zinker Chicken .with Cheese Cheetos" at bounding box center [457, 282] width 453 height 26
drag, startPoint x: 245, startPoint y: 282, endPoint x: 515, endPoint y: 259, distance: 270.1
click at [515, 259] on div "Item name (En)   * Zinker Chicken with Cheese Cheetos Item name (En) *" at bounding box center [457, 275] width 453 height 40
click at [255, 282] on input "Zinker Chicken with Cheese Cheetos" at bounding box center [457, 282] width 453 height 26
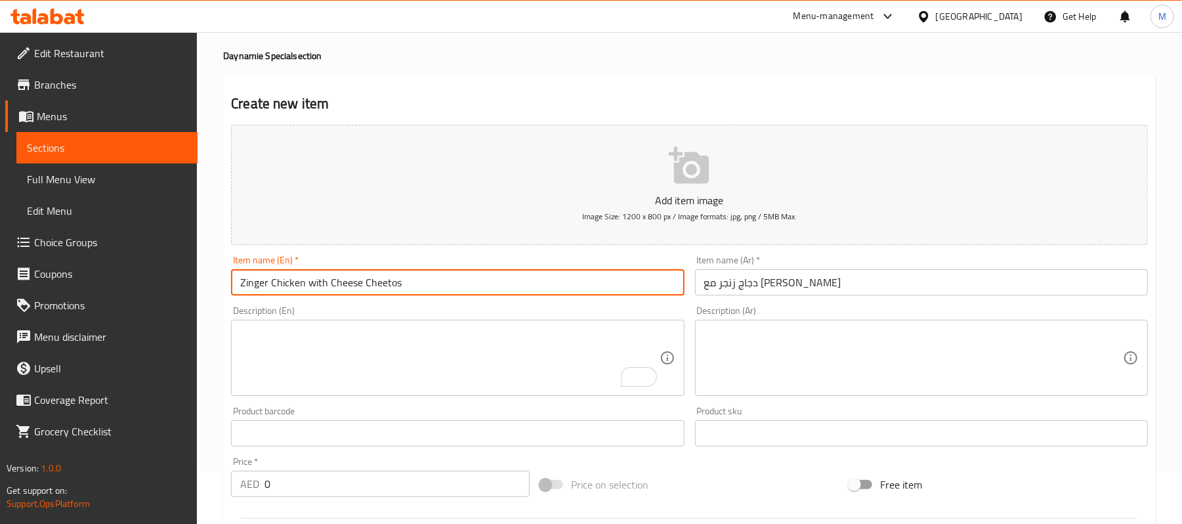
click at [403, 284] on input "Zinger Chicken with Cheese Cheetos" at bounding box center [457, 282] width 453 height 26
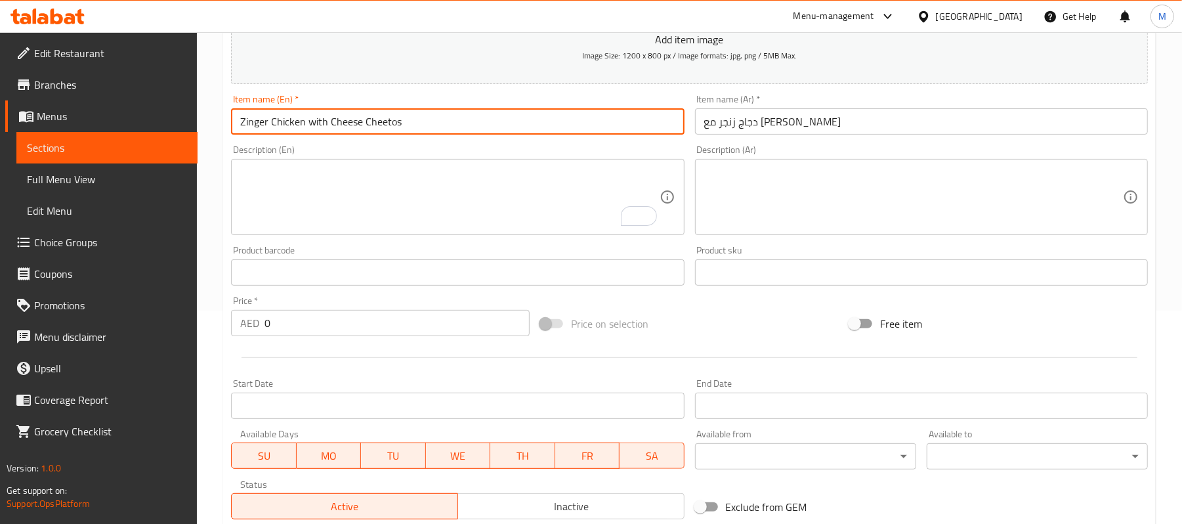
scroll to position [276, 0]
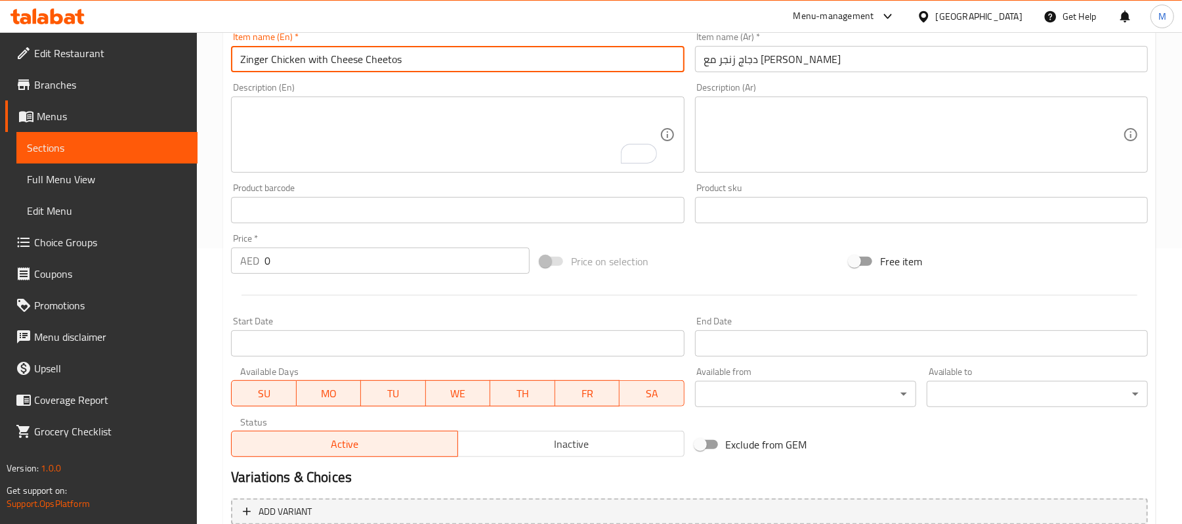
type input "Zinger Chicken with Cheese Cheetos"
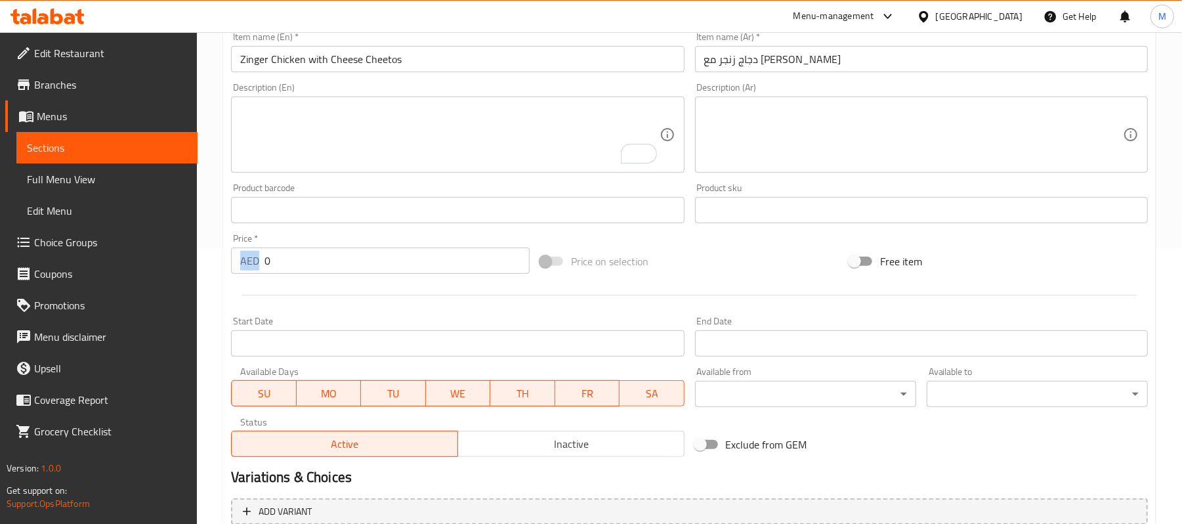
drag, startPoint x: 271, startPoint y: 250, endPoint x: 257, endPoint y: 263, distance: 19.0
click at [257, 263] on div "Price   * AED 0 Price *" at bounding box center [380, 254] width 299 height 40
drag, startPoint x: 281, startPoint y: 265, endPoint x: 259, endPoint y: 264, distance: 22.4
click at [259, 264] on div "AED 0 Price *" at bounding box center [380, 260] width 299 height 26
paste input "27.0"
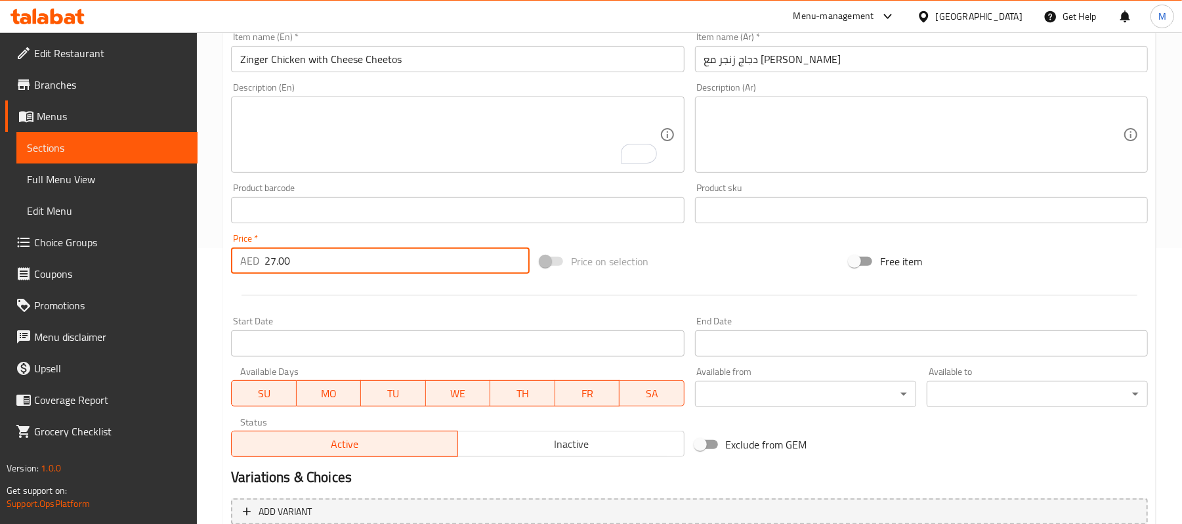
scroll to position [402, 0]
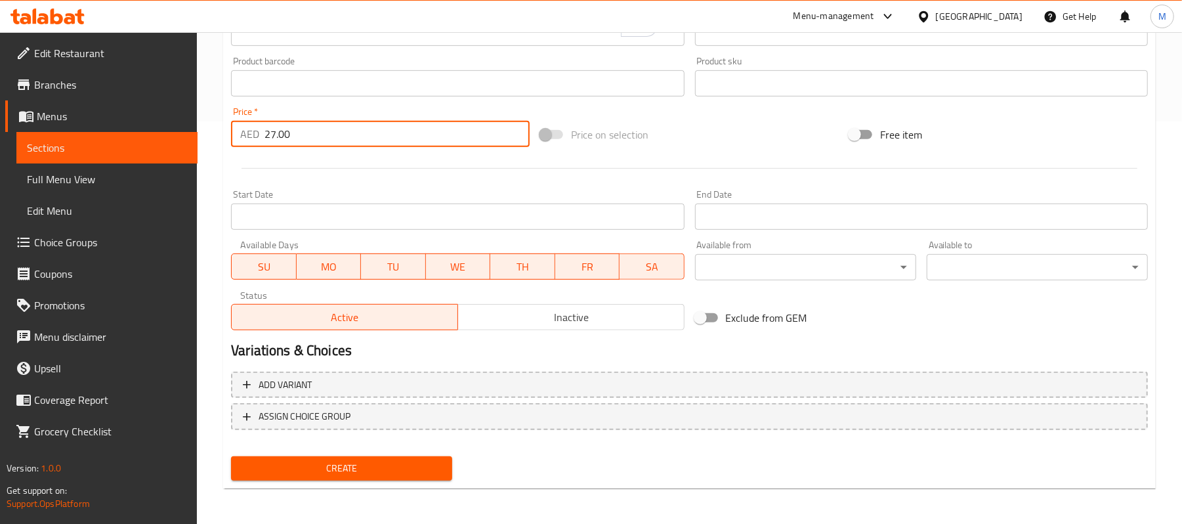
type input "27.00"
click at [425, 465] on span "Create" at bounding box center [342, 468] width 200 height 16
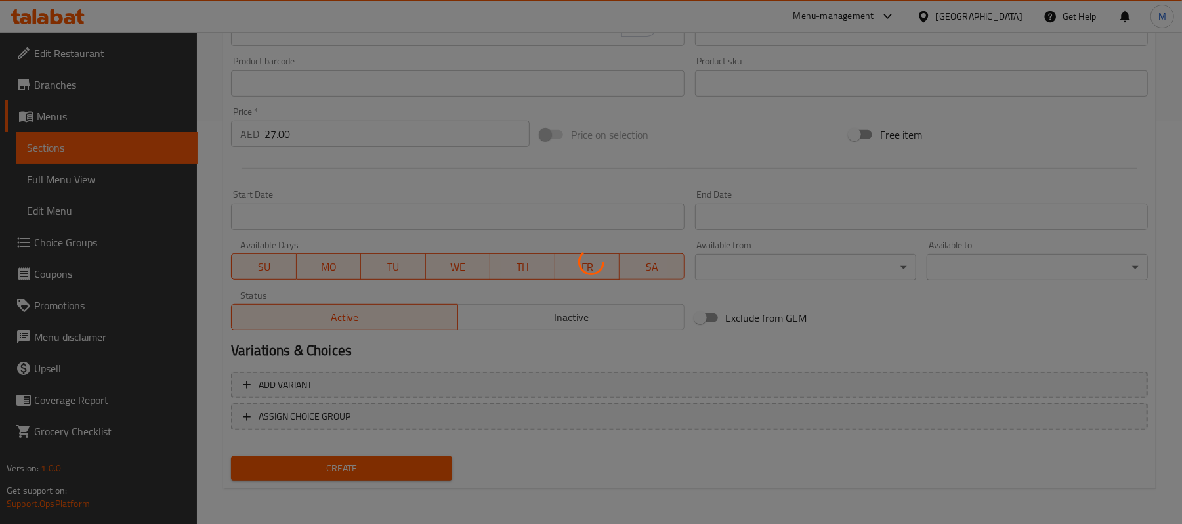
type input "0"
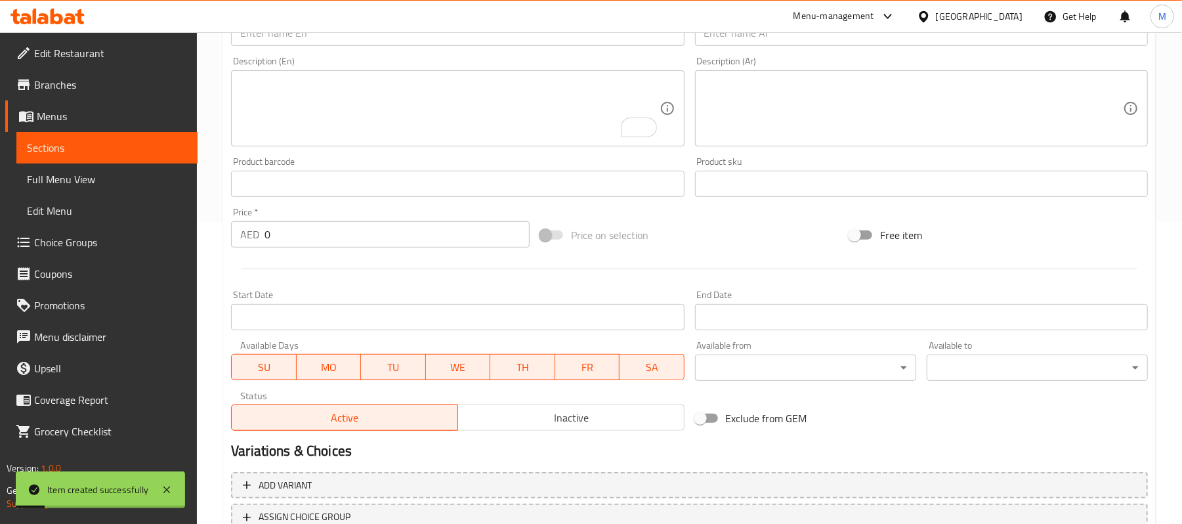
scroll to position [53, 0]
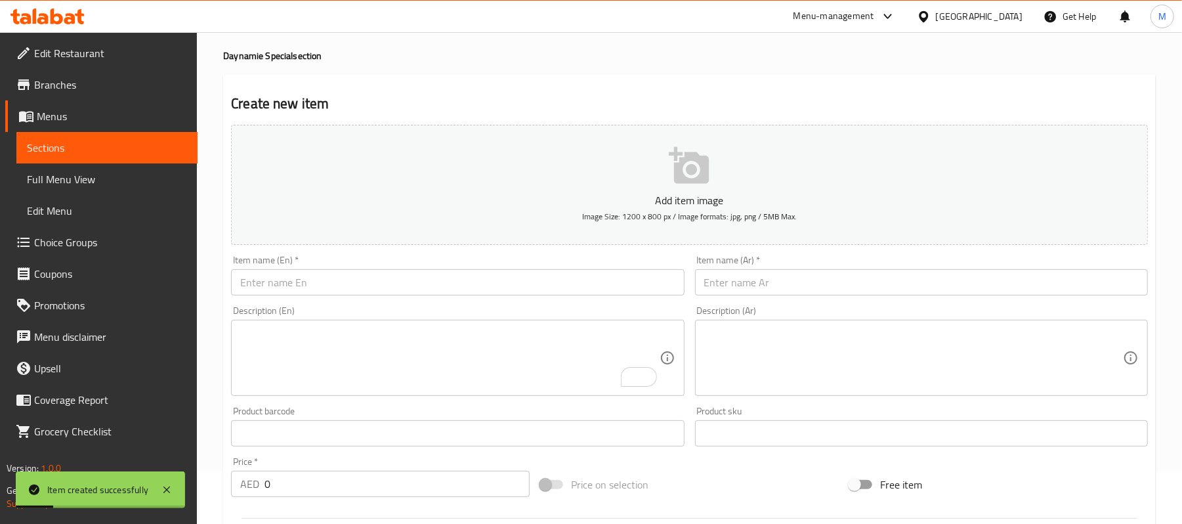
click at [927, 300] on div "Item name (Ar)   * Item name (Ar) *" at bounding box center [921, 275] width 463 height 51
click at [915, 280] on input "text" at bounding box center [921, 282] width 453 height 26
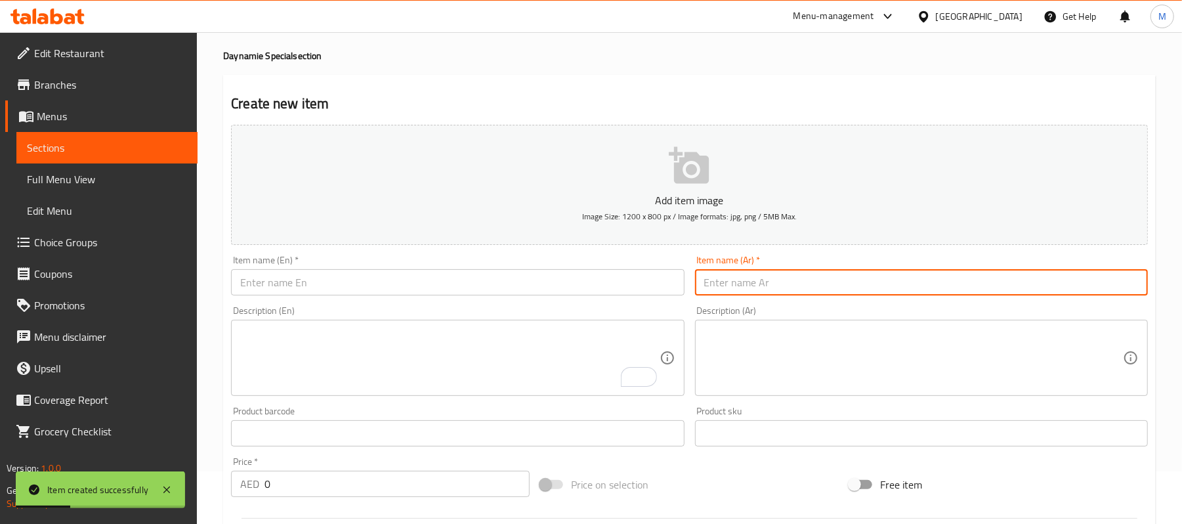
paste input "ن بطاطا جبن DYNAMITE SHRIMPS CRISPY DYNAMITE NUGGETS LOADED FRIES DYNAMITE CHIC…"
type input "ن بطاطا جبن DYNAMITE SHRIMPS CRISPY DYNAMITE NUGGETS LOADED FRIES DYNAMITE CHIC…"
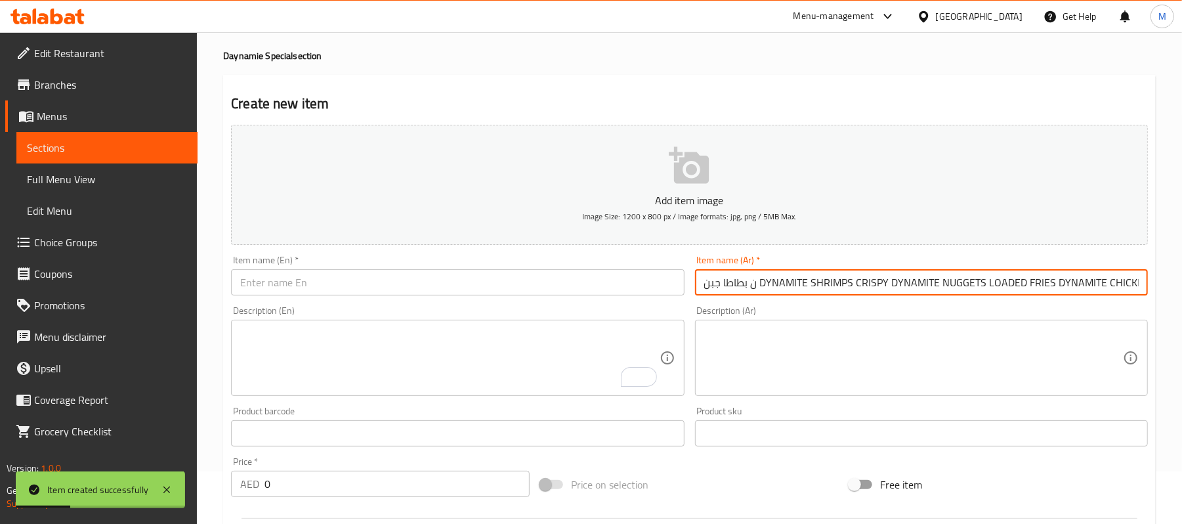
scroll to position [0, 727]
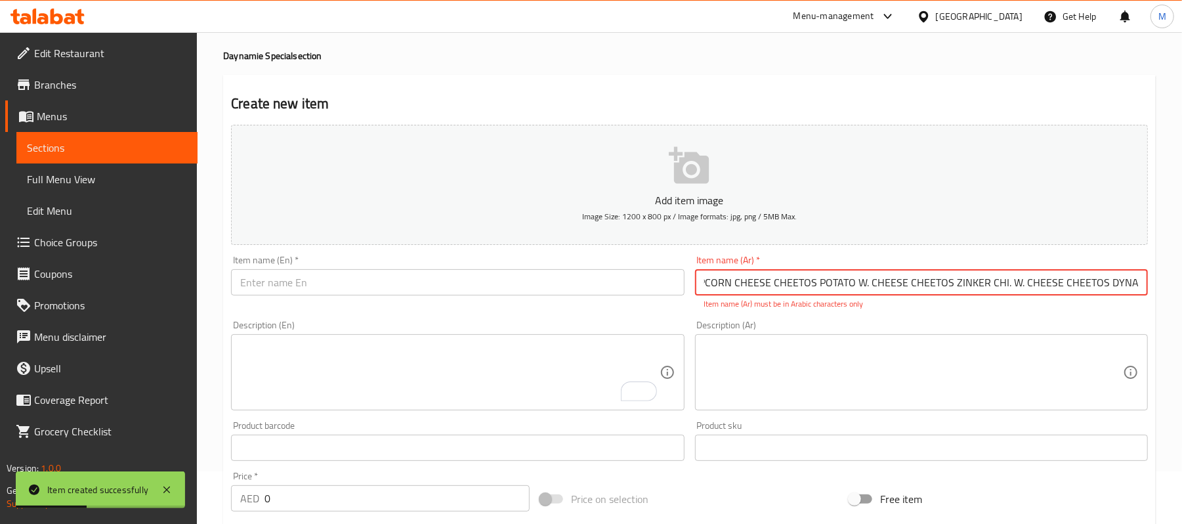
click at [916, 289] on input "ن بطاطا جبن DYNAMITE SHRIMPS CRISPY DYNAMITE NUGGETS LOADED FRIES DYNAMITE CHIC…" at bounding box center [921, 282] width 453 height 26
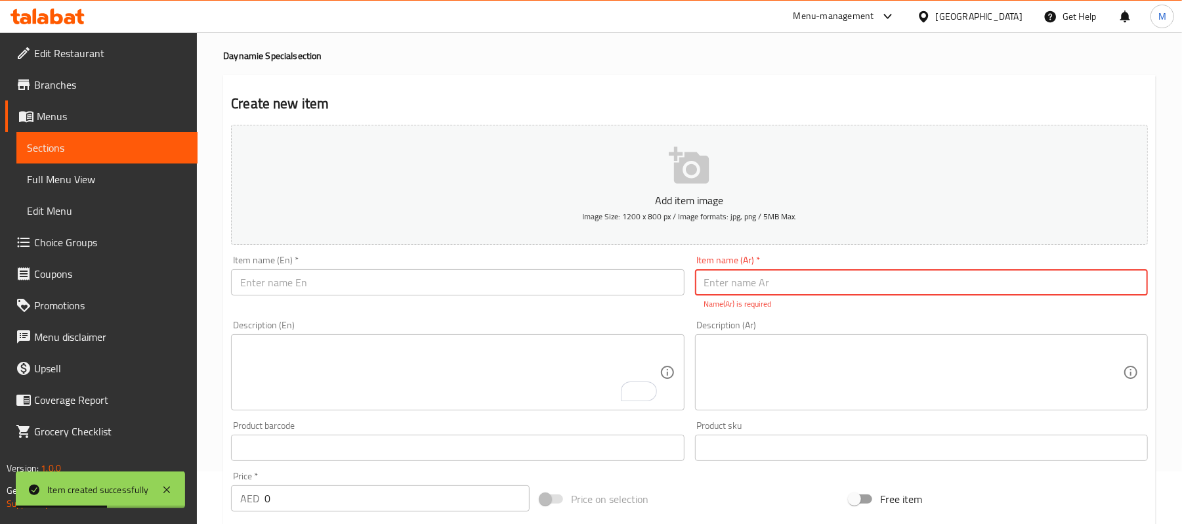
scroll to position [0, 0]
click at [780, 285] on input "text" at bounding box center [921, 282] width 453 height 26
paste input "ديناميت بوبكون"
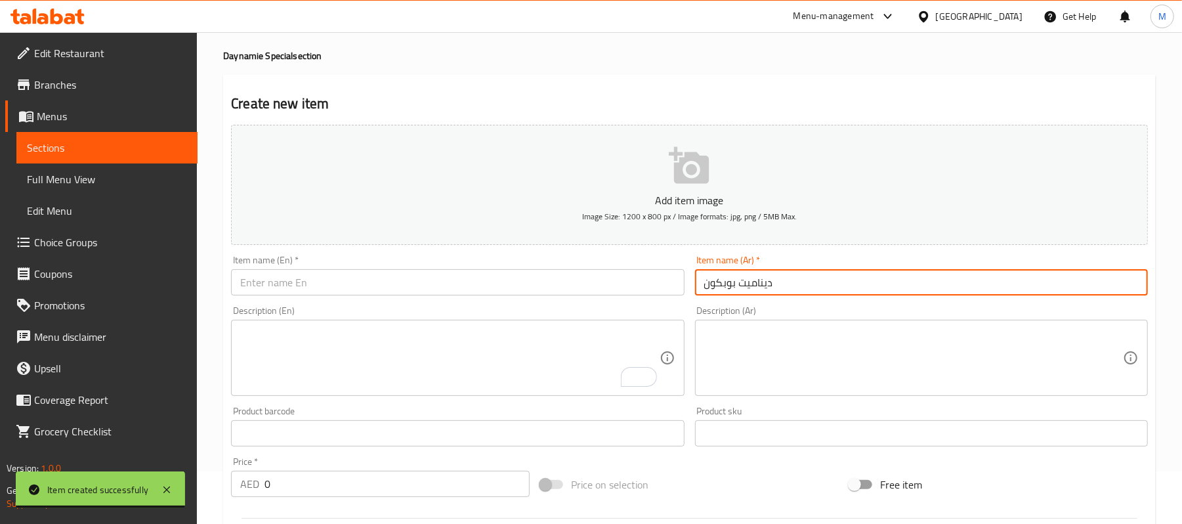
type input "ديناميت بوبكون"
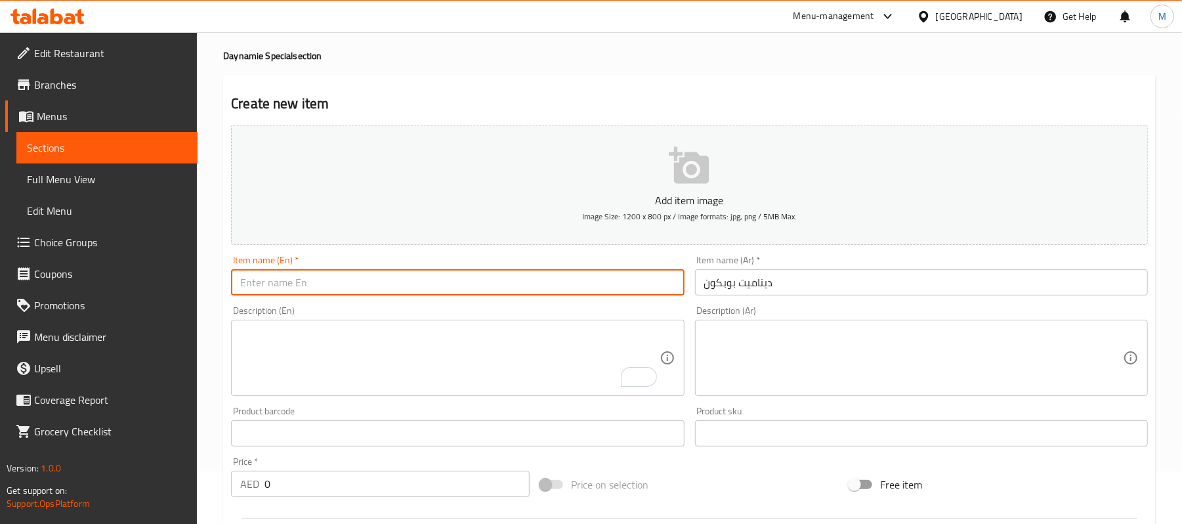
click at [318, 285] on input "text" at bounding box center [457, 282] width 453 height 26
paste input "DYNAMITE POPCORN"
click at [318, 285] on input "DYNAMITE POPCORN" at bounding box center [457, 282] width 453 height 26
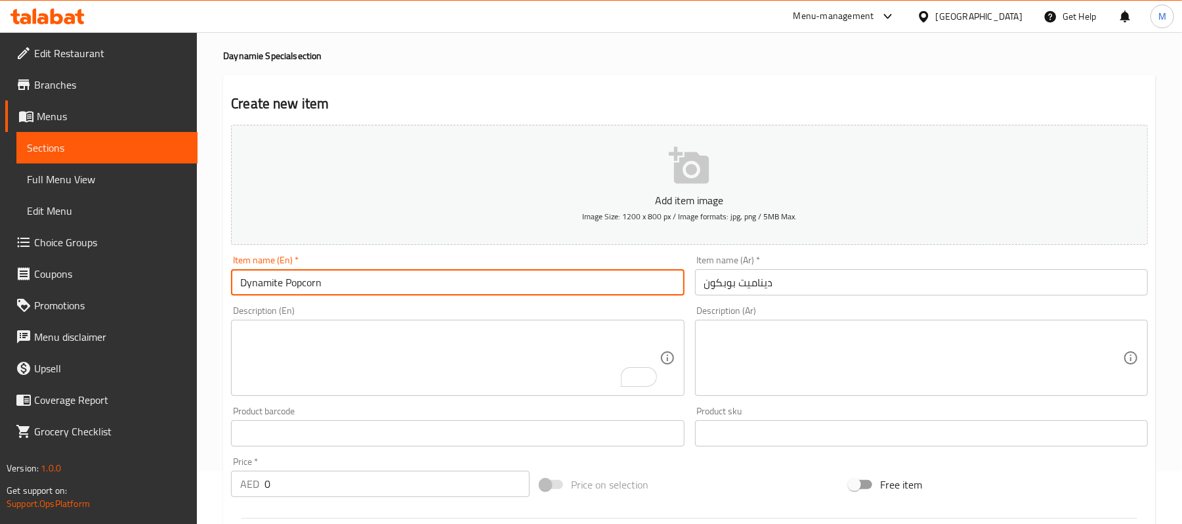
type input "Dynamite Popcorn"
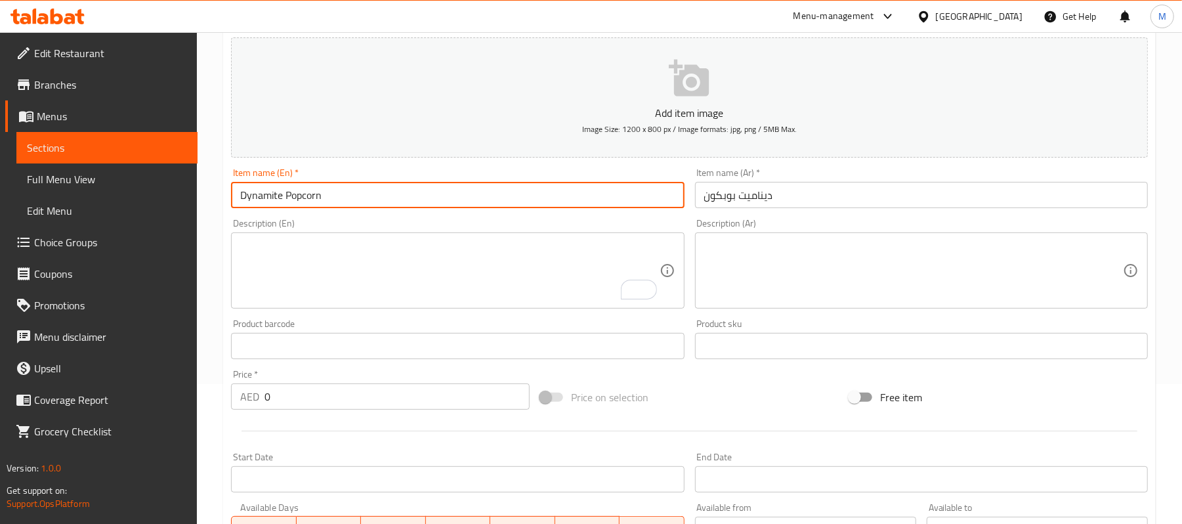
scroll to position [402, 0]
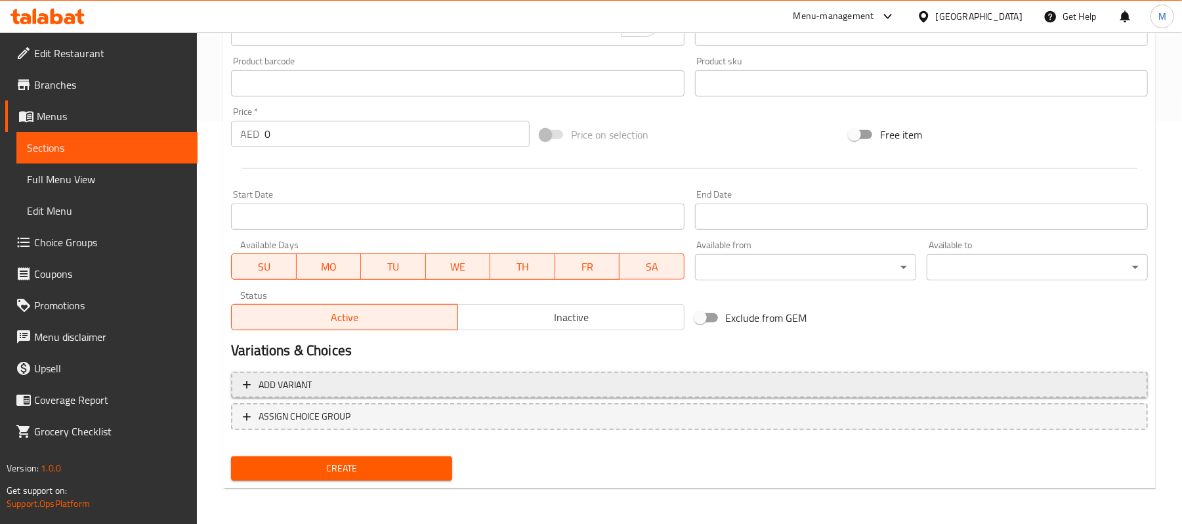
click at [385, 387] on span "Add variant" at bounding box center [689, 385] width 893 height 16
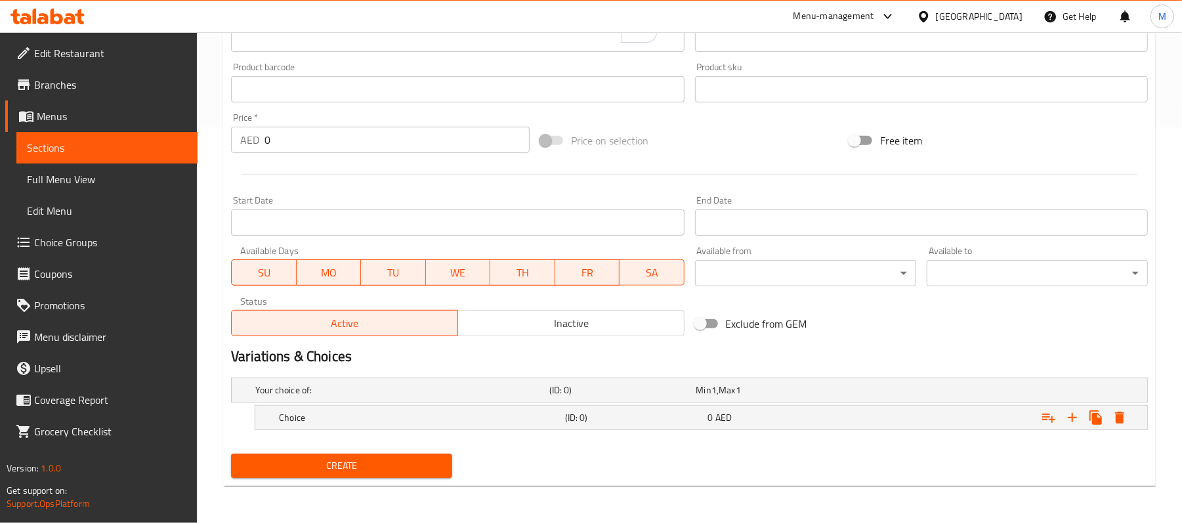
scroll to position [396, 0]
click at [400, 419] on h5 "Choice" at bounding box center [419, 417] width 281 height 13
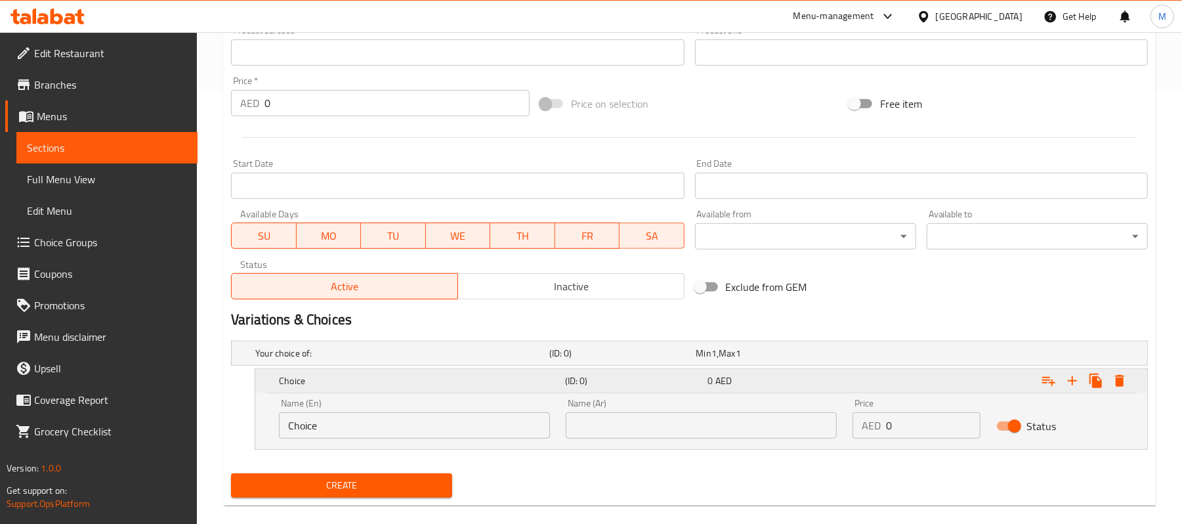
scroll to position [452, 0]
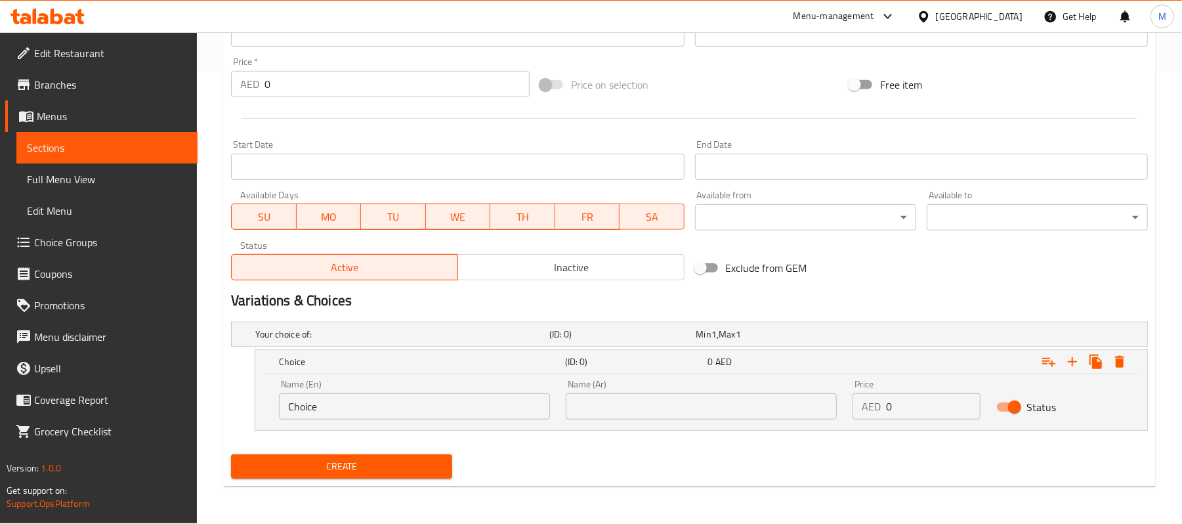
click at [396, 411] on input "Choice" at bounding box center [414, 406] width 271 height 26
type input "Medium"
click at [717, 404] on input "text" at bounding box center [701, 406] width 271 height 26
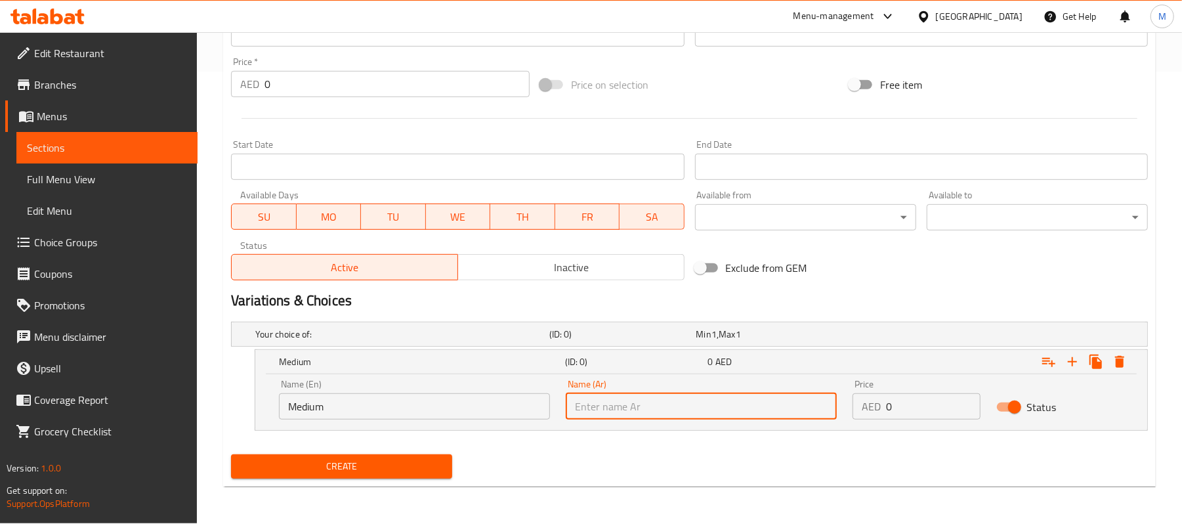
type input ","
click at [705, 391] on div "Name (Ar) Name (Ar)" at bounding box center [701, 399] width 271 height 40
click at [704, 406] on input "text" at bounding box center [701, 406] width 271 height 26
type input "وسط"
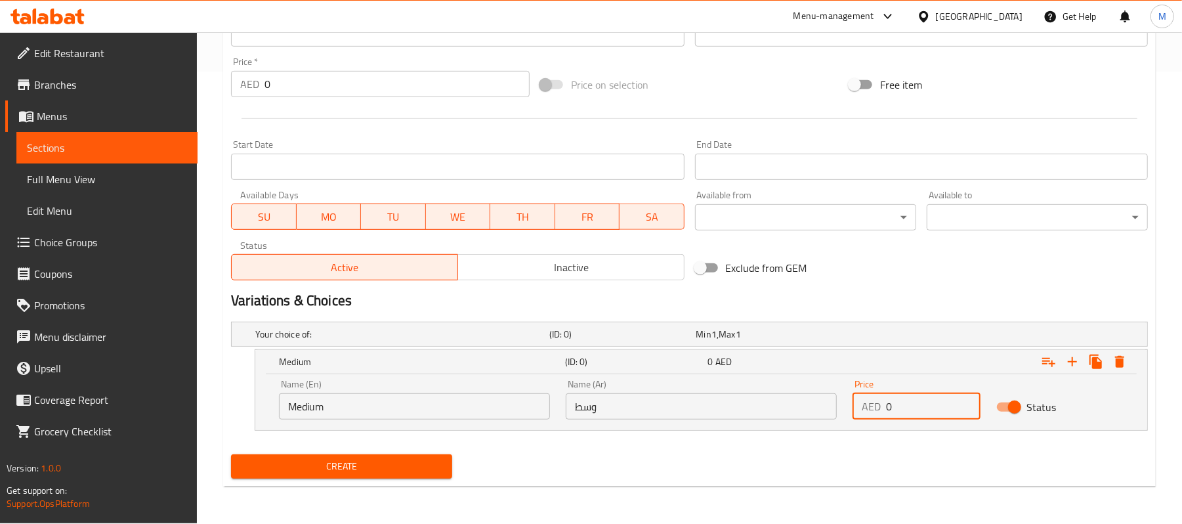
drag, startPoint x: 914, startPoint y: 398, endPoint x: 854, endPoint y: 412, distance: 61.4
click at [854, 412] on div "AED 0 Price" at bounding box center [916, 406] width 127 height 26
paste input "13.5"
type input "13.50"
click at [1069, 371] on button "Expand" at bounding box center [1073, 362] width 24 height 24
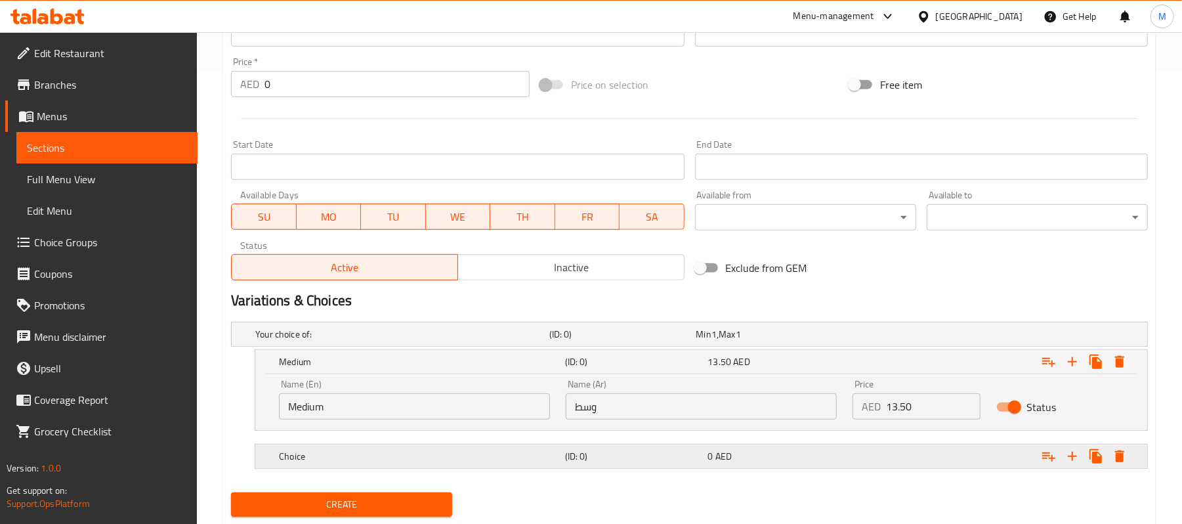
click at [352, 459] on h5 "Choice" at bounding box center [419, 456] width 281 height 13
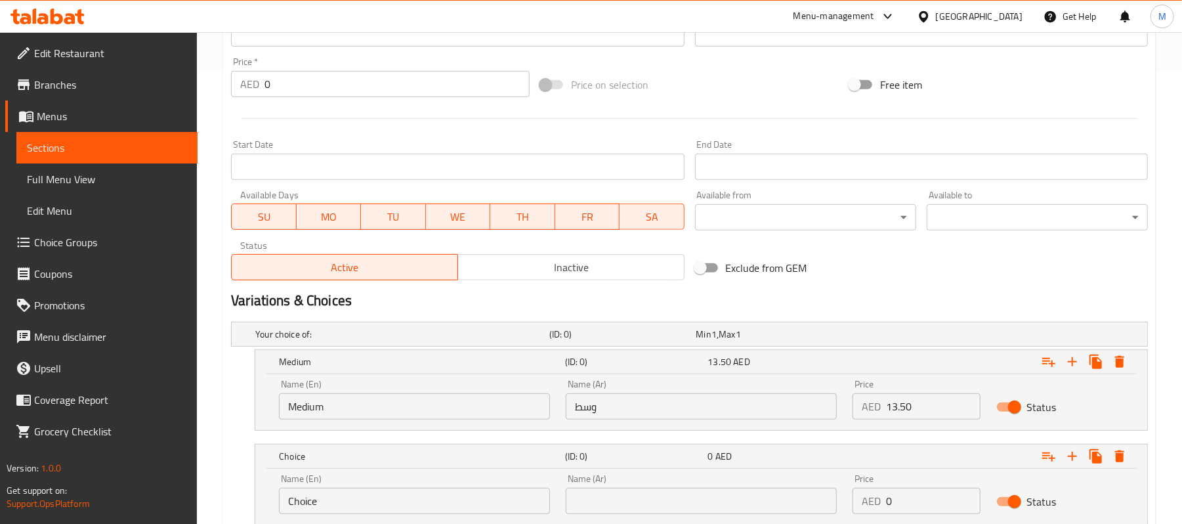
scroll to position [547, 0]
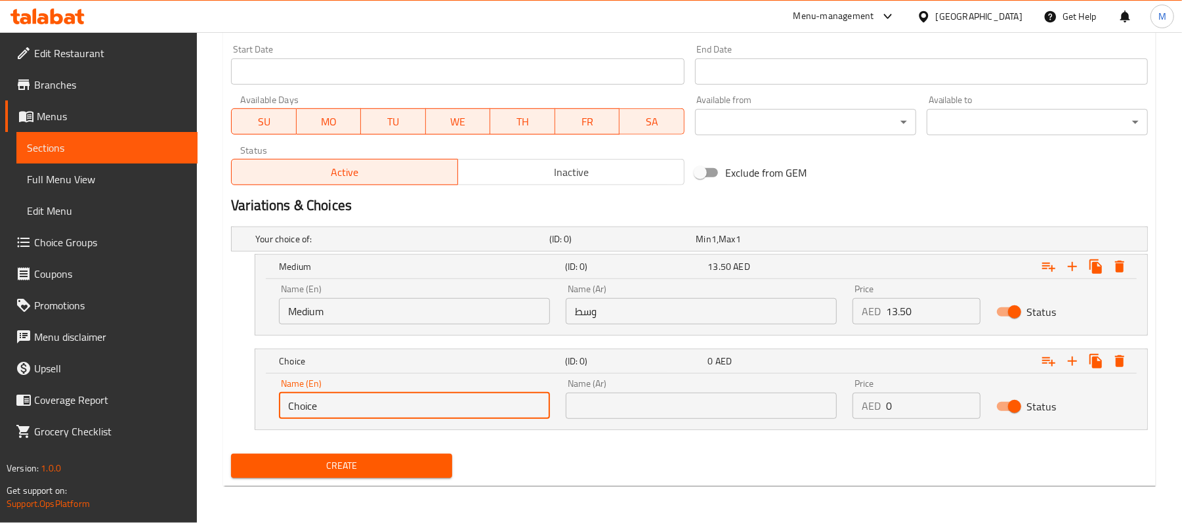
click at [403, 413] on input "Choice" at bounding box center [414, 405] width 271 height 26
type input "Large"
click at [654, 417] on input "text" at bounding box center [701, 405] width 271 height 26
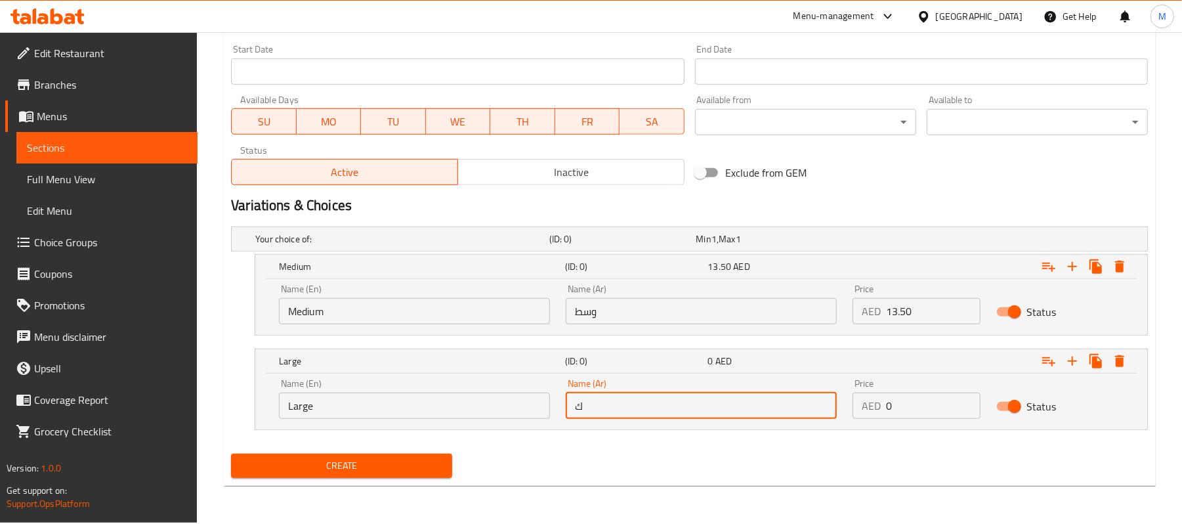
type input "كبير"
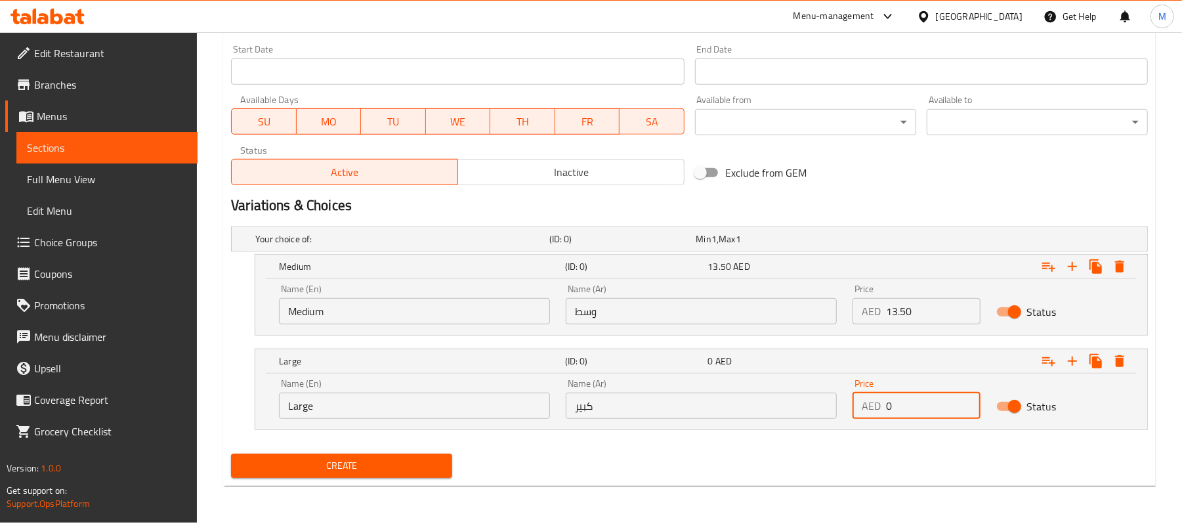
drag, startPoint x: 914, startPoint y: 416, endPoint x: 831, endPoint y: 425, distance: 83.2
click at [831, 425] on div "Name (En) Large Name (En) Name (Ar) كبير Name (Ar) Price AED 0 Price Status" at bounding box center [701, 399] width 860 height 56
paste input "20.25"
type input "20.25"
click at [415, 467] on span "Create" at bounding box center [342, 465] width 200 height 16
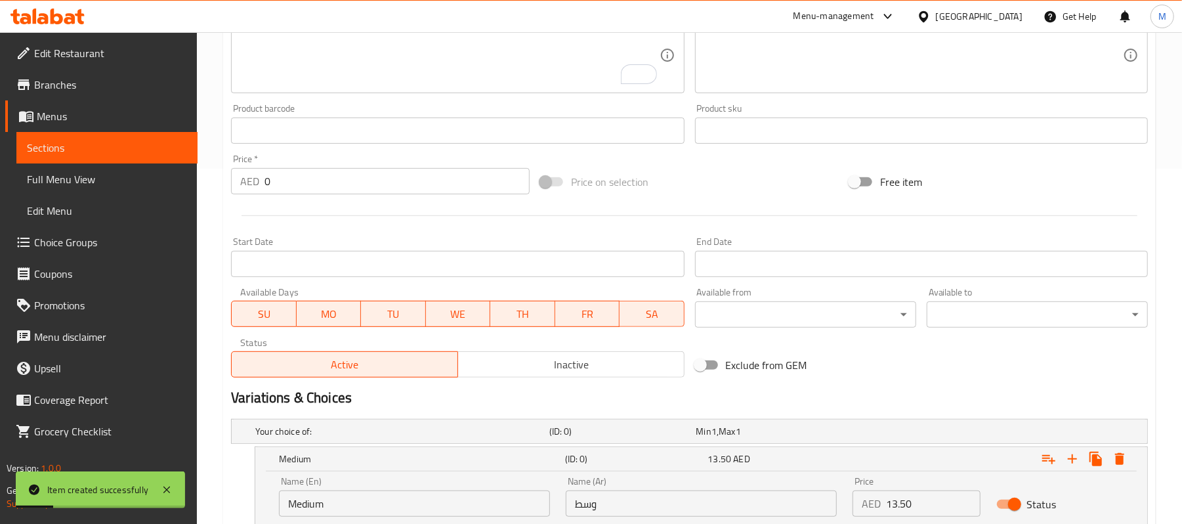
scroll to position [22, 0]
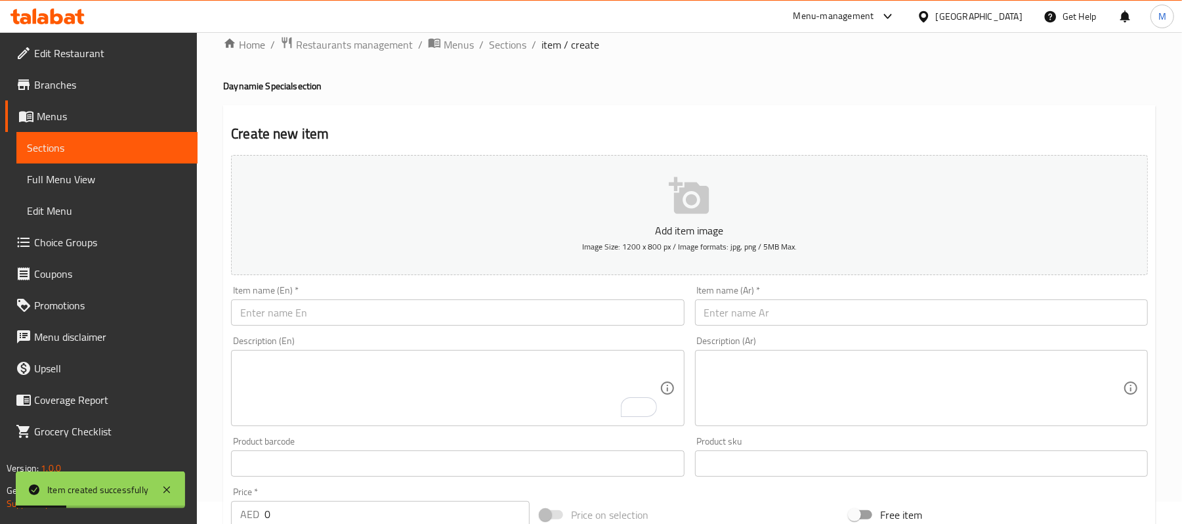
click at [824, 303] on input "text" at bounding box center [921, 312] width 453 height 26
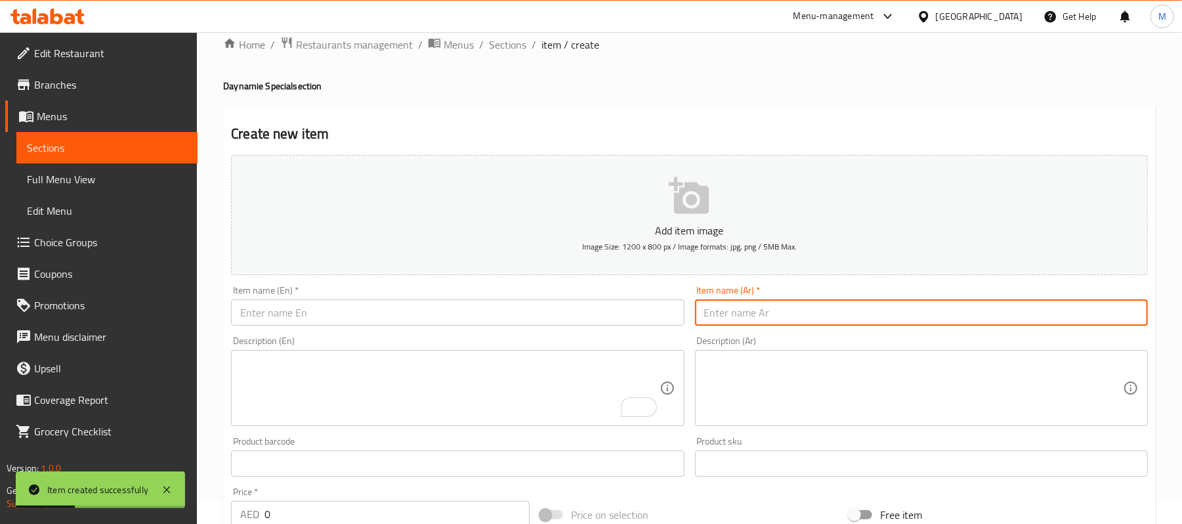
paste input "زنجر شيك"
type input "زنجر شيك"
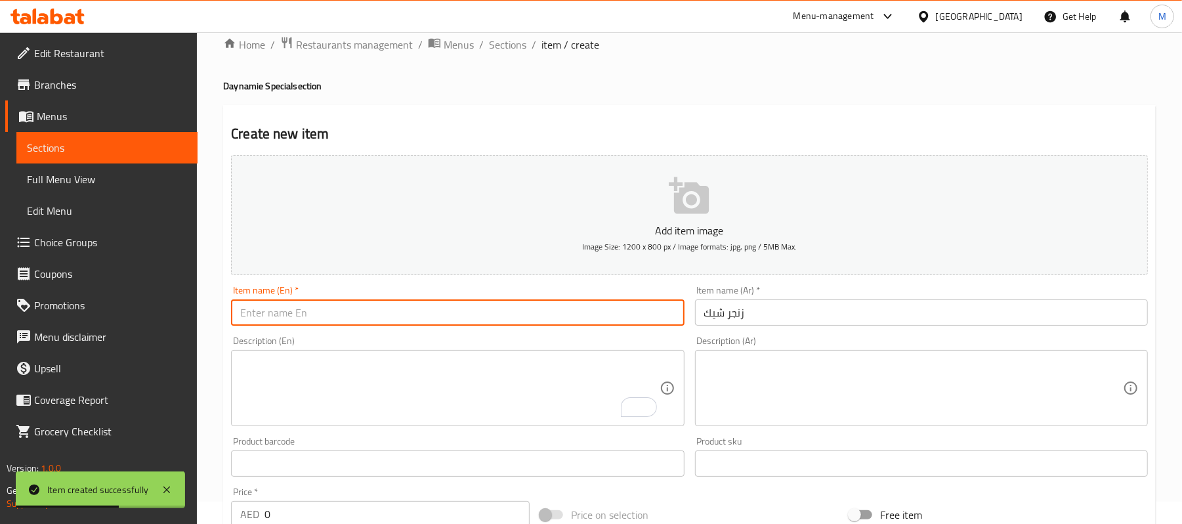
click at [442, 303] on input "text" at bounding box center [457, 312] width 453 height 26
paste input "ZINKER SHAKE"
click at [440, 303] on input "ZINKER SHAKE" at bounding box center [457, 312] width 453 height 26
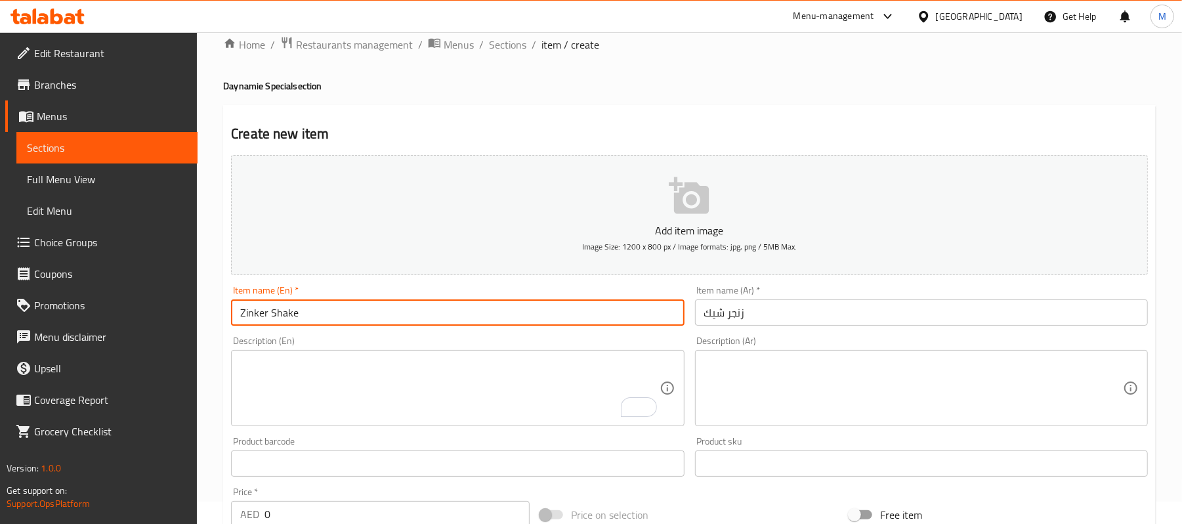
type input "Zinker Shake"
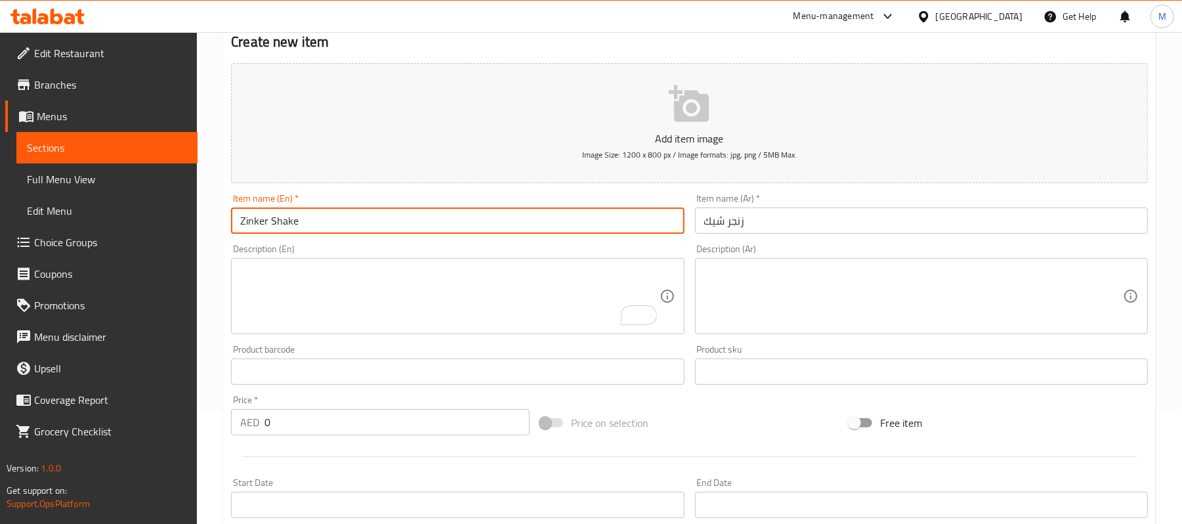
scroll to position [198, 0]
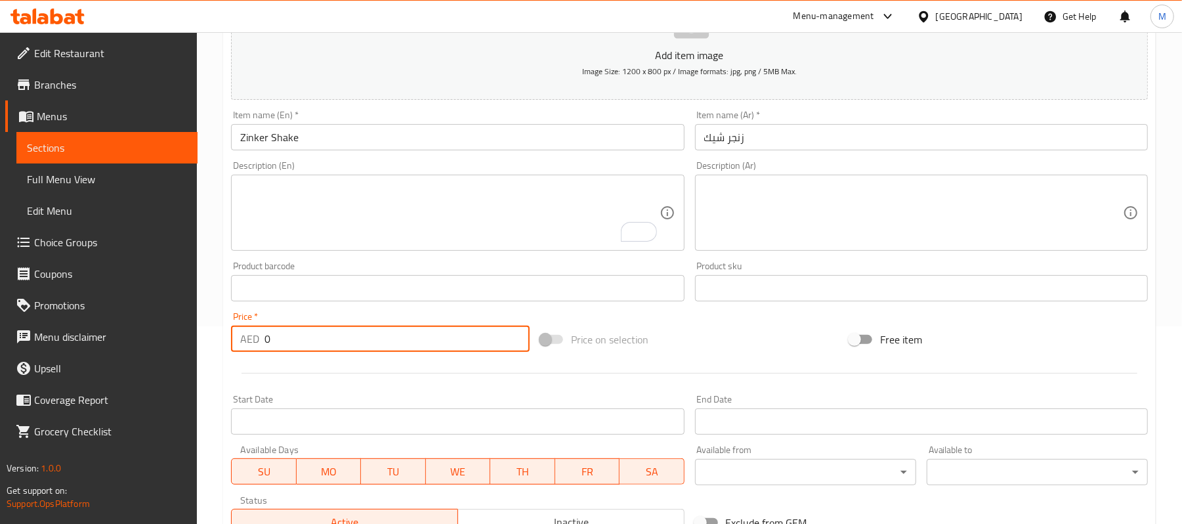
drag, startPoint x: 281, startPoint y: 342, endPoint x: 242, endPoint y: 339, distance: 39.5
click at [242, 339] on div "AED 0 Price *" at bounding box center [380, 339] width 299 height 26
paste input "20.25"
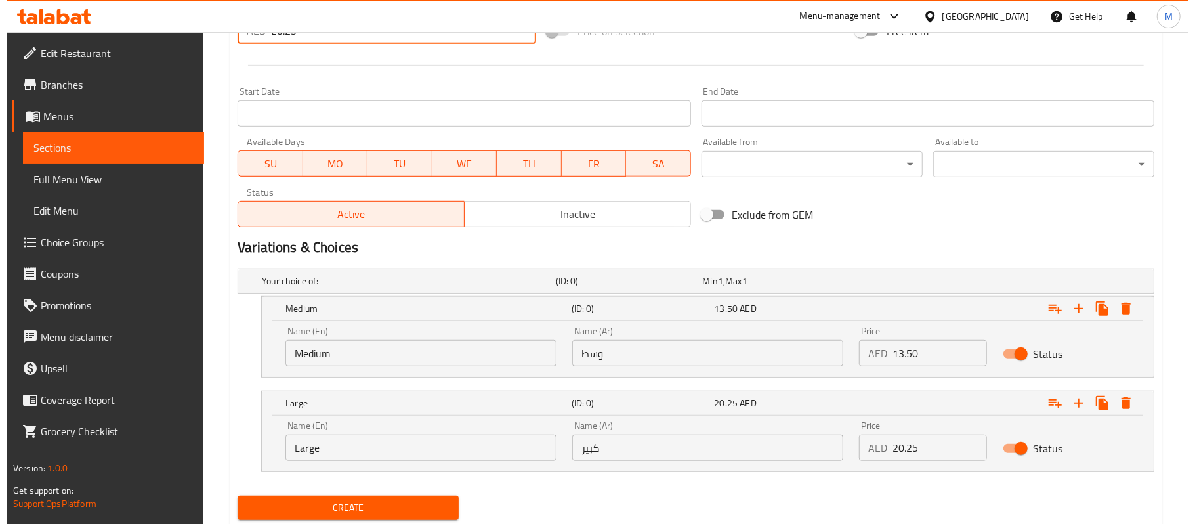
scroll to position [547, 0]
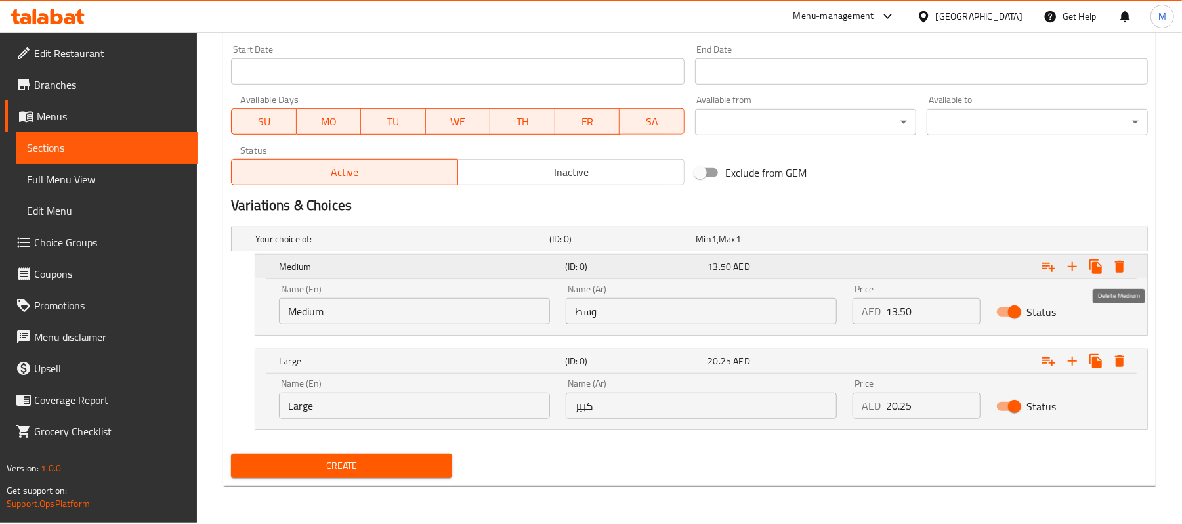
type input "20.25"
click at [1119, 259] on icon "Expand" at bounding box center [1120, 267] width 16 height 16
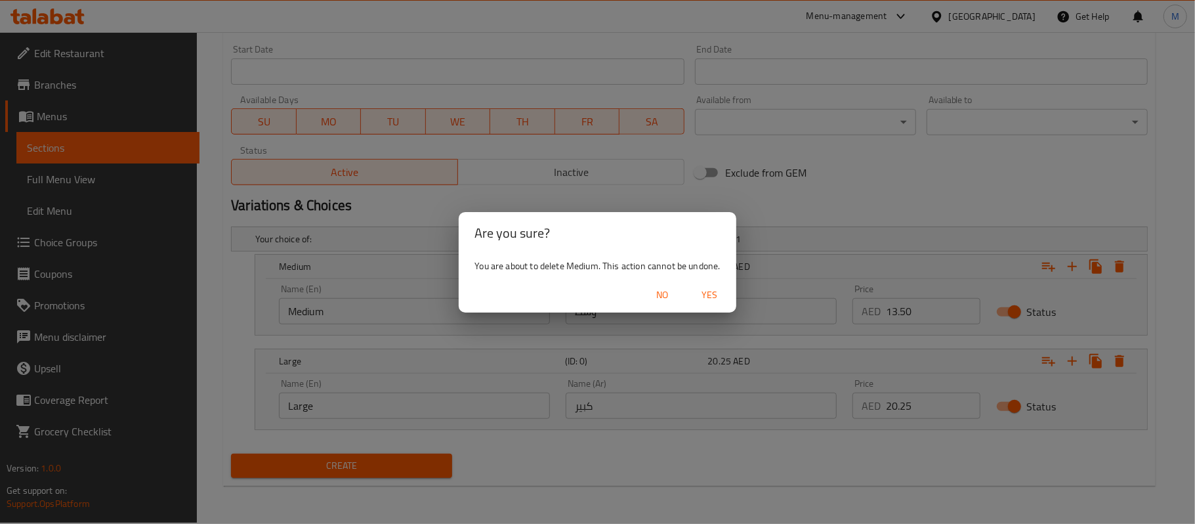
click at [712, 291] on span "Yes" at bounding box center [710, 295] width 32 height 16
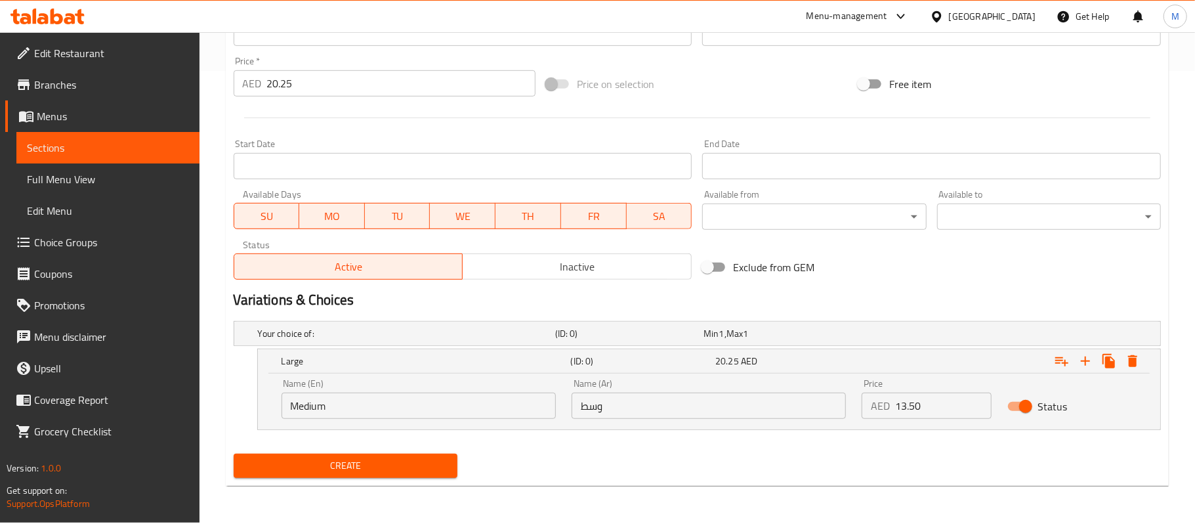
scroll to position [452, 0]
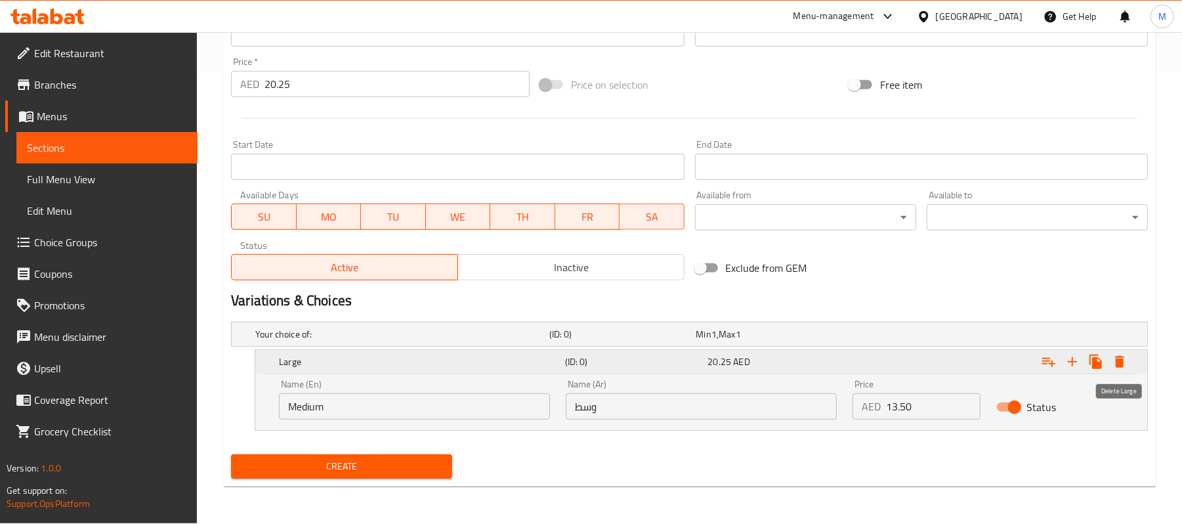
click at [1116, 363] on icon "Expand" at bounding box center [1120, 362] width 16 height 16
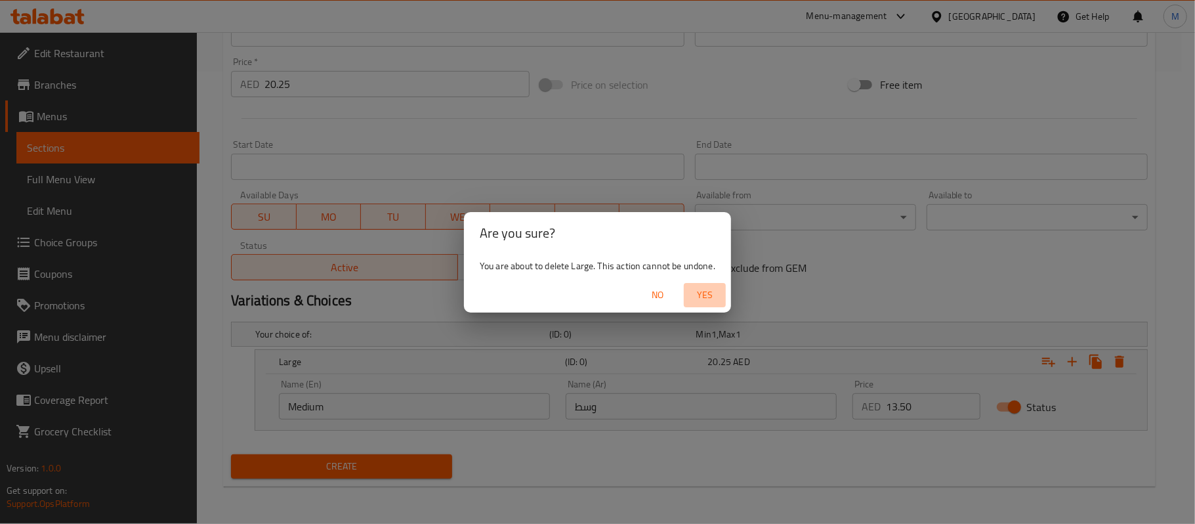
click at [698, 298] on span "Yes" at bounding box center [705, 295] width 32 height 16
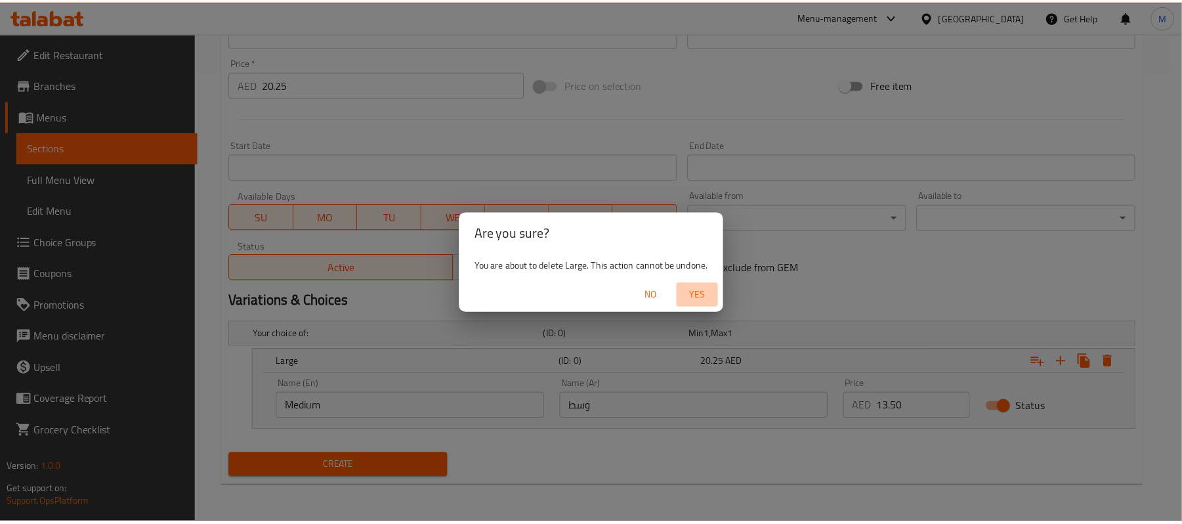
scroll to position [402, 0]
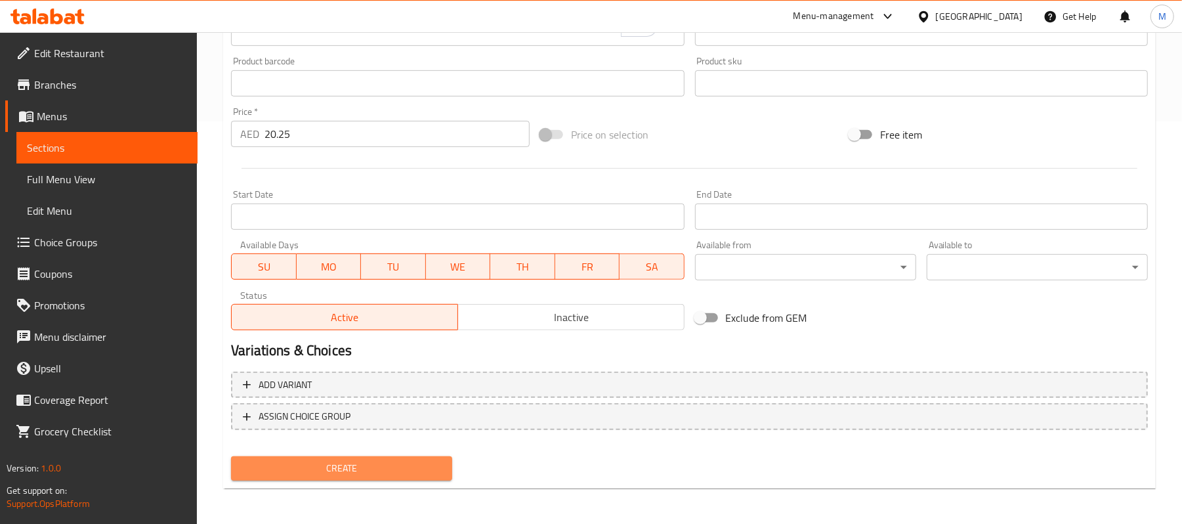
click at [405, 463] on span "Create" at bounding box center [342, 468] width 200 height 16
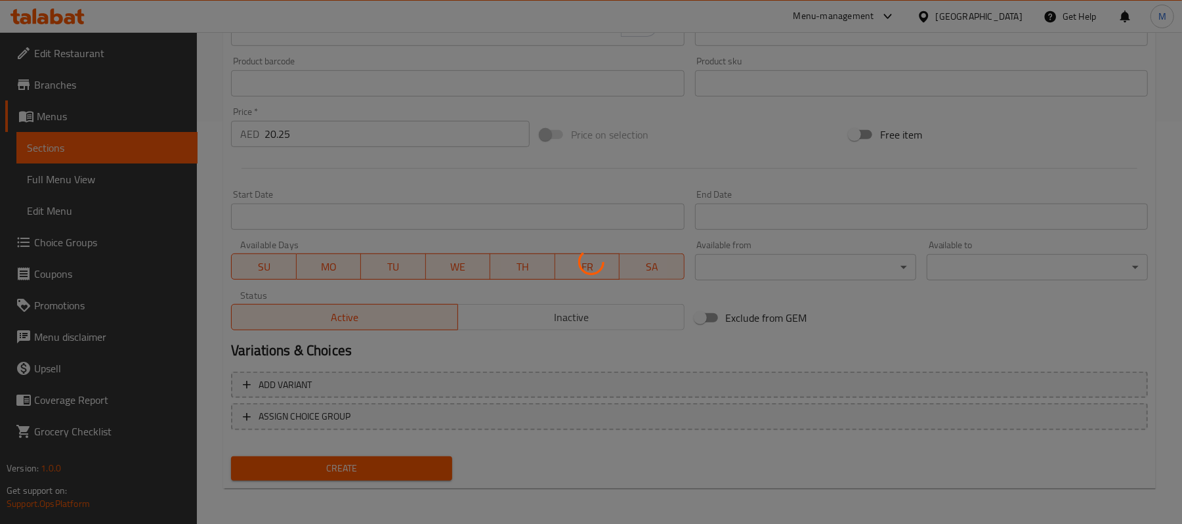
type input "0"
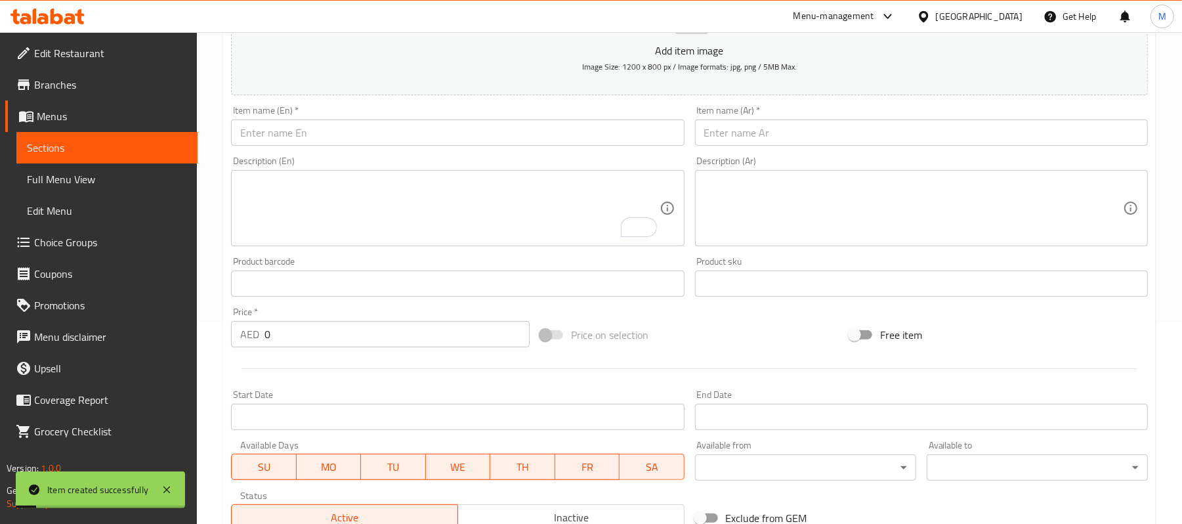
scroll to position [53, 0]
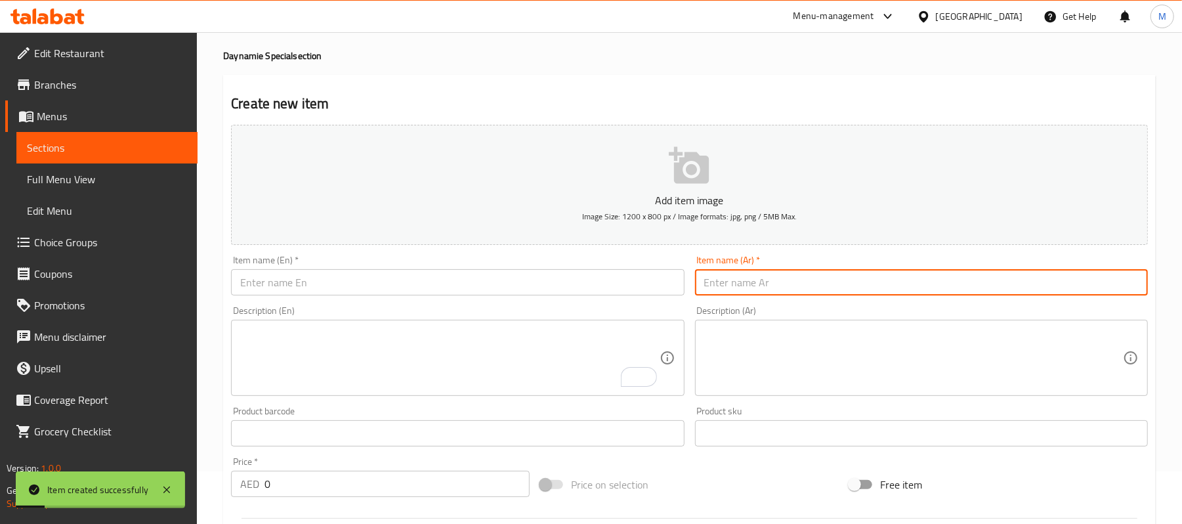
click at [858, 278] on input "text" at bounding box center [921, 282] width 453 height 26
paste input "[PERSON_NAME]"
type input "[PERSON_NAME]"
click at [440, 284] on input "text" at bounding box center [457, 282] width 453 height 26
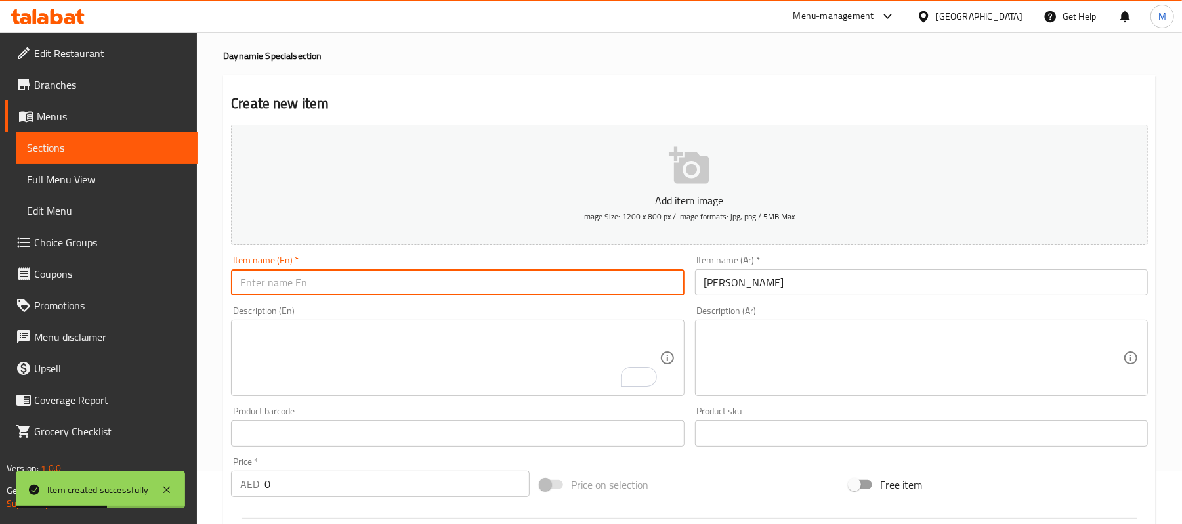
paste input "POPCORN SHAKE"
click at [440, 282] on input "POPCORN SHAKE" at bounding box center [457, 282] width 453 height 26
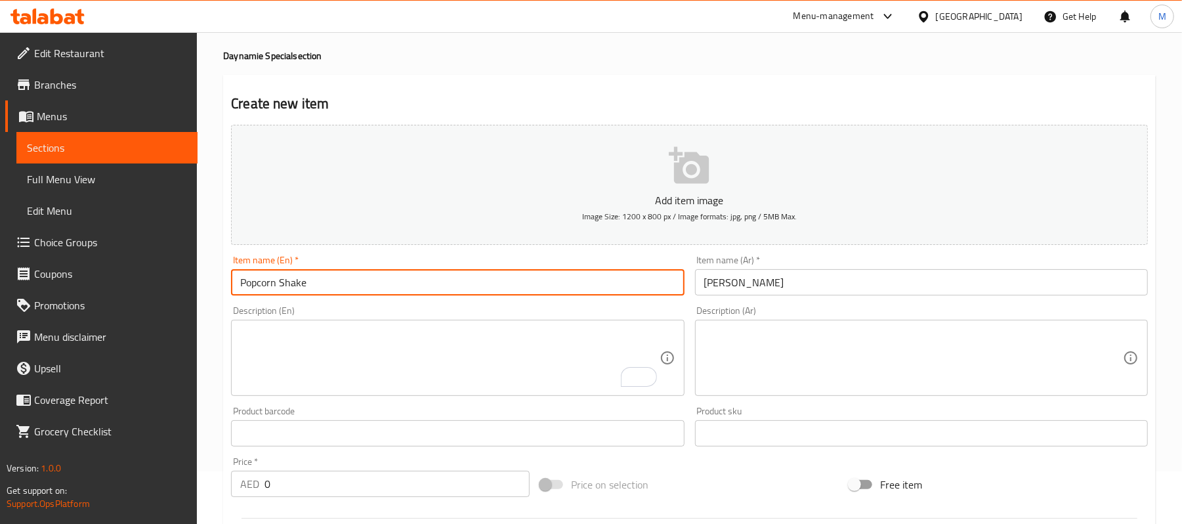
type input "Popcorn Shake"
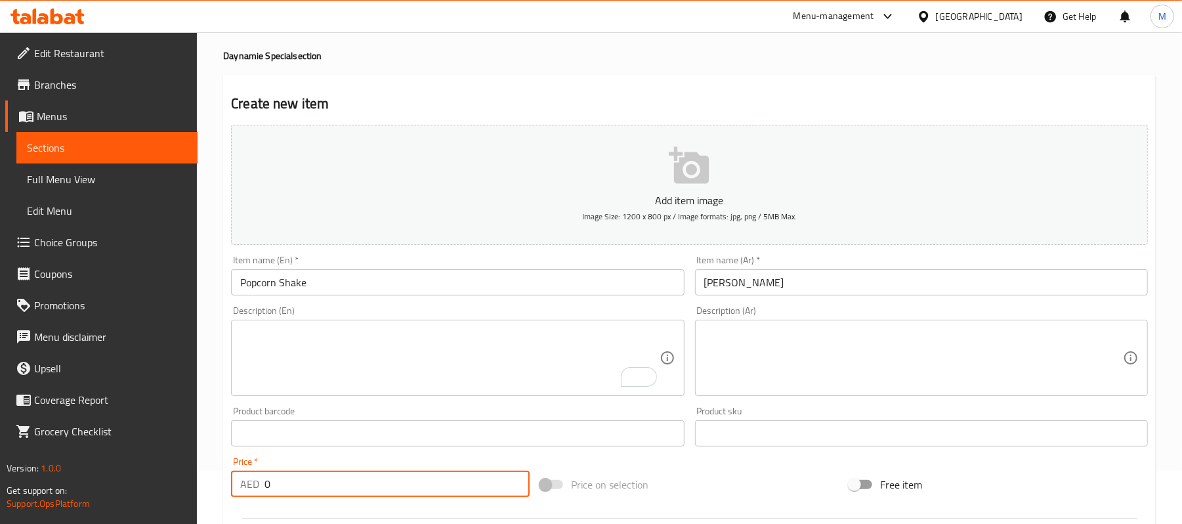
drag, startPoint x: 248, startPoint y: 479, endPoint x: 224, endPoint y: 480, distance: 24.3
click at [224, 480] on div "Create new item Add item image Image Size: 1200 x 800 px / Image formats: jpg, …" at bounding box center [689, 457] width 933 height 764
paste input "21.6"
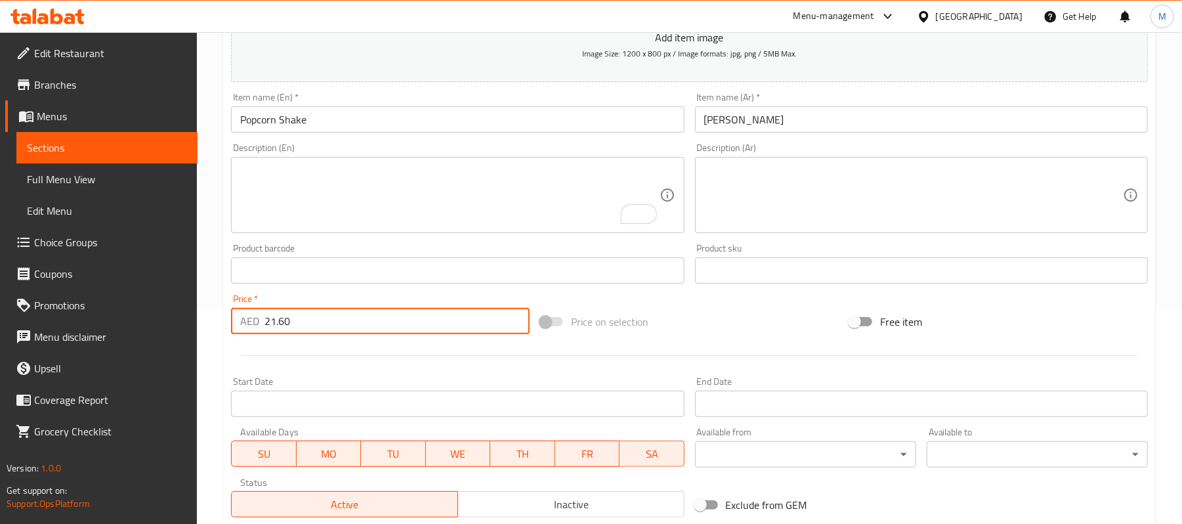
scroll to position [402, 0]
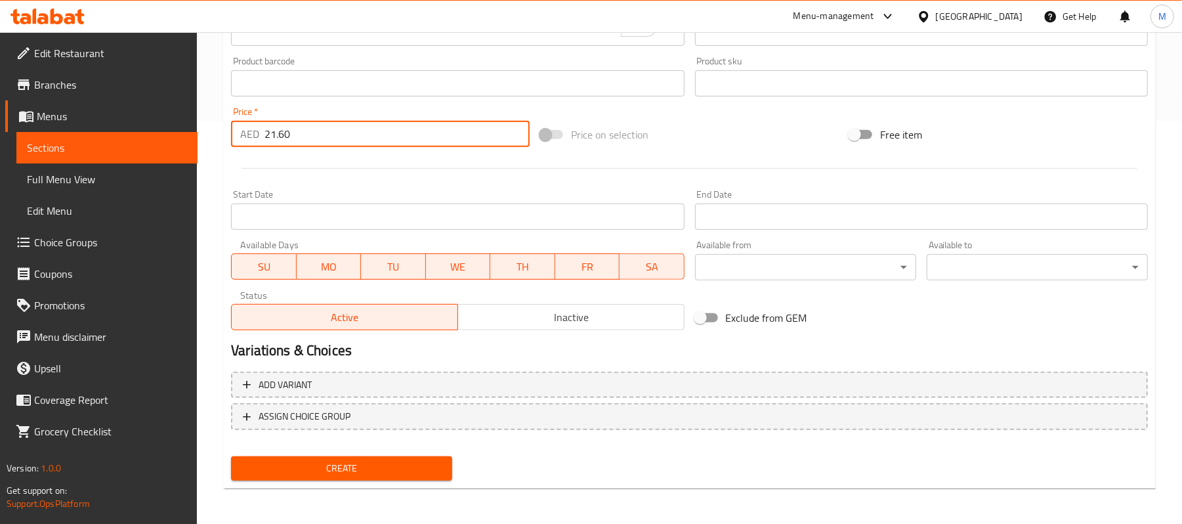
type input "21.60"
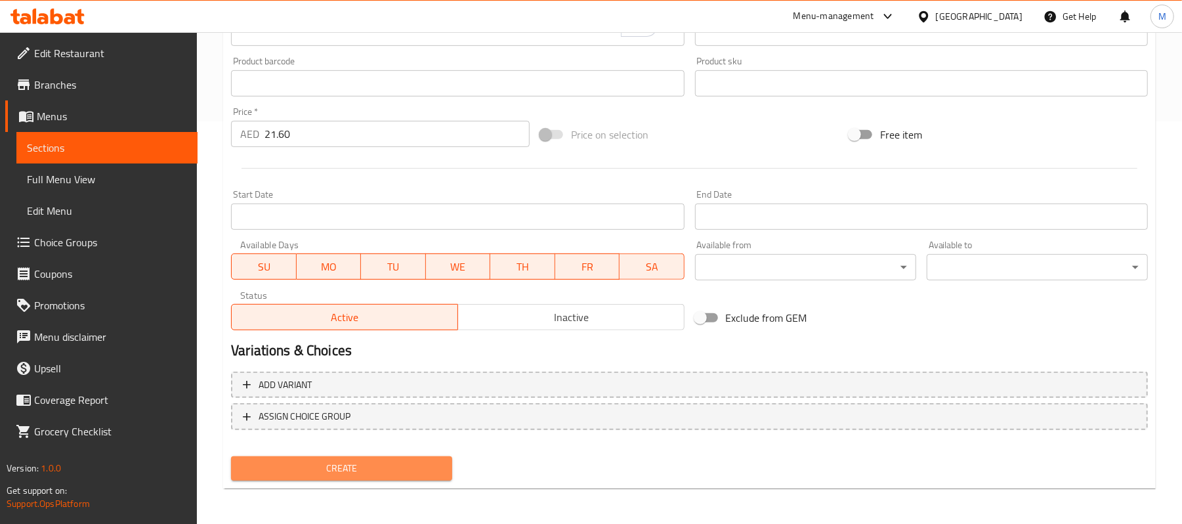
click at [432, 469] on span "Create" at bounding box center [342, 468] width 200 height 16
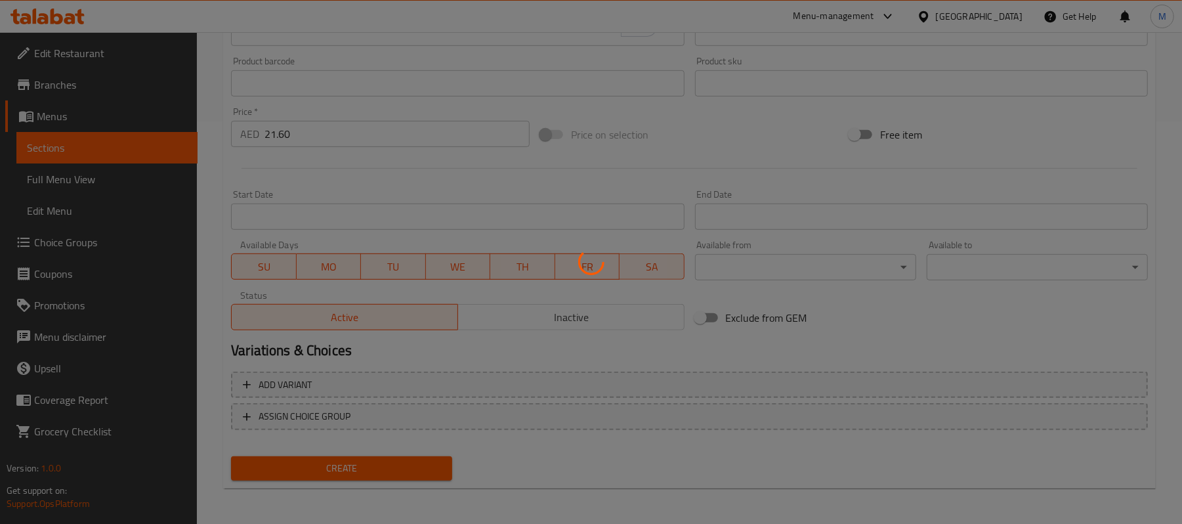
type input "0"
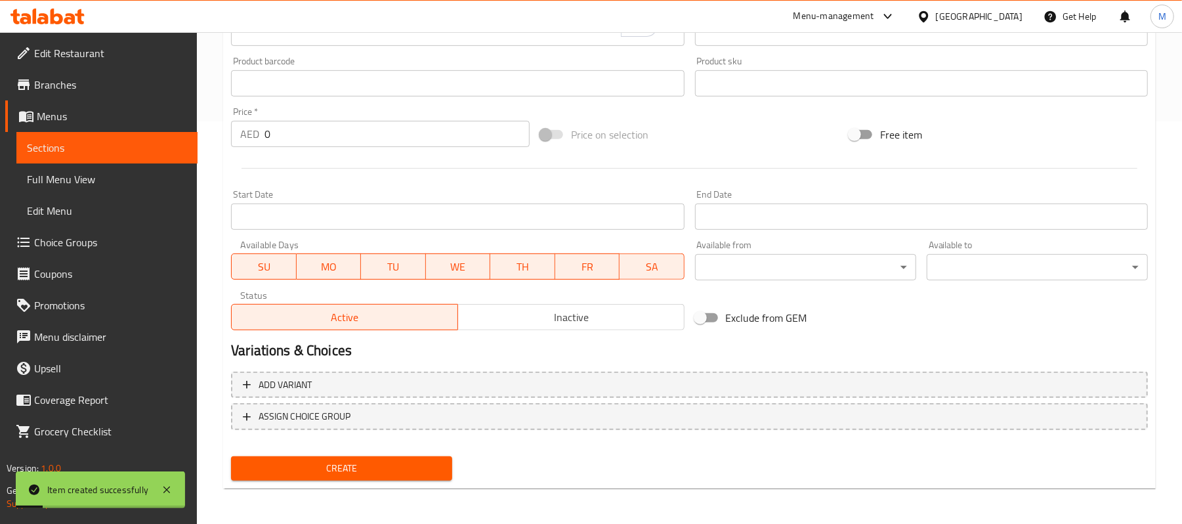
scroll to position [140, 0]
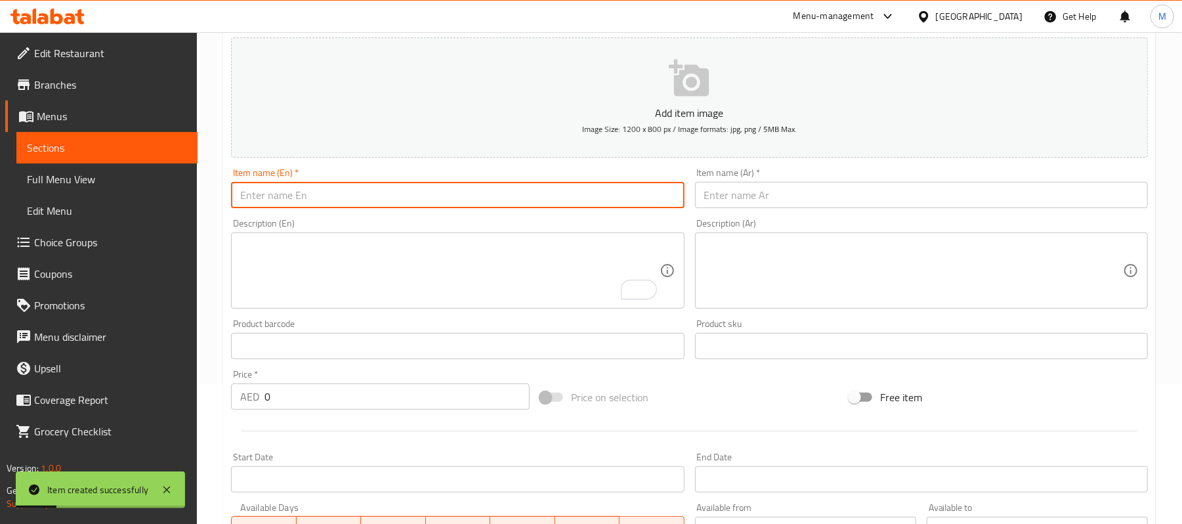
click at [509, 189] on input "text" at bounding box center [457, 195] width 453 height 26
paste input "[PERSON_NAME]"
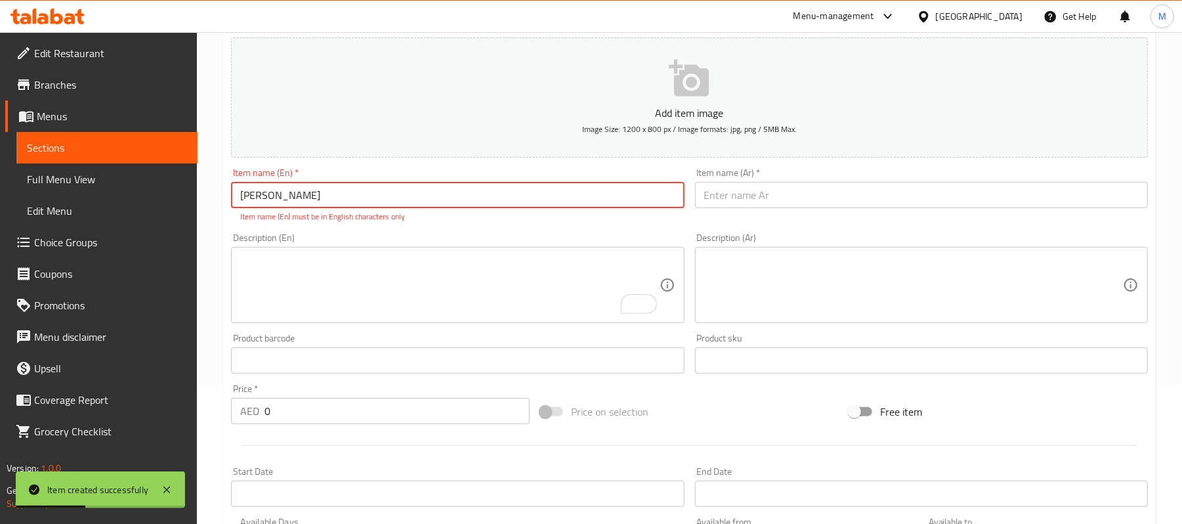
type input "[PERSON_NAME]"
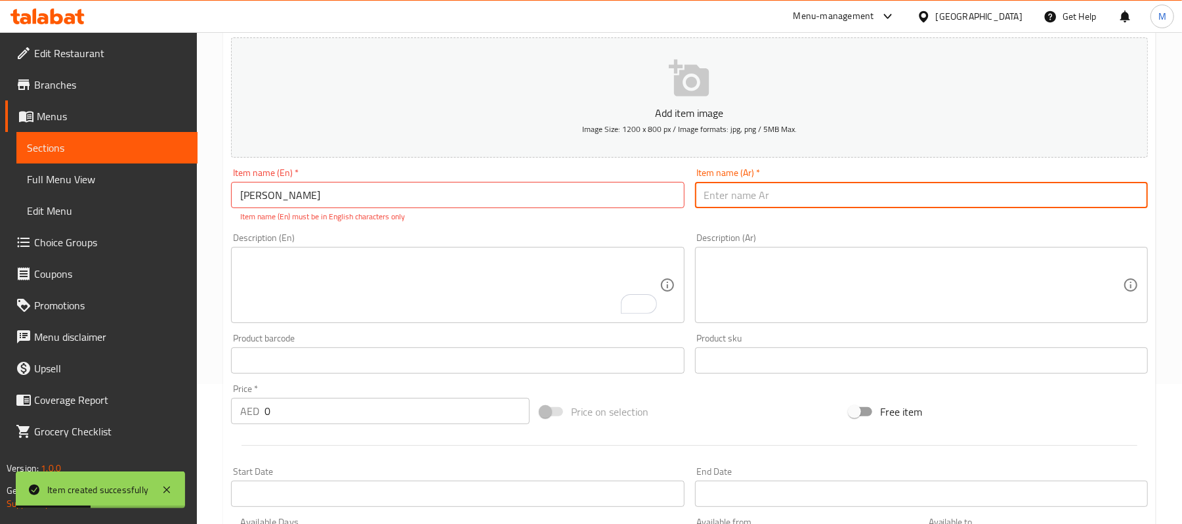
click at [798, 193] on input "text" at bounding box center [921, 195] width 453 height 26
paste input "[PERSON_NAME]"
click at [699, 200] on input "[PERSON_NAME]" at bounding box center [921, 195] width 453 height 26
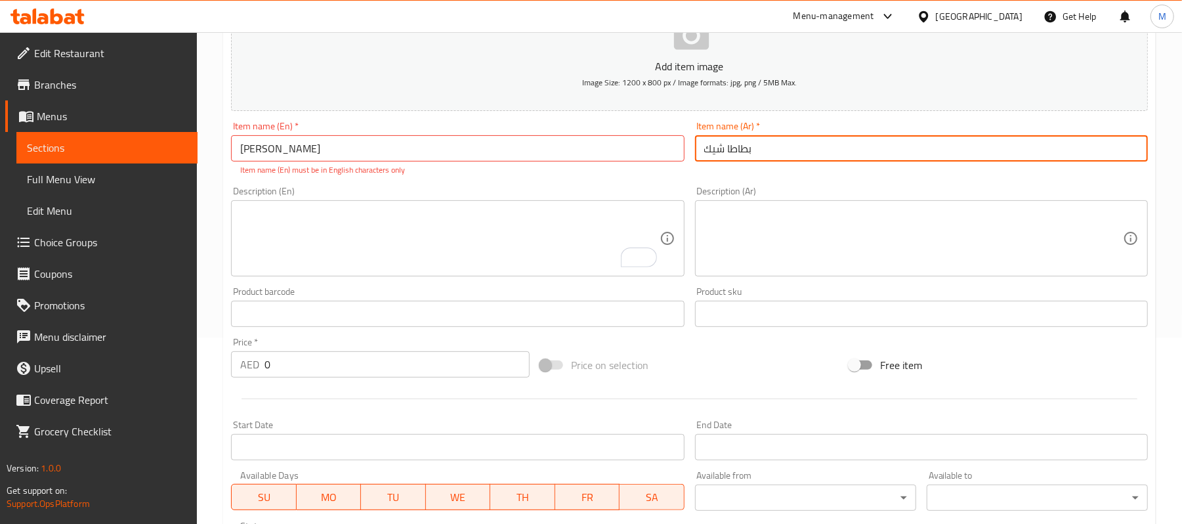
scroll to position [192, 0]
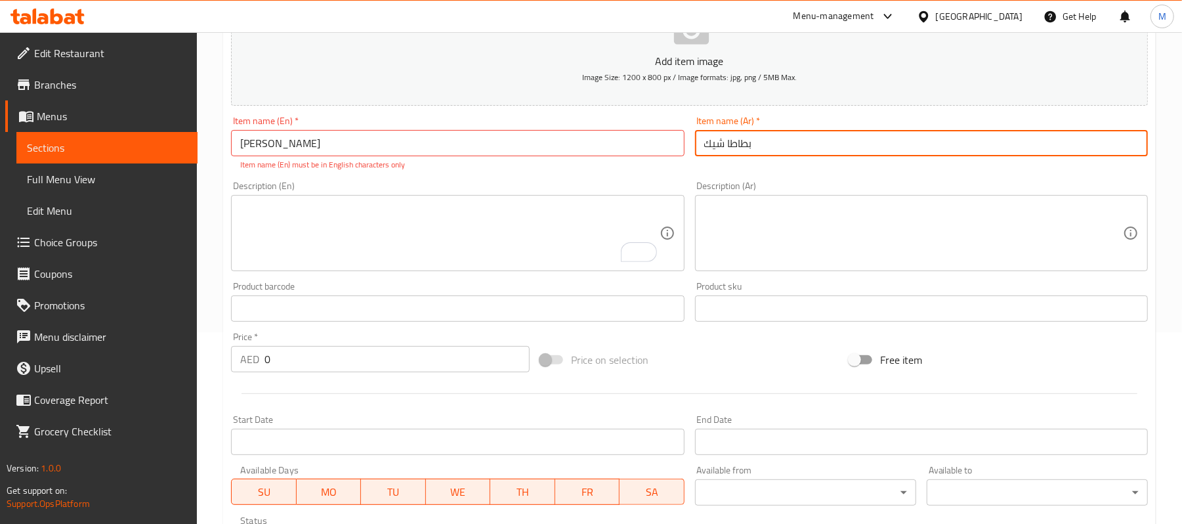
type input "بطاطا شيك"
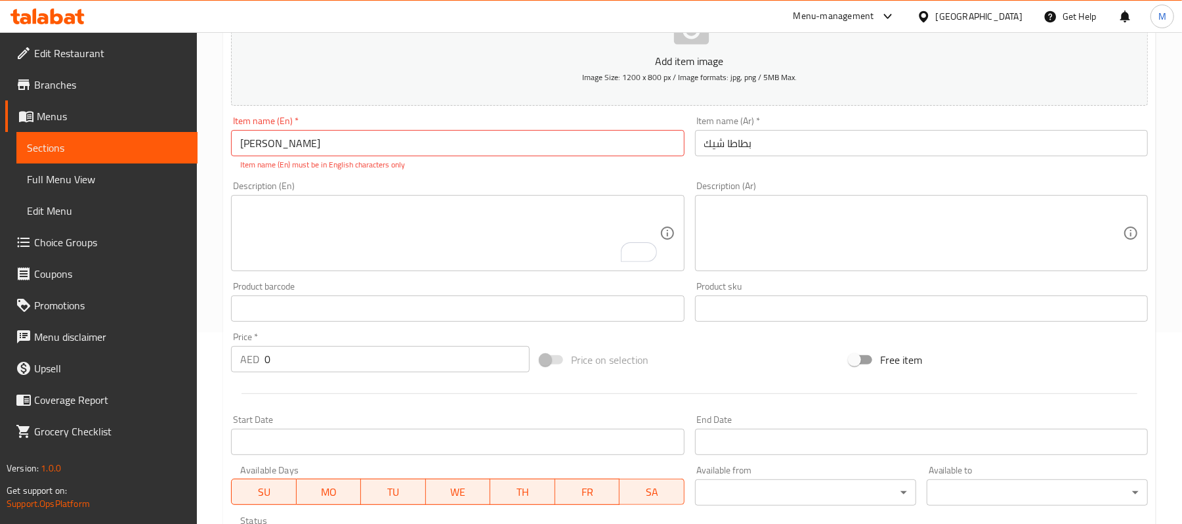
click at [853, 179] on div "Description (Ar) Description (Ar)" at bounding box center [921, 226] width 463 height 100
click at [311, 135] on input "[PERSON_NAME]" at bounding box center [457, 143] width 453 height 26
paste input "POTATO SHAKE"
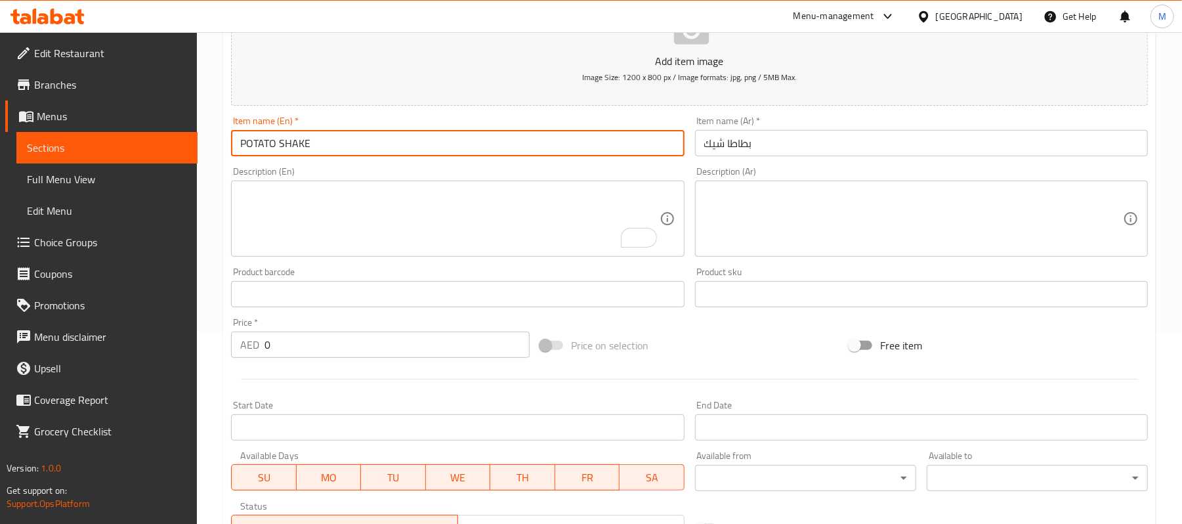
click at [311, 135] on input "POTATO SHAKE" at bounding box center [457, 143] width 453 height 26
type input "Potato Shake"
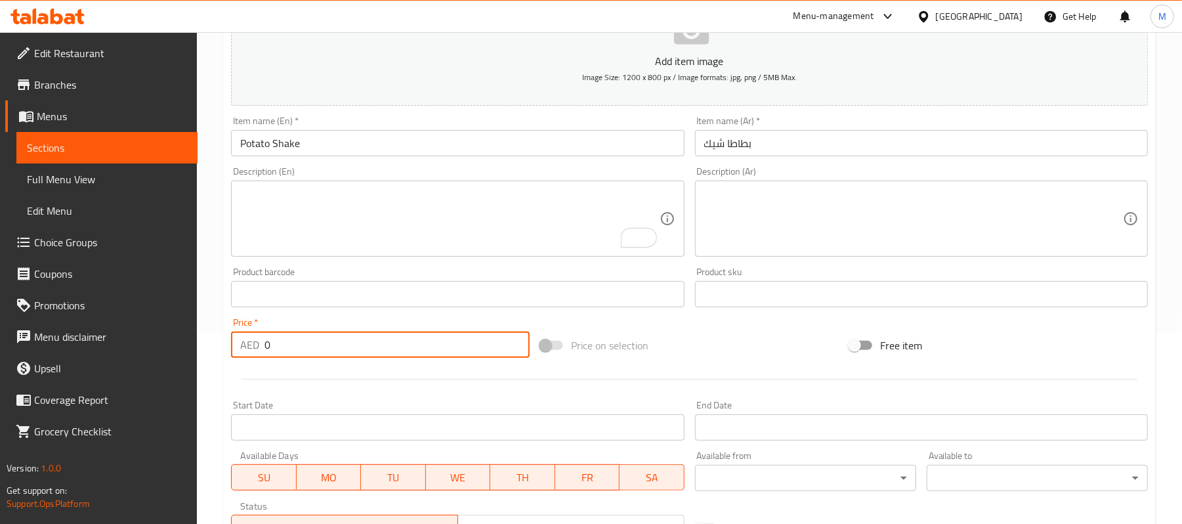
drag, startPoint x: 265, startPoint y: 347, endPoint x: 273, endPoint y: 356, distance: 11.6
click at [273, 356] on input "0" at bounding box center [396, 344] width 265 height 26
paste input "14.85"
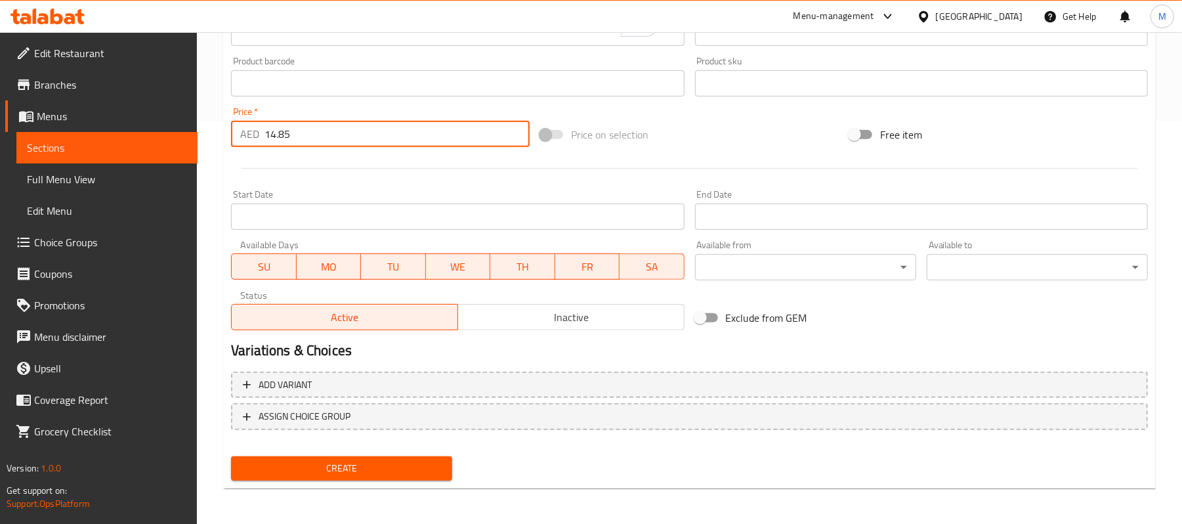
type input "14.85"
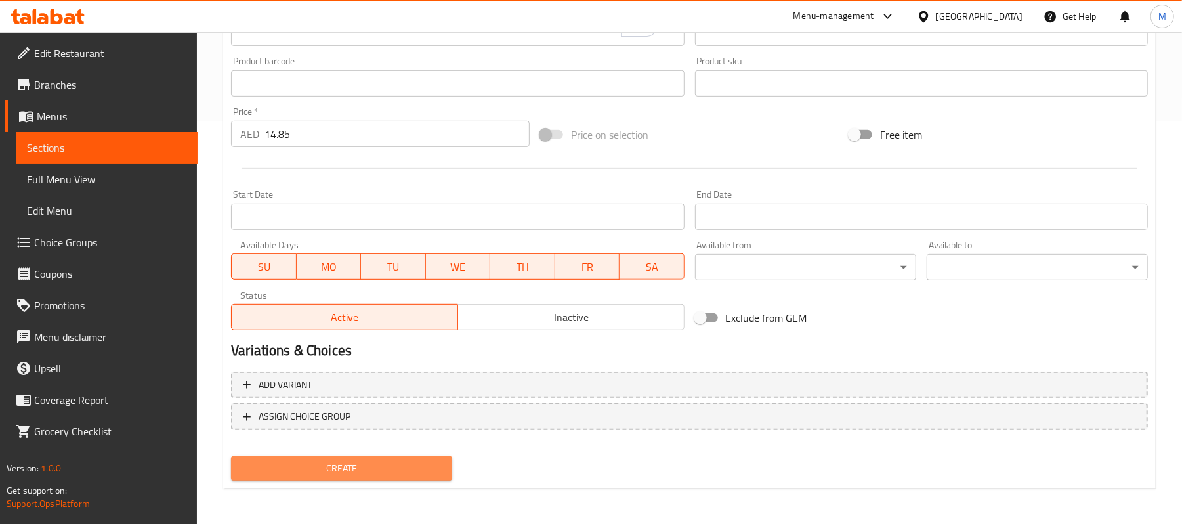
click at [412, 462] on span "Create" at bounding box center [342, 468] width 200 height 16
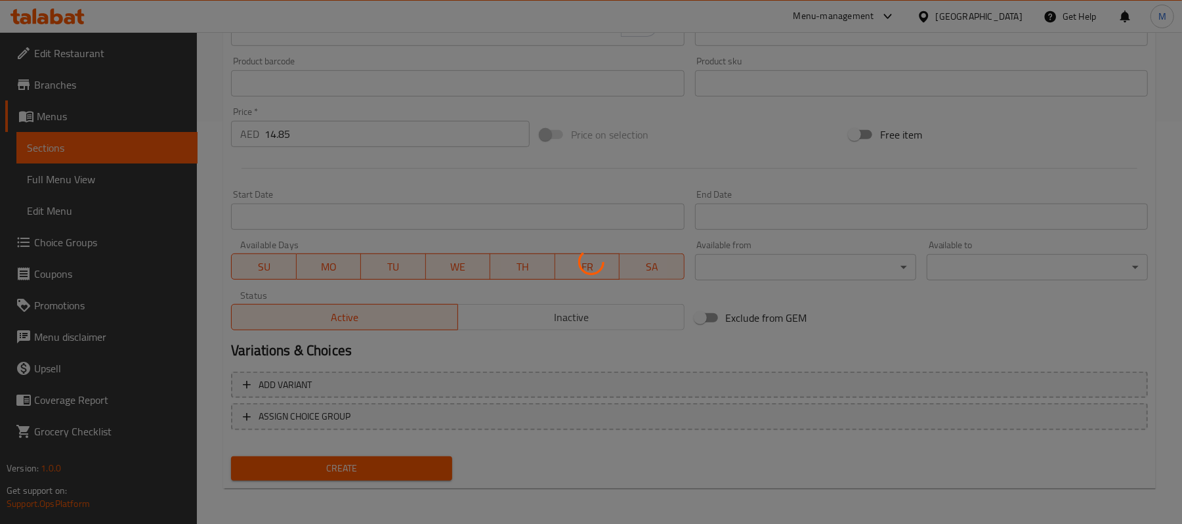
type input "0"
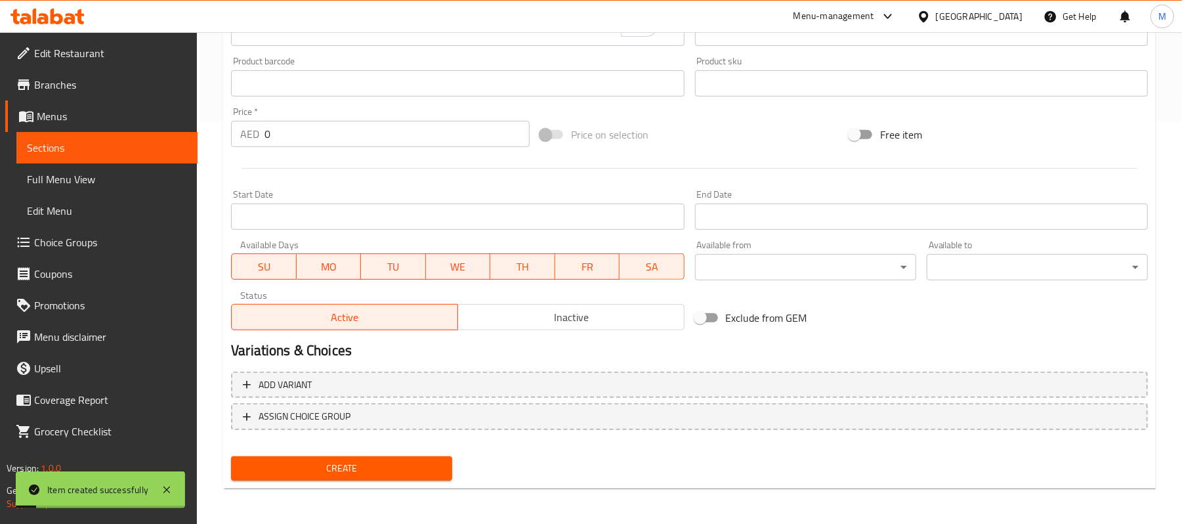
scroll to position [53, 0]
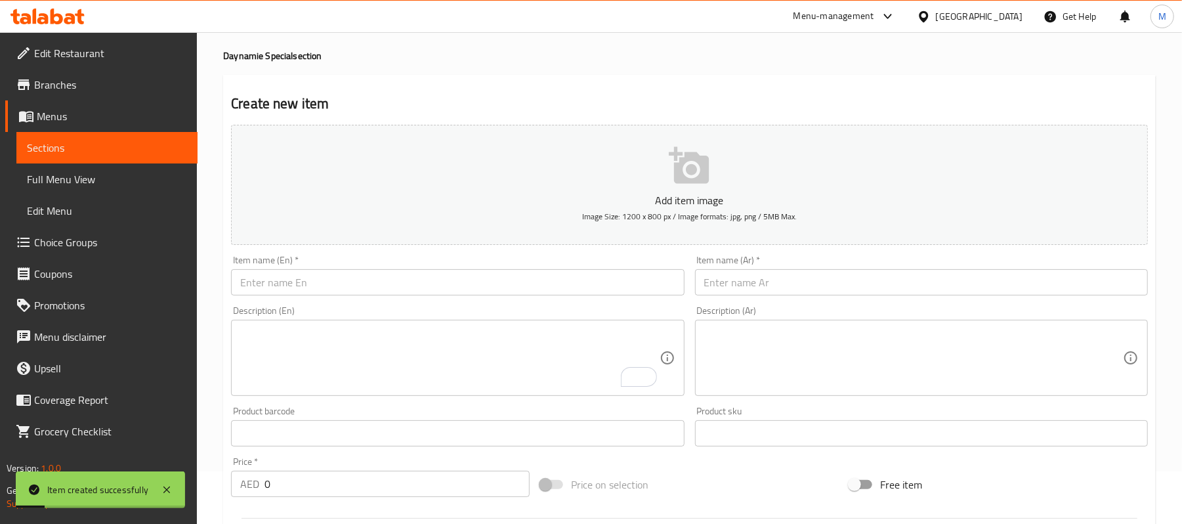
click at [833, 289] on input "text" at bounding box center [921, 282] width 453 height 26
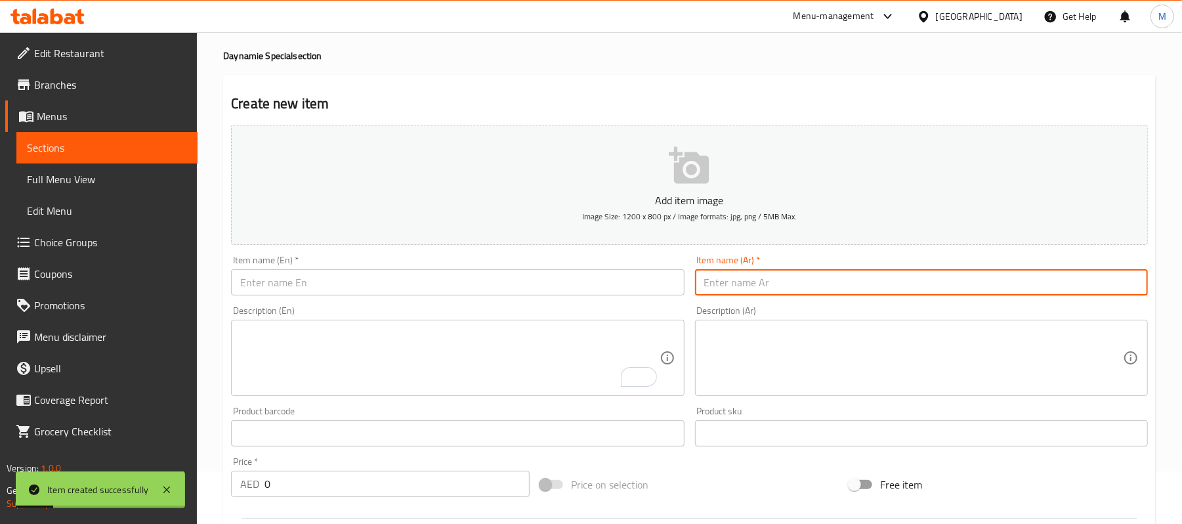
paste input "ك HOTDOG S"
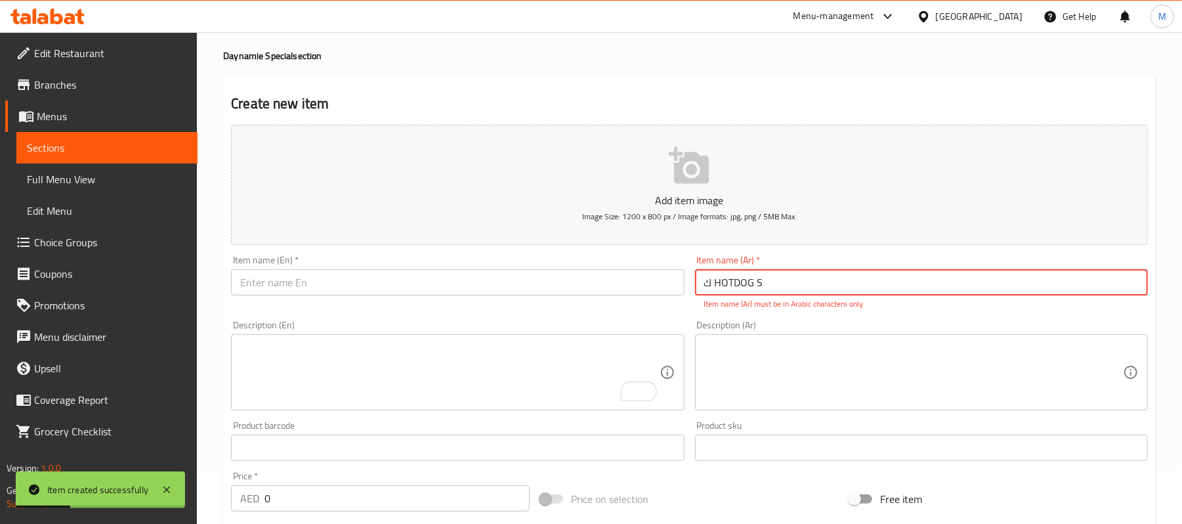
click at [805, 285] on input "ك HOTDOG S" at bounding box center [921, 282] width 453 height 26
click at [768, 282] on input "ك HOTDOG S" at bounding box center [921, 282] width 453 height 26
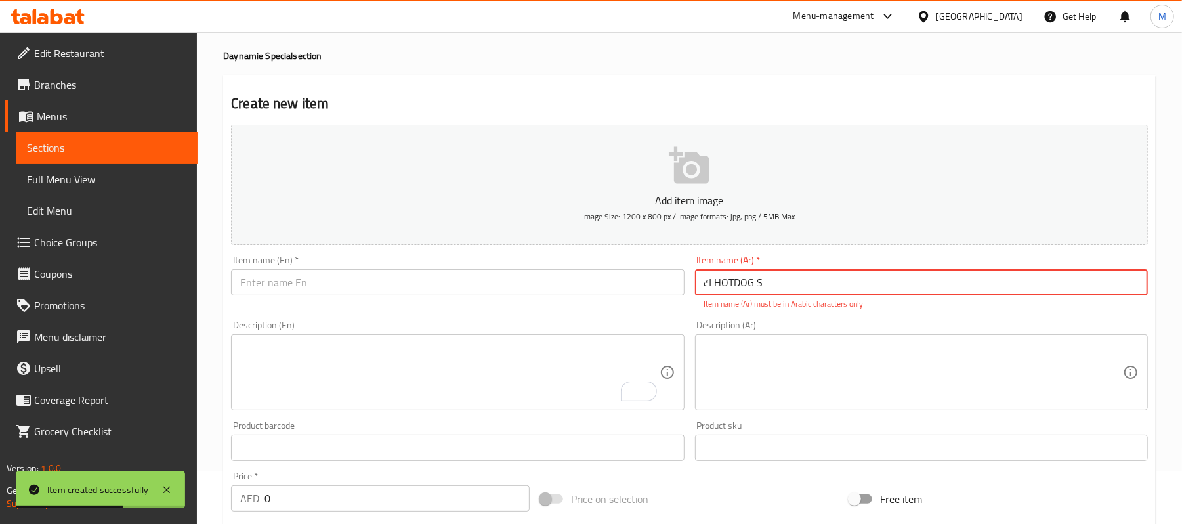
click at [768, 282] on input "ك HOTDOG S" at bounding box center [921, 282] width 453 height 26
paste input "قانق شيك"
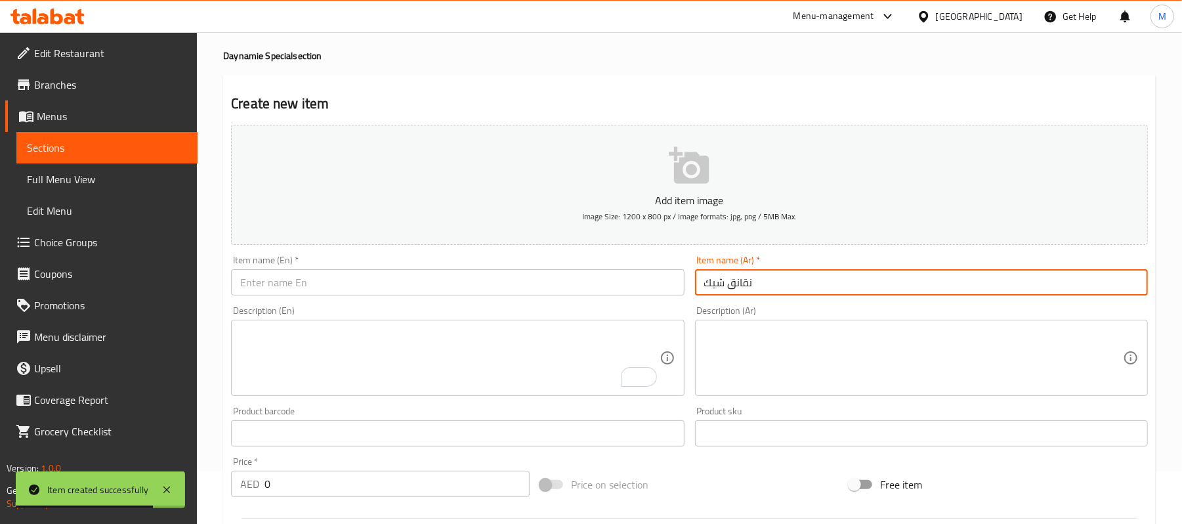
type input "نقانق شيك"
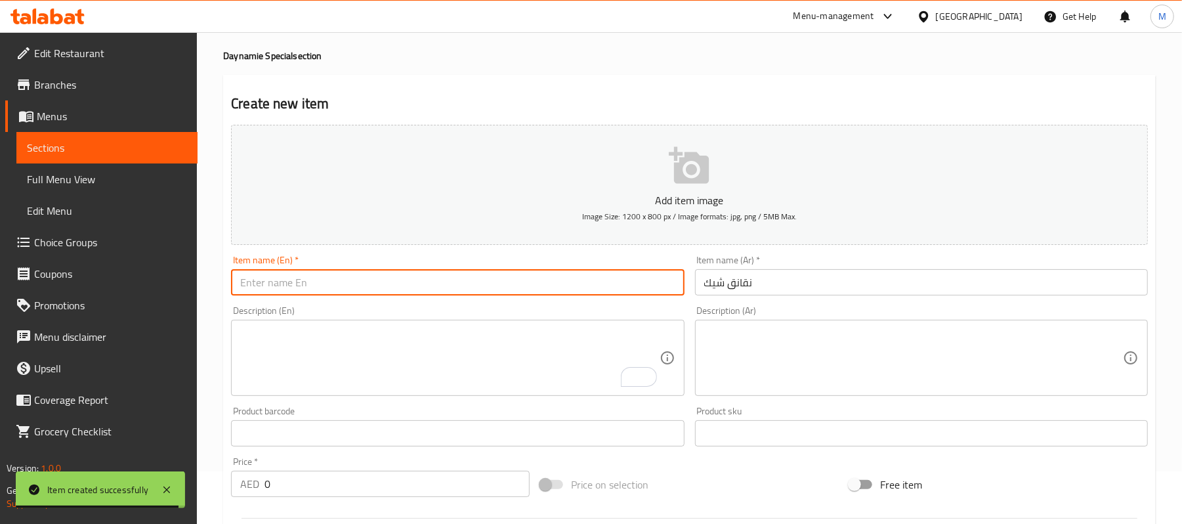
click at [345, 282] on input "text" at bounding box center [457, 282] width 453 height 26
paste input "HOTDOG SHAKE"
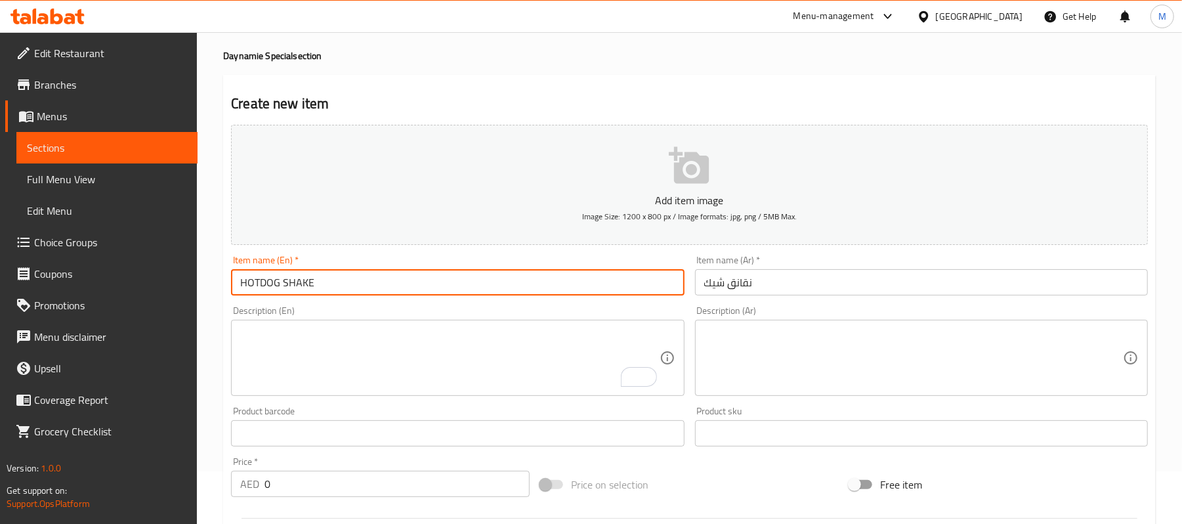
click at [345, 282] on input "HOTDOG SHAKE" at bounding box center [457, 282] width 453 height 26
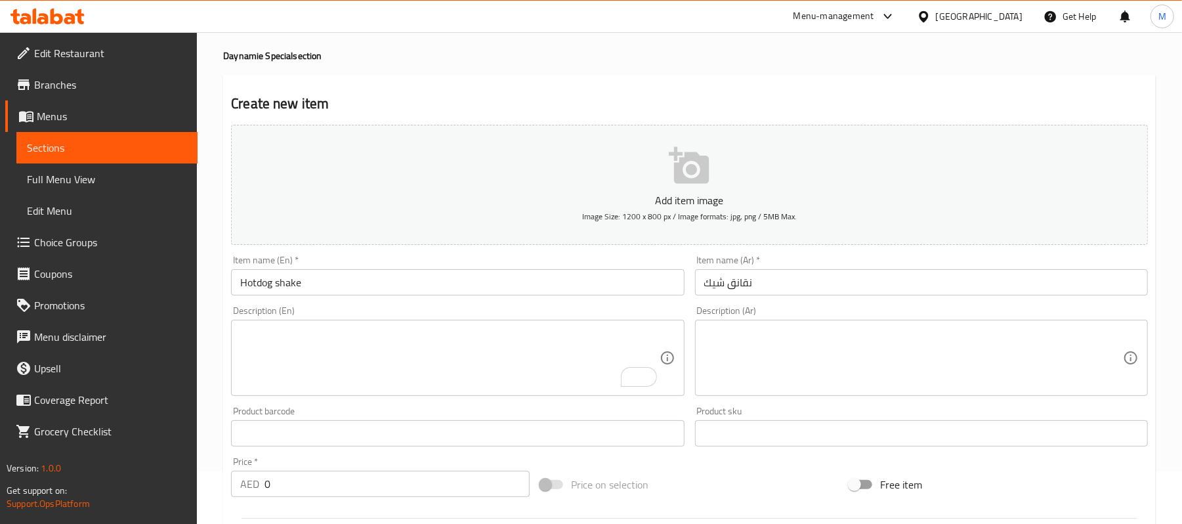
click at [289, 257] on div "Item name (En)   * Hotdog shake Item name (En) *" at bounding box center [457, 275] width 453 height 40
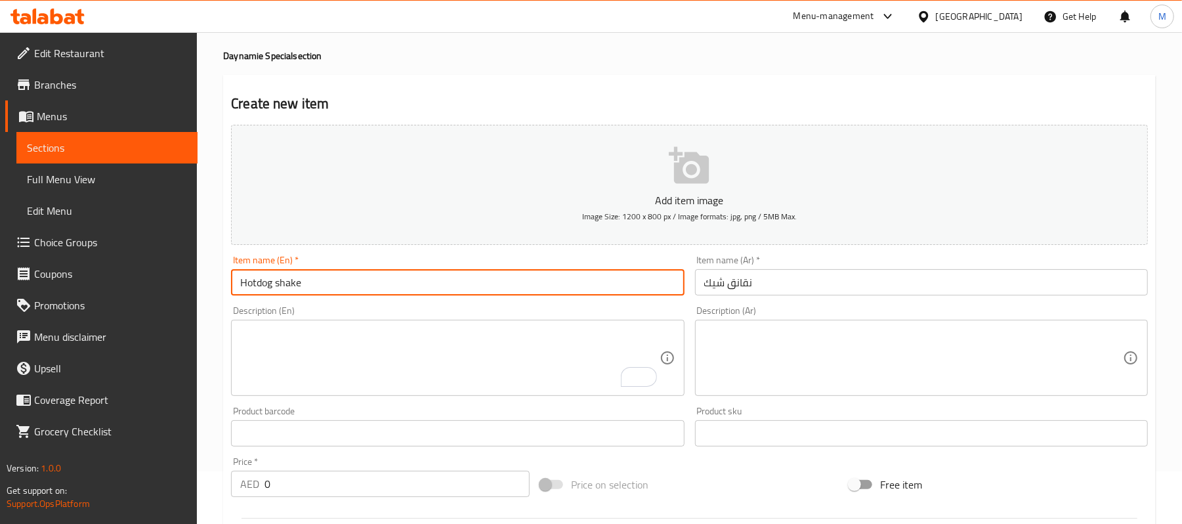
click at [276, 280] on input "Hotdog shake" at bounding box center [457, 282] width 453 height 26
type input "Hotdog Shake"
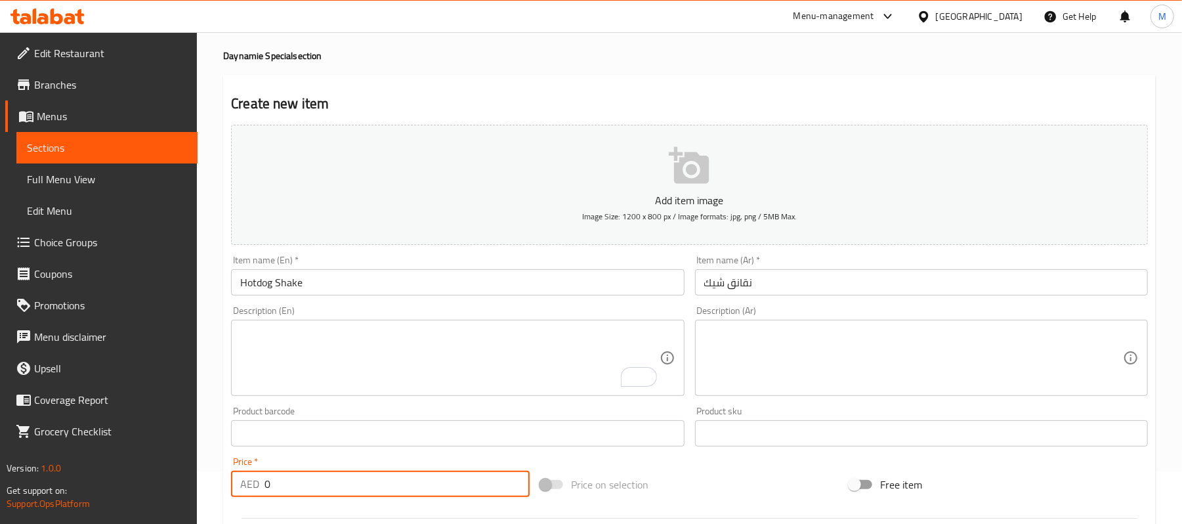
drag, startPoint x: 287, startPoint y: 478, endPoint x: 221, endPoint y: 501, distance: 70.2
click at [221, 501] on div "Home / Restaurants management / Menus / Sections / item / create Daynamie Speci…" at bounding box center [689, 427] width 985 height 895
paste input "16.2"
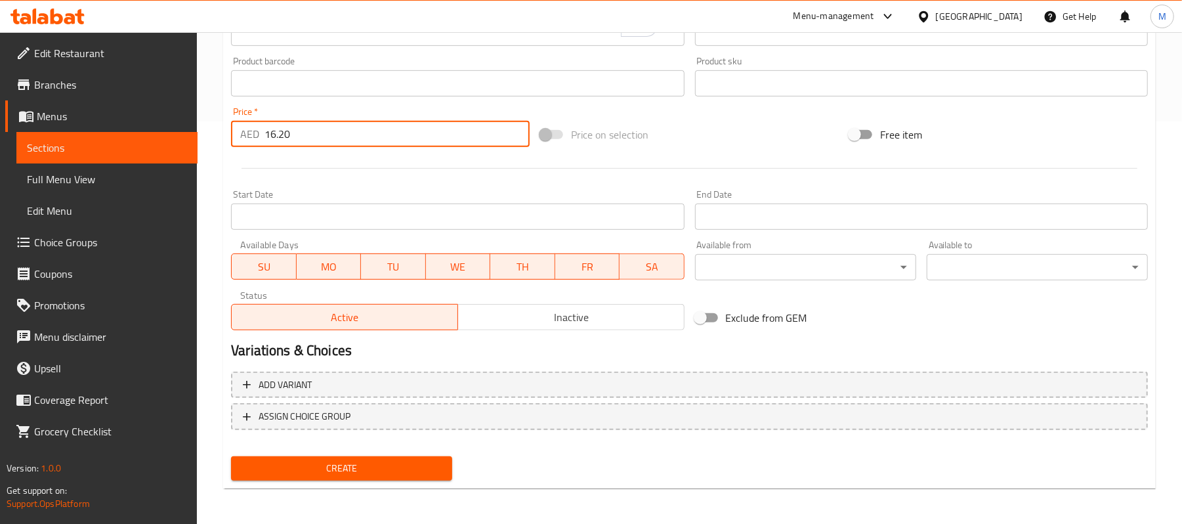
type input "16.20"
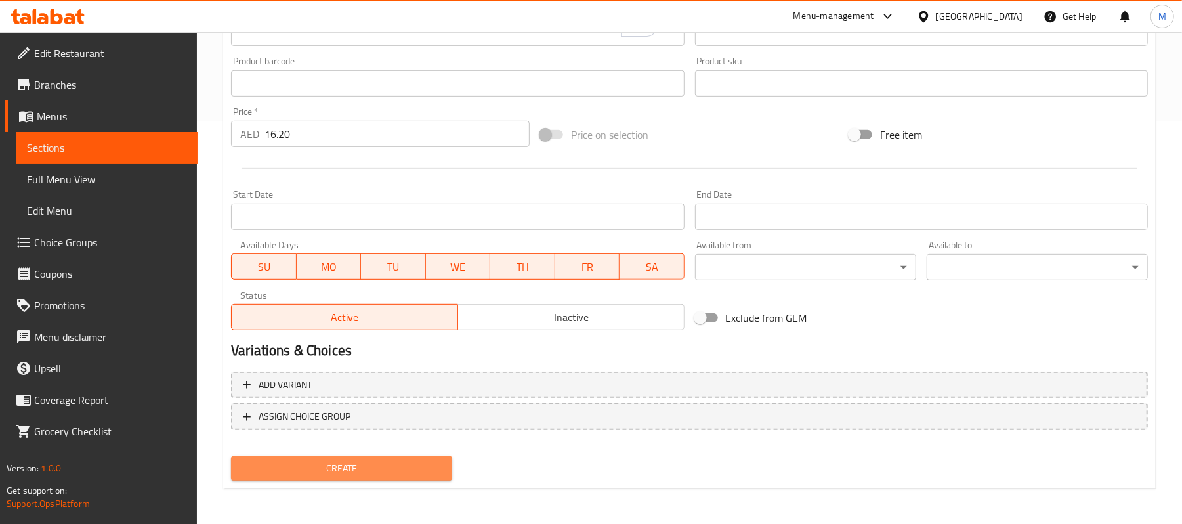
click at [423, 462] on span "Create" at bounding box center [342, 468] width 200 height 16
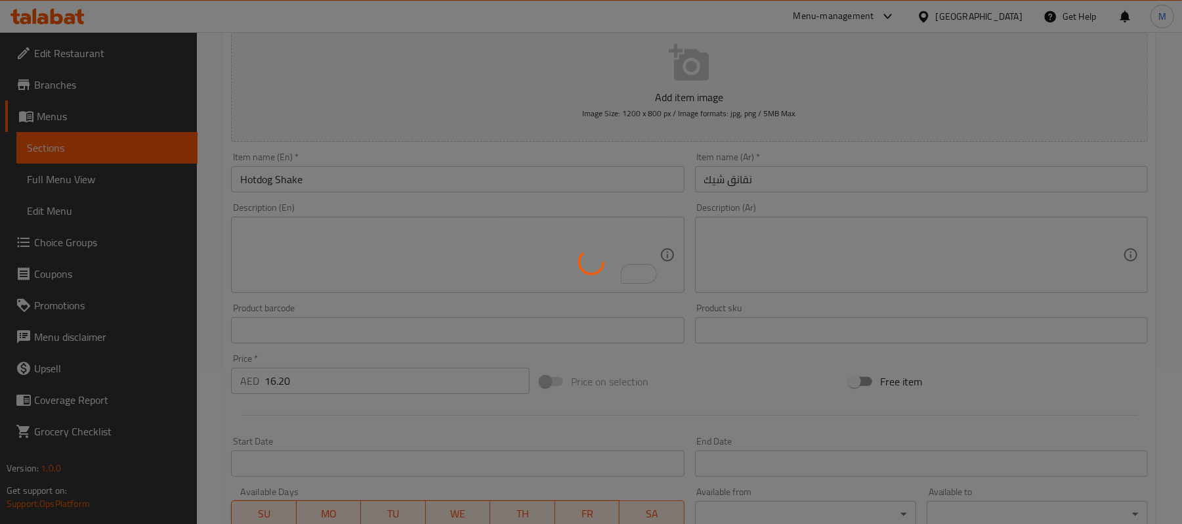
scroll to position [0, 0]
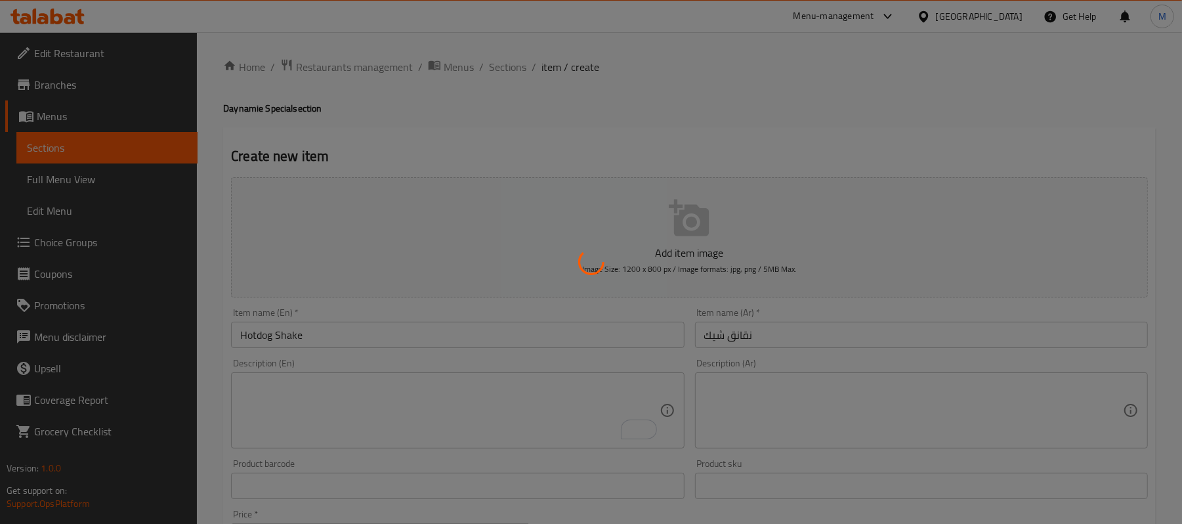
type input "0"
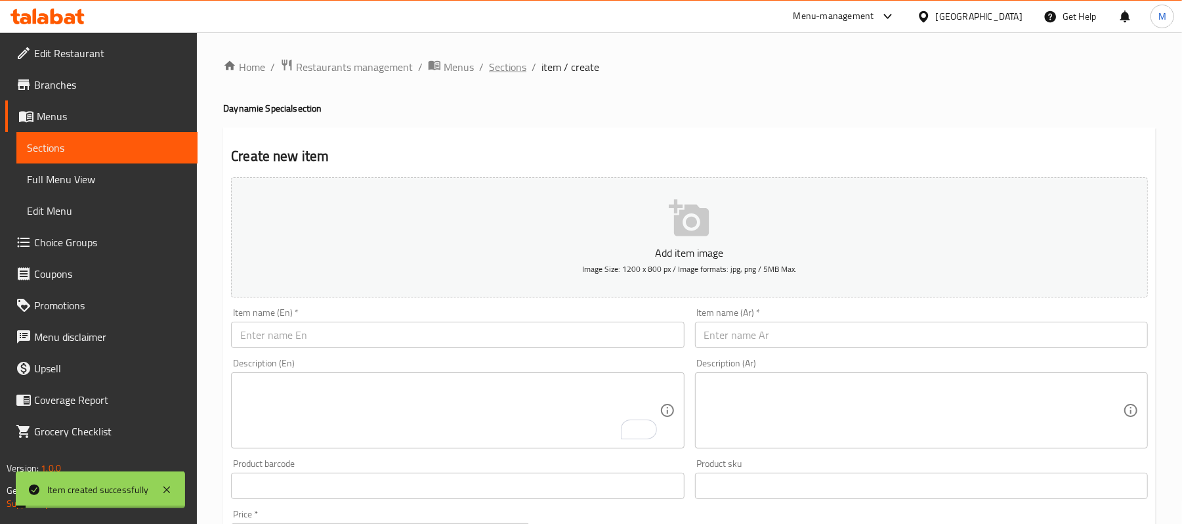
click at [507, 74] on span "Sections" at bounding box center [507, 67] width 37 height 16
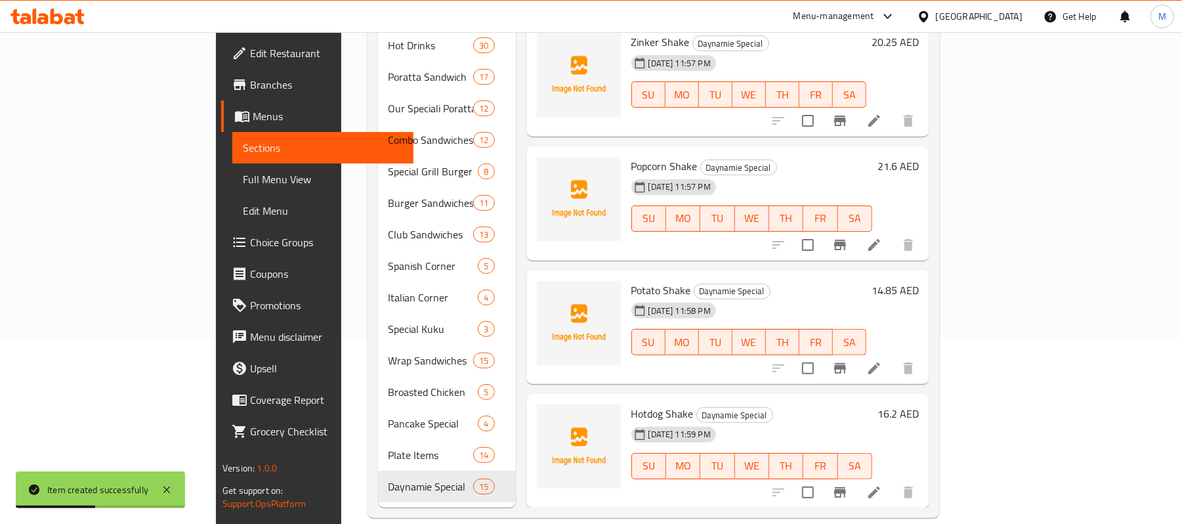
scroll to position [186, 0]
